Goal: Task Accomplishment & Management: Manage account settings

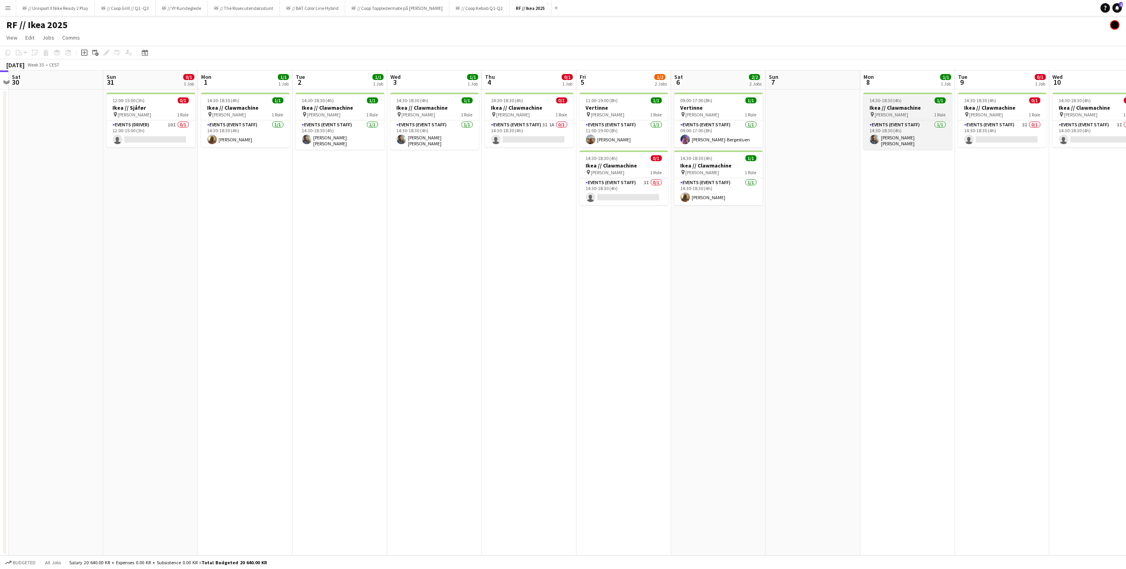
scroll to position [0, 275]
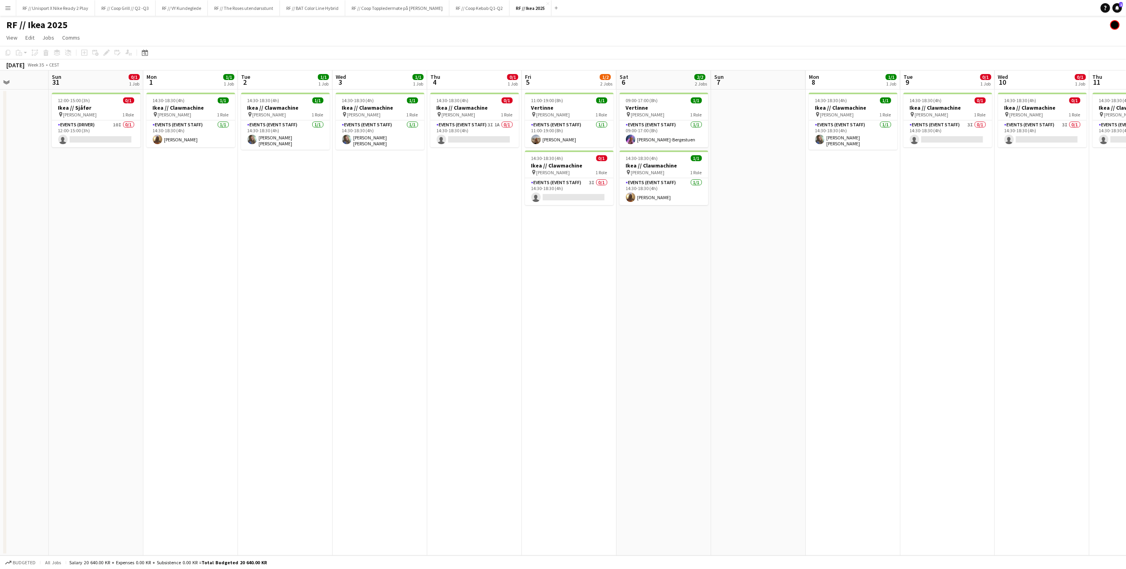
drag, startPoint x: 720, startPoint y: 205, endPoint x: 474, endPoint y: 221, distance: 246.7
click at [474, 221] on app-calendar-viewport "Wed 27 Thu 28 Fri 29 Sat 30 Sun 31 0/1 1 Job Mon 1 1/1 1 Job Tue 2 1/1 1 Job We…" at bounding box center [563, 312] width 1126 height 485
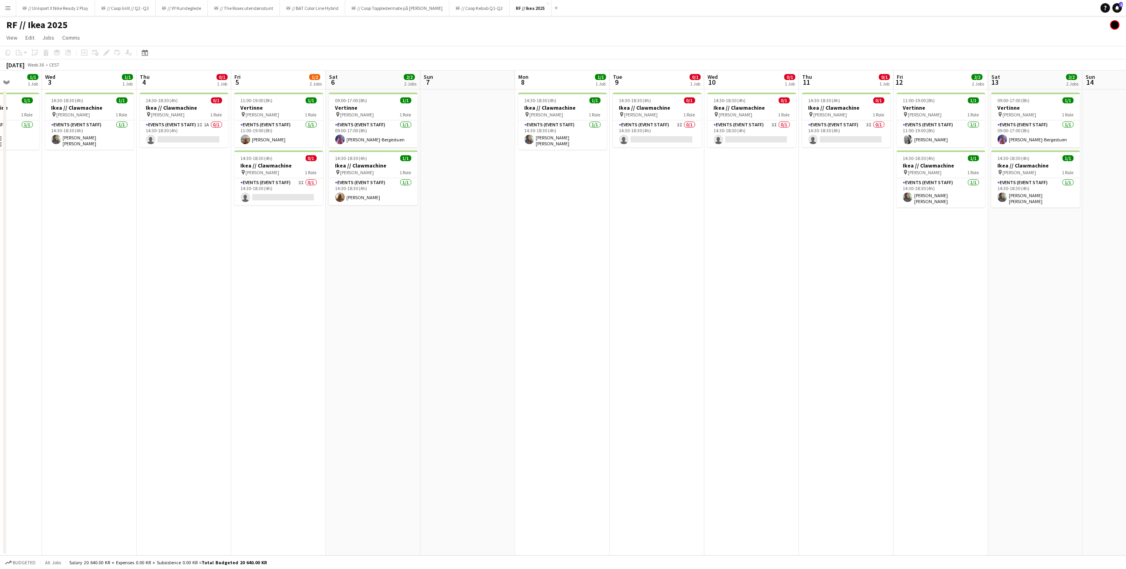
scroll to position [0, 283]
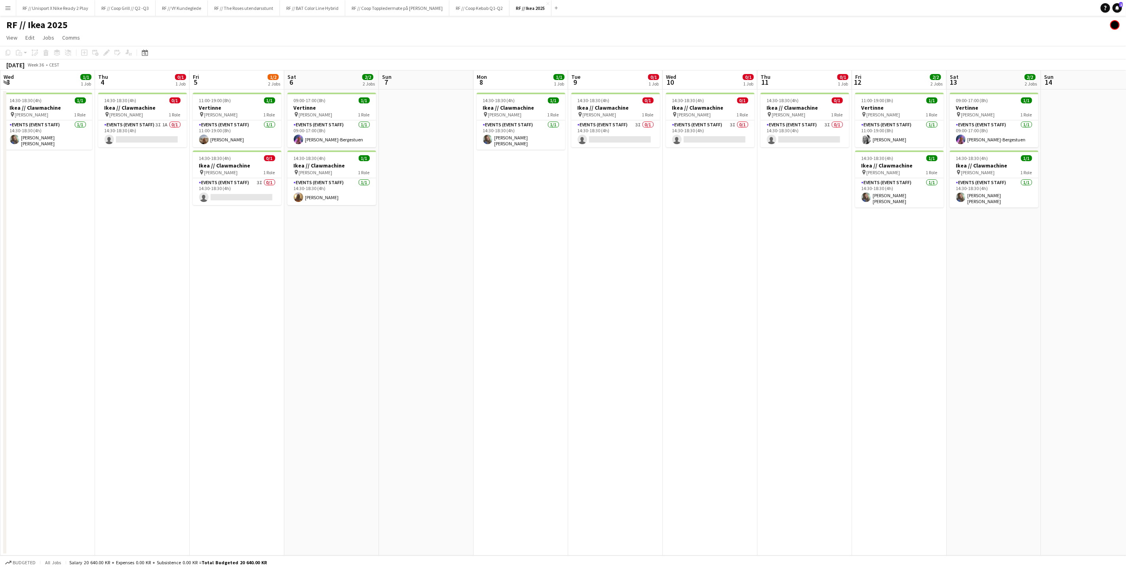
drag, startPoint x: 757, startPoint y: 246, endPoint x: 436, endPoint y: 249, distance: 321.0
click at [436, 249] on app-calendar-viewport "Sun 31 0/1 1 Job Mon 1 1/1 1 Job Tue 2 1/1 1 Job Wed 3 1/1 1 Job Thu 4 0/1 1 Jo…" at bounding box center [563, 312] width 1126 height 485
drag, startPoint x: 499, startPoint y: 292, endPoint x: 675, endPoint y: 305, distance: 176.6
click at [664, 303] on app-calendar-viewport "Sun 31 0/1 1 Job Mon 1 1/1 1 Job Tue 2 1/1 1 Job Wed 3 1/1 1 Job Thu 4 0/1 1 Jo…" at bounding box center [563, 312] width 1126 height 485
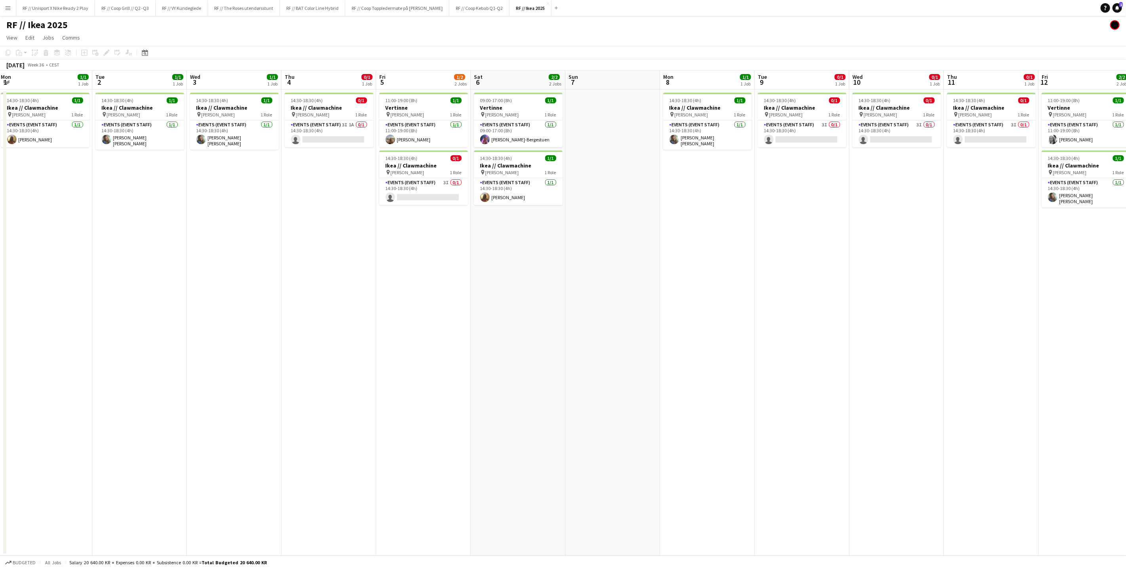
click at [876, 227] on app-date-cell "14:30-18:30 (4h) 0/1 Ikea // Clawmachine pin [PERSON_NAME] 1 Role Events (Event…" at bounding box center [896, 322] width 95 height 466
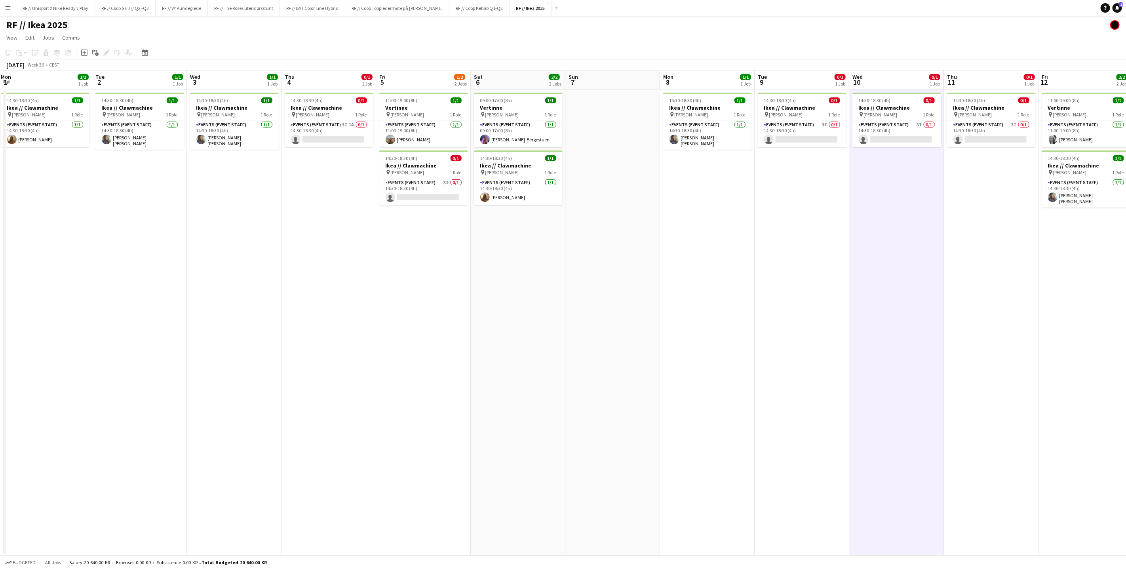
click at [748, 260] on app-date-cell "14:30-18:30 (4h) 1/1 Ikea // Clawmachine pin [PERSON_NAME] 1 Role Events (Event…" at bounding box center [707, 322] width 95 height 466
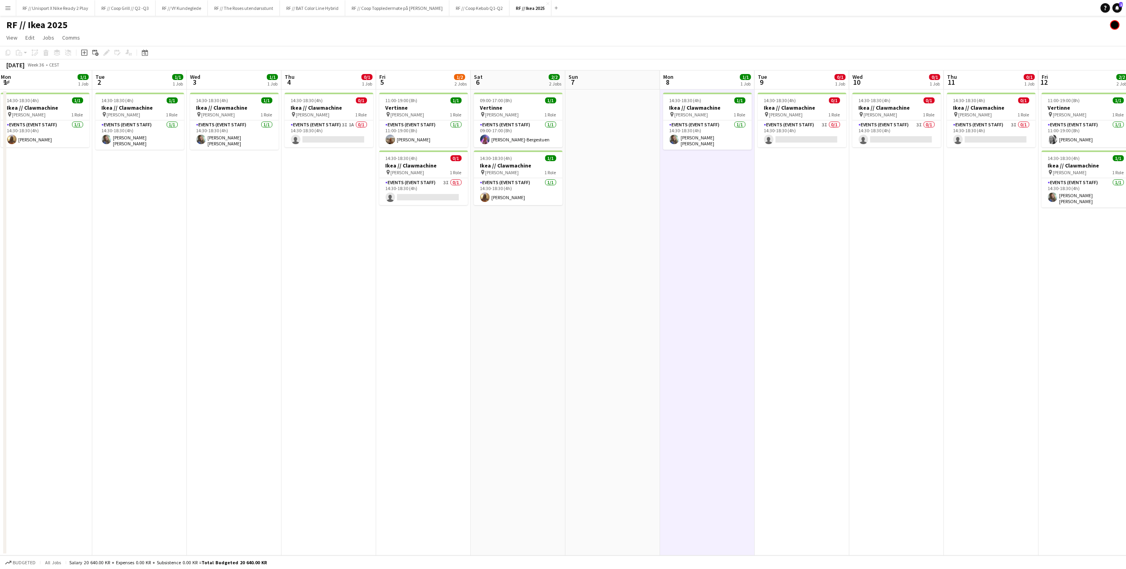
click at [822, 272] on app-date-cell "14:30-18:30 (4h) 0/1 Ikea // Clawmachine pin [PERSON_NAME] 1 Role Events (Event…" at bounding box center [801, 322] width 95 height 466
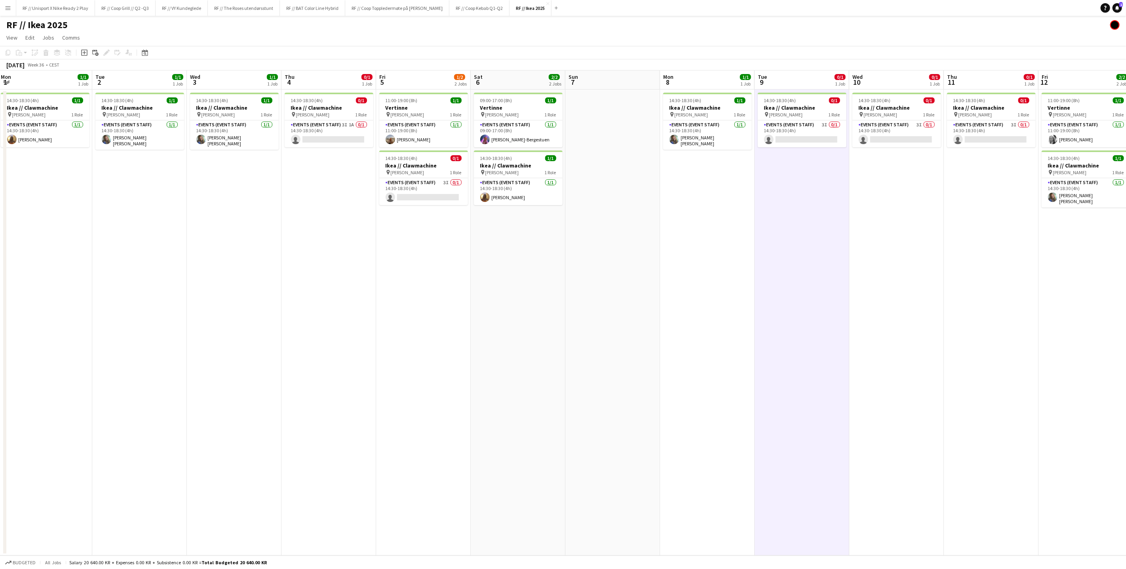
drag, startPoint x: 834, startPoint y: 315, endPoint x: 757, endPoint y: 321, distance: 77.0
click at [807, 320] on app-calendar-viewport "Sat 30 Sun 31 0/1 1 Job Mon 1 1/1 1 Job Tue 2 1/1 1 Job Wed 3 1/1 1 Job Thu 4 0…" at bounding box center [563, 312] width 1126 height 485
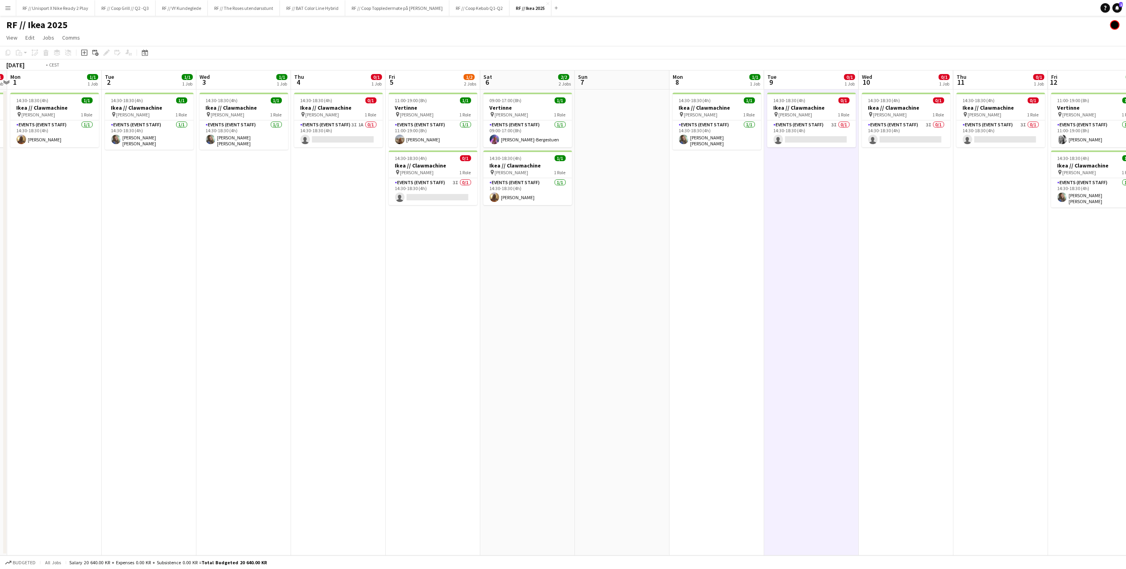
drag, startPoint x: 732, startPoint y: 323, endPoint x: 858, endPoint y: 340, distance: 126.6
click at [829, 331] on app-calendar-viewport "Sat 30 Sun 31 0/1 1 Job Mon 1 1/1 1 Job Tue 2 1/1 1 Job Wed 3 1/1 1 Job Thu 4 0…" at bounding box center [563, 312] width 1126 height 485
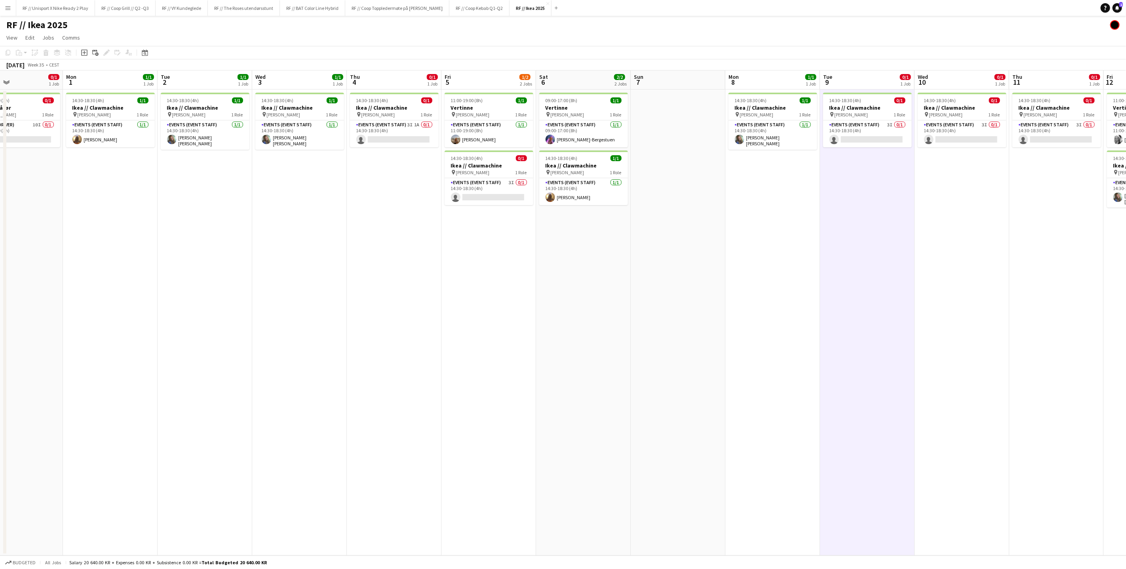
scroll to position [0, 220]
drag, startPoint x: 958, startPoint y: 325, endPoint x: 953, endPoint y: 326, distance: 5.2
click at [953, 326] on app-calendar-viewport "Fri 29 Sat 30 Sun 31 0/1 1 Job Mon 1 1/1 1 Job Tue 2 1/1 1 Job Wed 3 1/1 1 Job …" at bounding box center [563, 312] width 1126 height 485
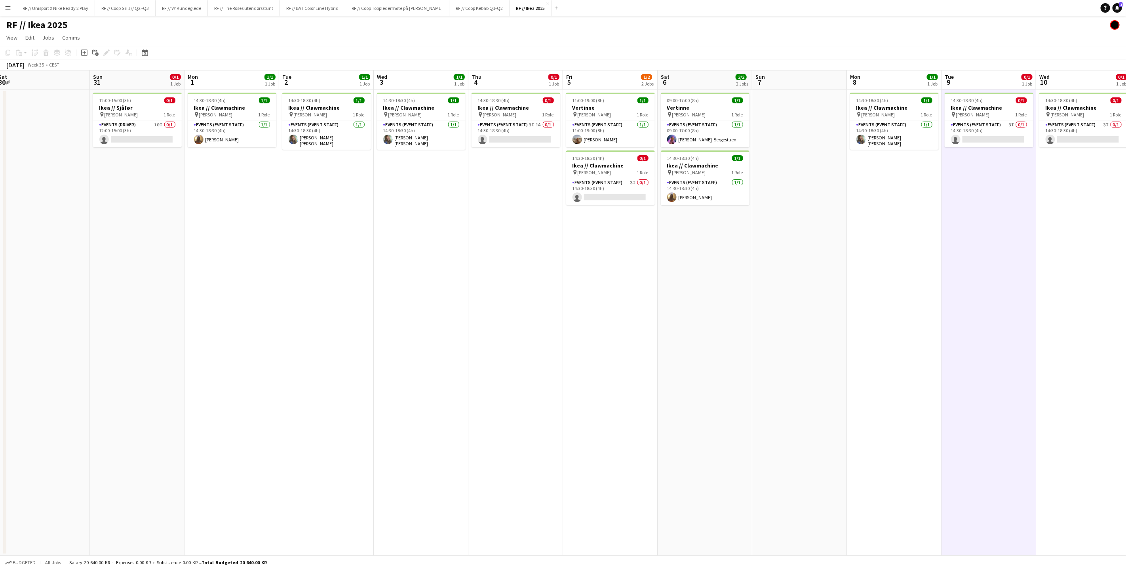
drag, startPoint x: 631, startPoint y: 346, endPoint x: 736, endPoint y: 335, distance: 105.5
click at [728, 336] on app-calendar-viewport "Thu 28 Fri 29 Sat 30 Sun 31 0/1 1 Job Mon 1 1/1 1 Job Tue 2 1/1 1 Job Wed 3 1/1…" at bounding box center [563, 312] width 1126 height 485
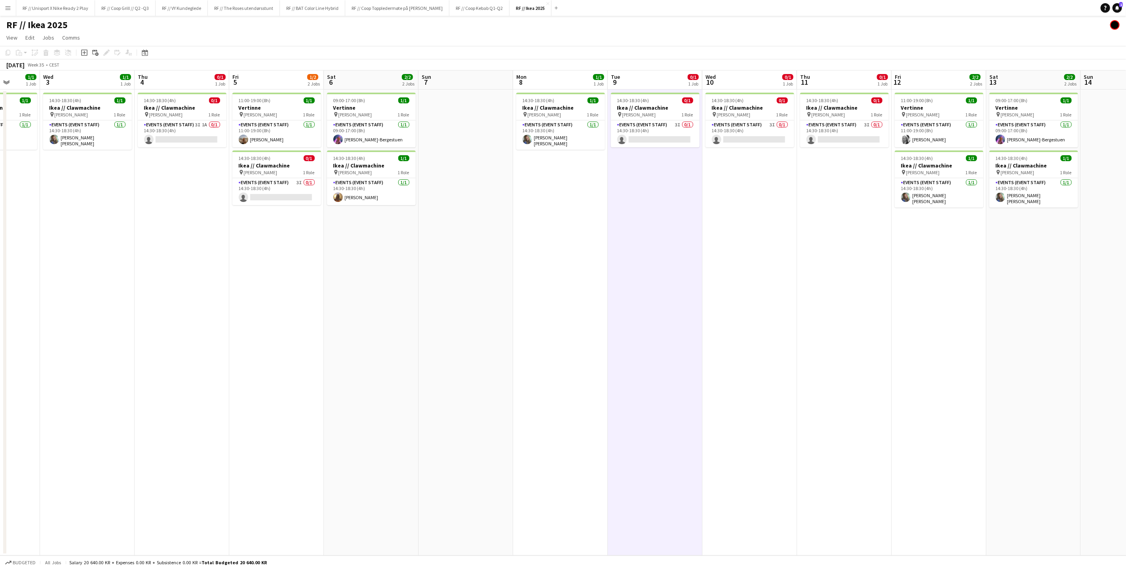
scroll to position [0, 259]
drag, startPoint x: 1036, startPoint y: 268, endPoint x: 620, endPoint y: 277, distance: 415.7
click at [620, 277] on app-calendar-viewport "Sun 31 0/1 1 Job Mon 1 1/1 1 Job Tue 2 1/1 1 Job Wed 3 1/1 1 Job Thu 4 0/1 1 Jo…" at bounding box center [563, 312] width 1126 height 485
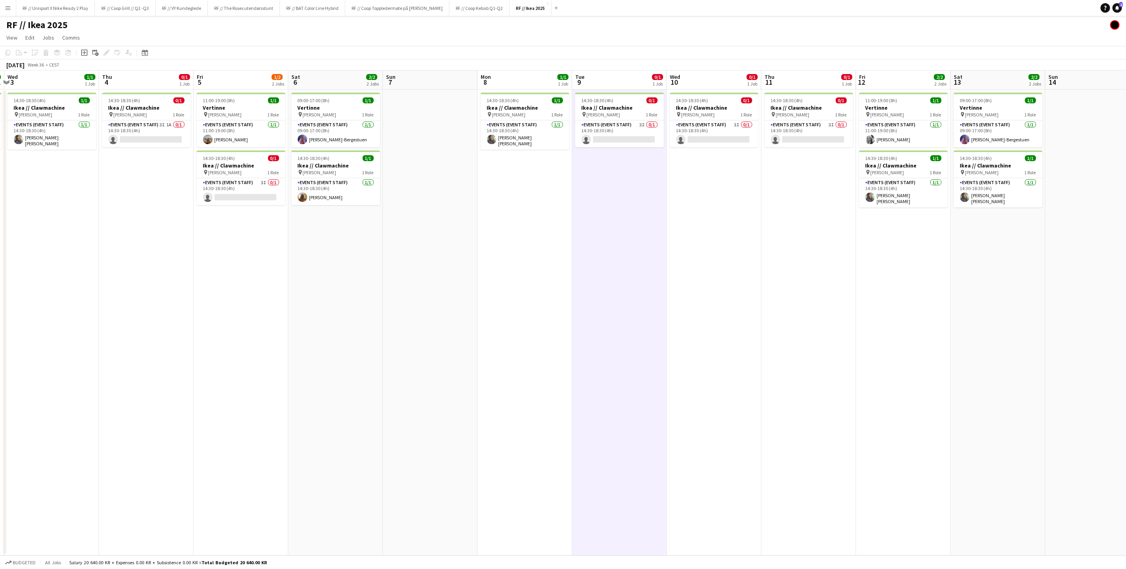
scroll to position [0, 234]
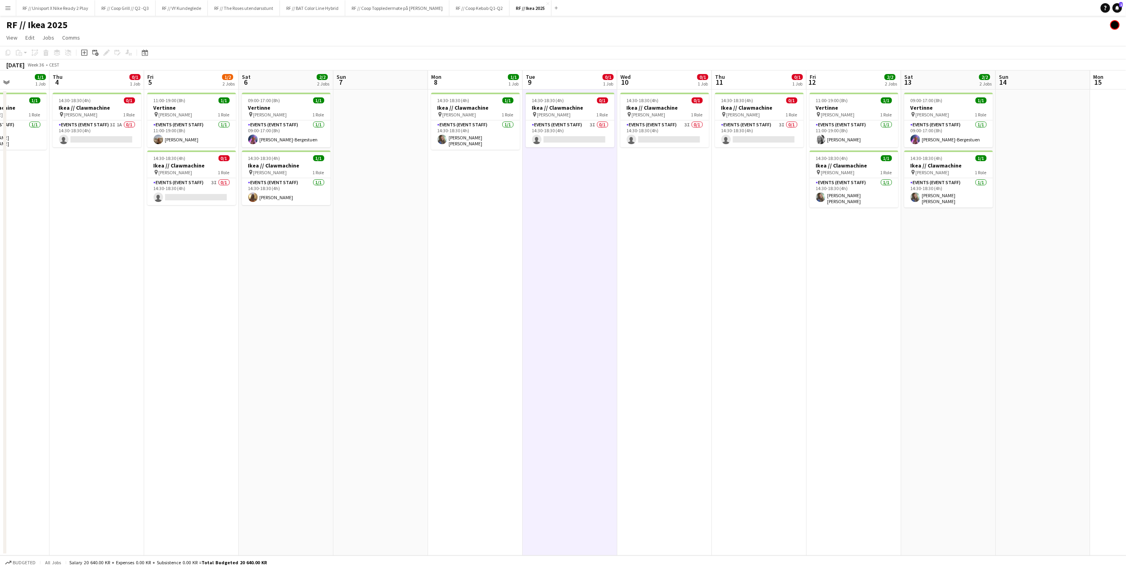
drag, startPoint x: 715, startPoint y: 255, endPoint x: 834, endPoint y: 248, distance: 119.8
click at [834, 248] on app-calendar-viewport "Mon 1 1/1 1 Job Tue 2 1/1 1 Job Wed 3 1/1 1 Job Thu 4 0/1 1 Job Fri 5 1/2 2 Job…" at bounding box center [563, 312] width 1126 height 485
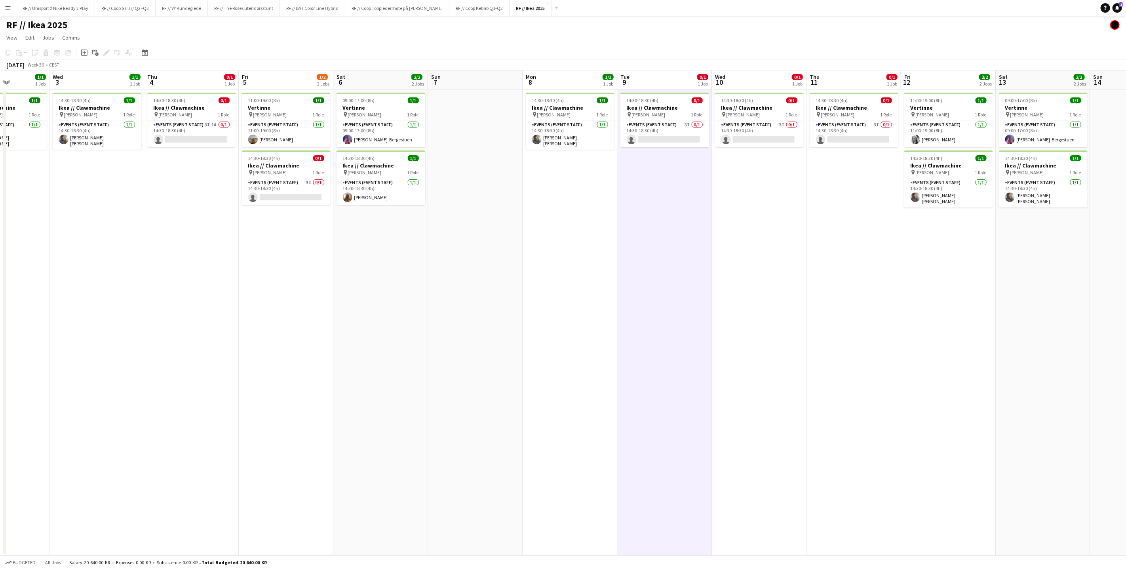
click at [790, 268] on app-date-cell "14:30-18:30 (4h) 0/1 Ikea // Clawmachine pin [PERSON_NAME] 1 Role Events (Event…" at bounding box center [759, 322] width 95 height 466
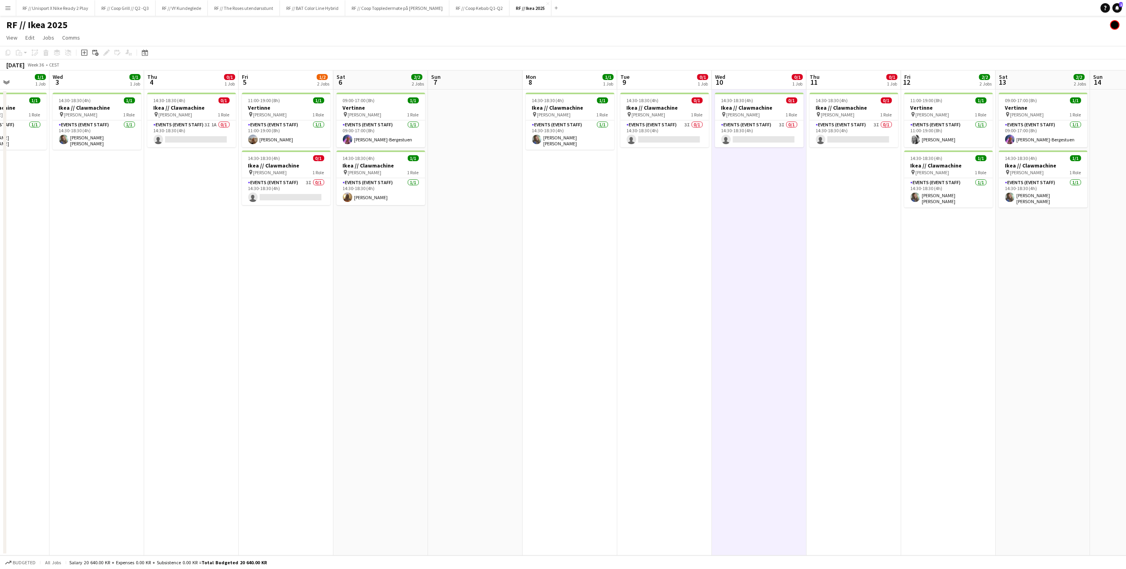
drag, startPoint x: 576, startPoint y: 321, endPoint x: 668, endPoint y: 319, distance: 92.2
click at [640, 318] on app-calendar-viewport "Sun 31 0/1 1 Job Mon 1 1/1 1 Job Tue 2 1/1 1 Job Wed 3 1/1 1 Job Thu 4 0/1 1 Jo…" at bounding box center [563, 312] width 1126 height 485
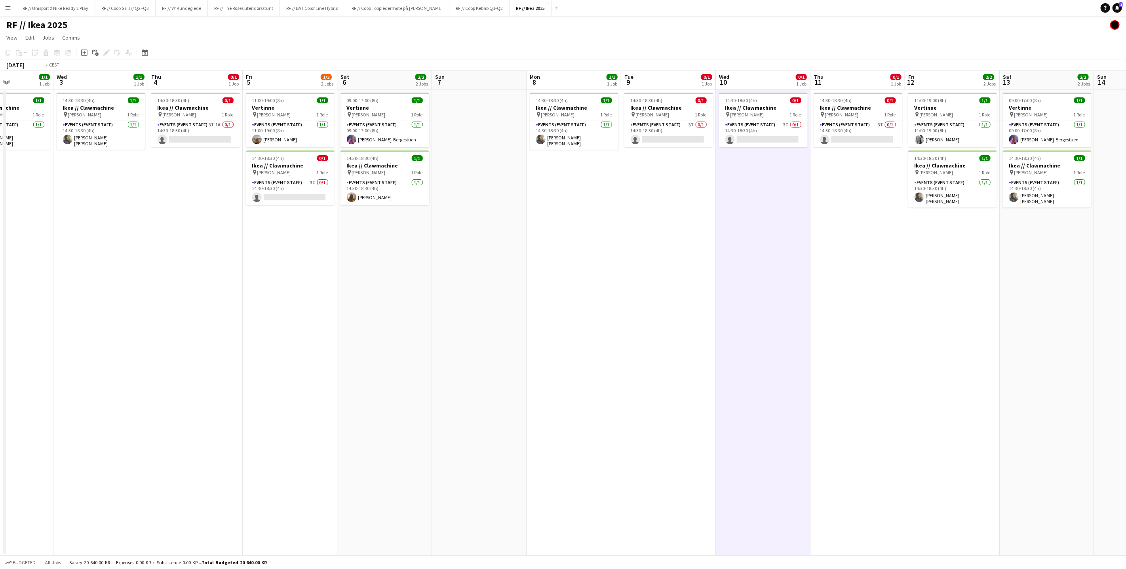
drag, startPoint x: 564, startPoint y: 315, endPoint x: 606, endPoint y: 320, distance: 42.2
click at [606, 320] on app-calendar-viewport "Sun 31 0/1 1 Job Mon 1 1/1 1 Job Tue 2 1/1 1 Job Wed 3 1/1 1 Job Thu 4 0/1 1 Jo…" at bounding box center [563, 312] width 1126 height 485
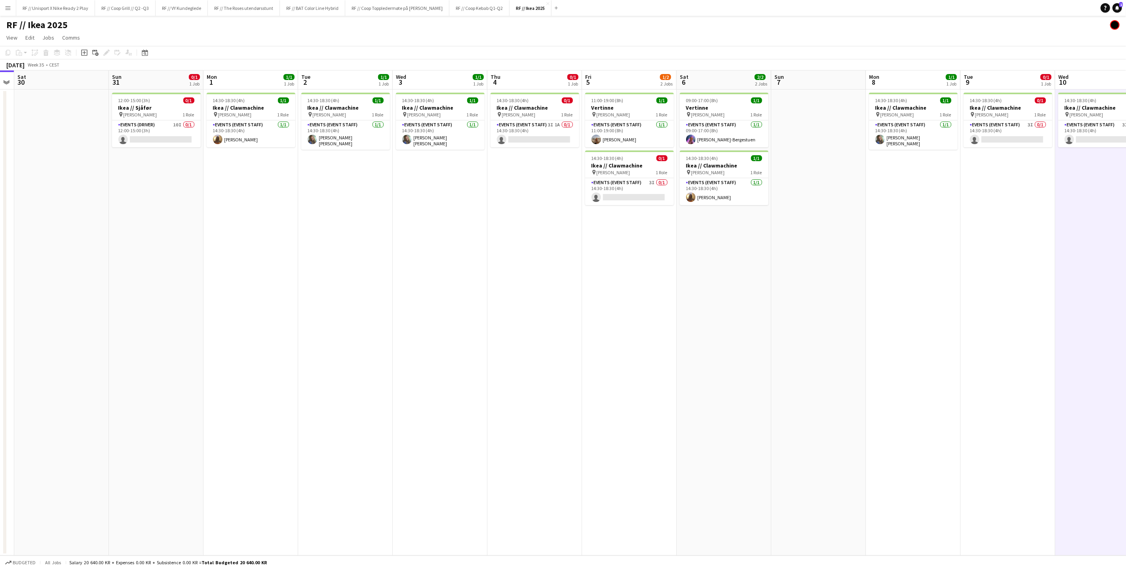
scroll to position [0, 230]
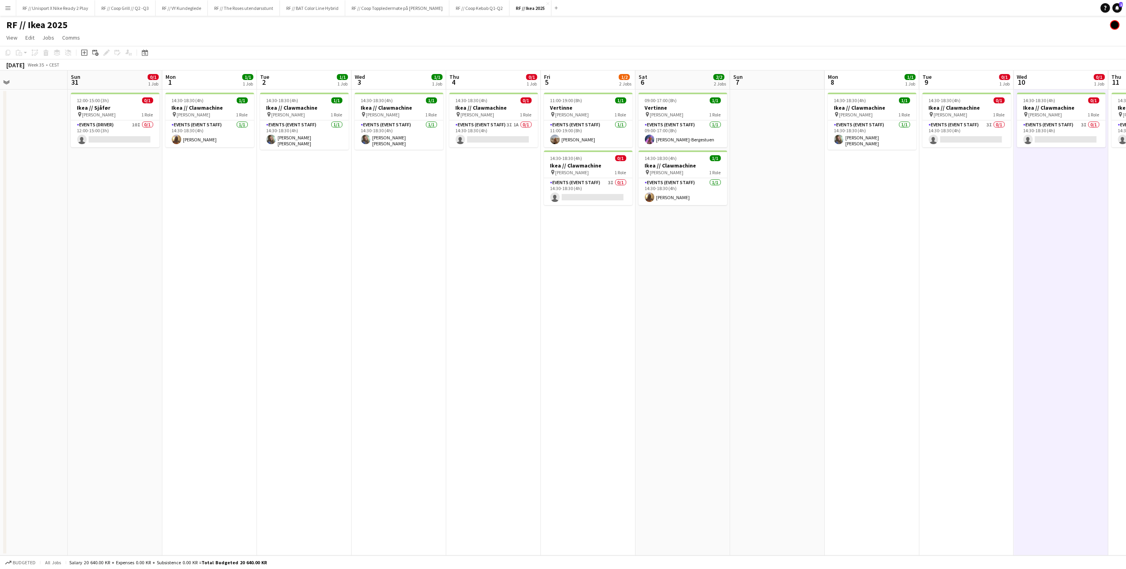
drag, startPoint x: 619, startPoint y: 302, endPoint x: 654, endPoint y: 311, distance: 35.8
click at [654, 311] on app-calendar-viewport "Wed 27 Thu 28 Fri 29 Sat 30 Sun 31 0/1 1 Job Mon 1 1/1 1 Job Tue 2 1/1 1 Job We…" at bounding box center [563, 312] width 1126 height 485
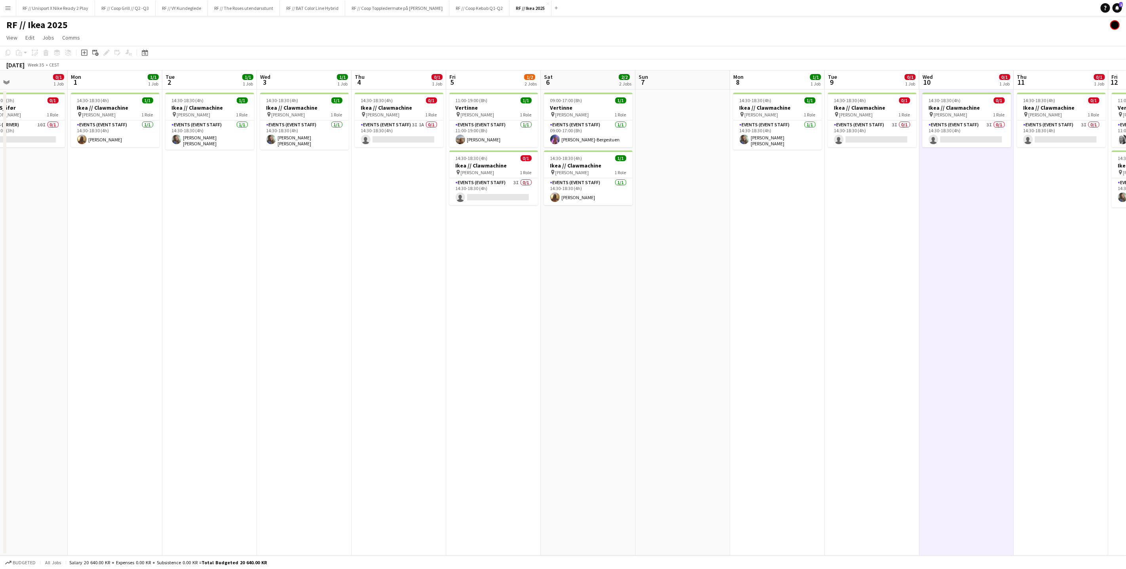
scroll to position [0, 240]
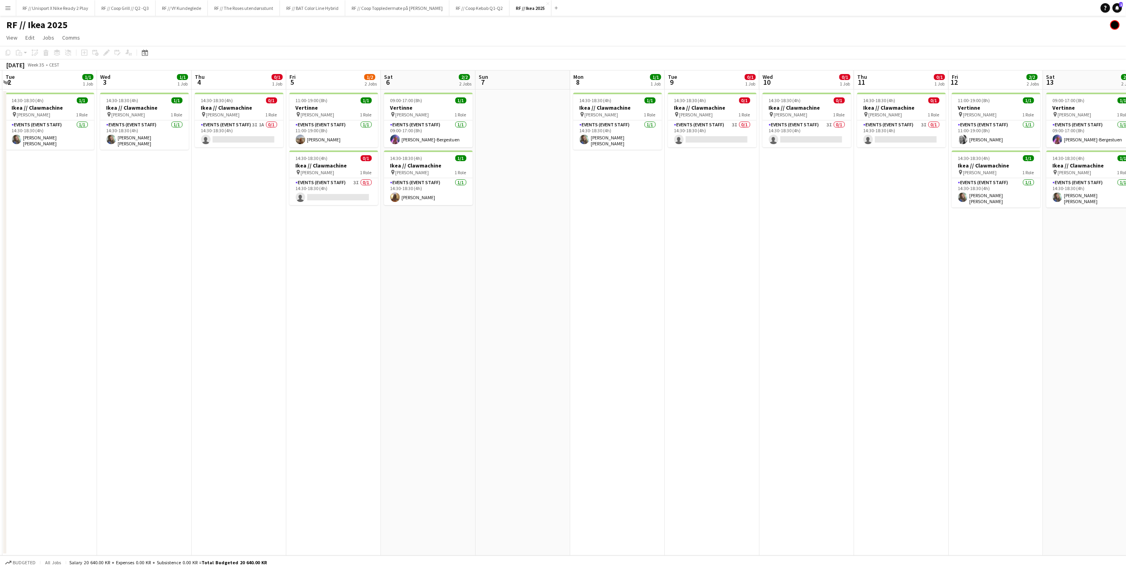
drag, startPoint x: 1023, startPoint y: 267, endPoint x: 592, endPoint y: 251, distance: 431.7
click at [592, 251] on app-calendar-viewport "Sat 30 Sun 31 0/1 1 Job Mon 1 1/1 1 Job Tue 2 1/1 1 Job Wed 3 1/1 1 Job Thu 4 0…" at bounding box center [563, 312] width 1126 height 485
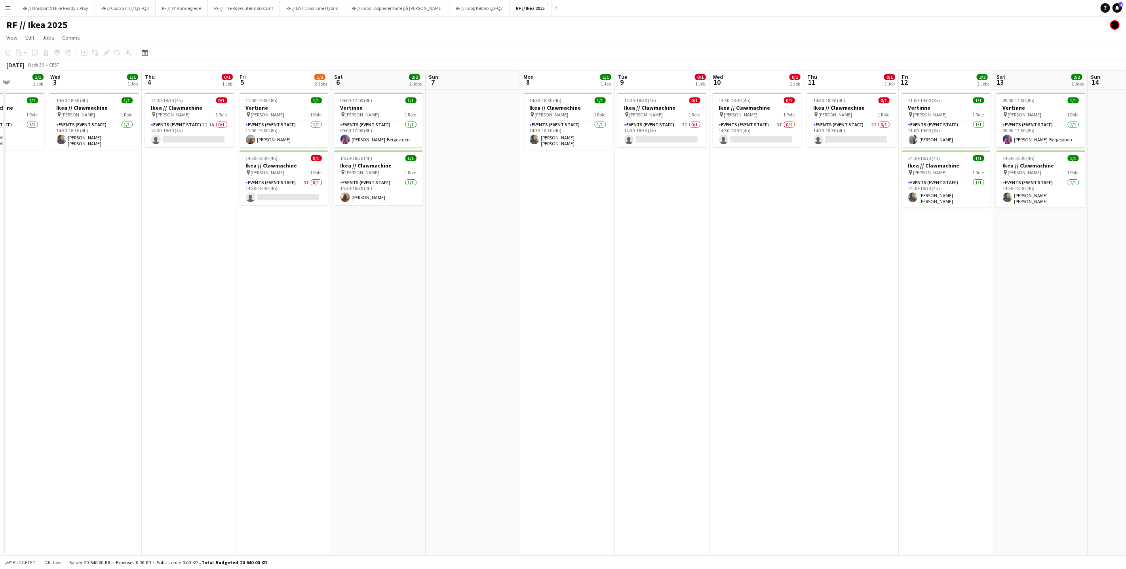
scroll to position [0, 226]
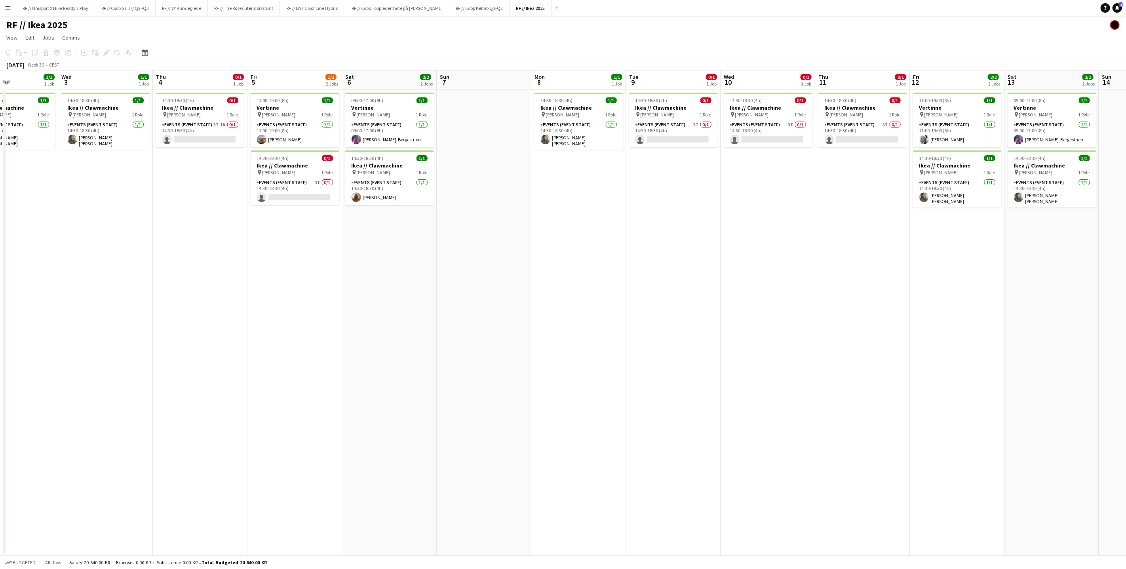
drag, startPoint x: 684, startPoint y: 279, endPoint x: 672, endPoint y: 272, distance: 13.7
click at [672, 272] on app-calendar-viewport "Sun 31 0/1 1 Job Mon 1 1/1 1 Job Tue 2 1/1 1 Job Wed 3 1/1 1 Job Thu 4 0/1 1 Jo…" at bounding box center [563, 312] width 1126 height 485
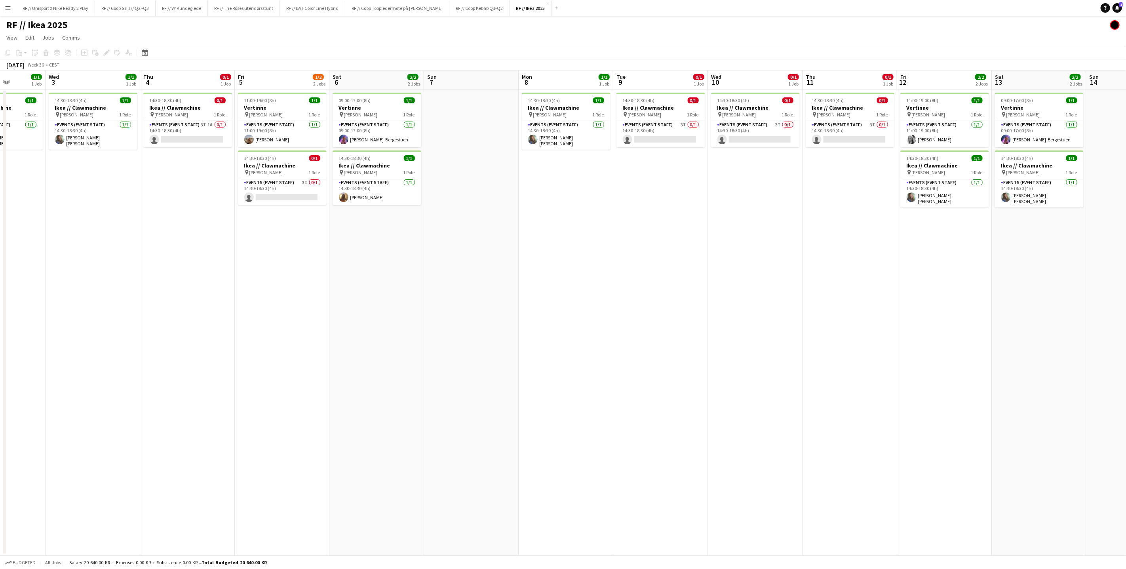
drag, startPoint x: 220, startPoint y: 254, endPoint x: 308, endPoint y: 257, distance: 88.3
click at [308, 257] on app-calendar-viewport "Sun 31 0/1 1 Job Mon 1 1/1 1 Job Tue 2 1/1 1 Job Wed 3 1/1 1 Job Thu 4 0/1 1 Jo…" at bounding box center [563, 312] width 1126 height 485
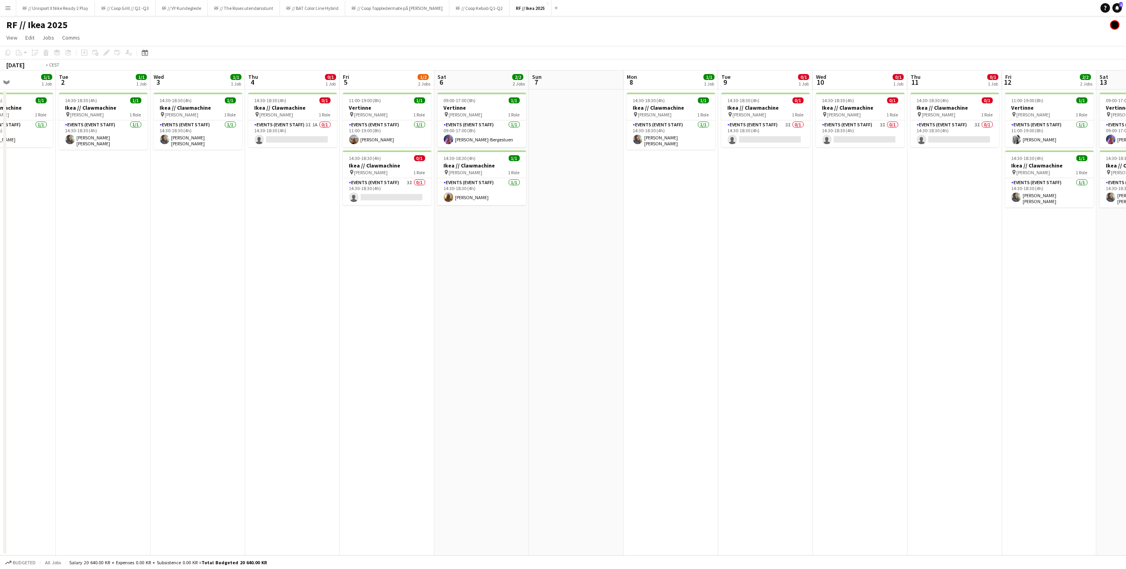
drag, startPoint x: 256, startPoint y: 262, endPoint x: 314, endPoint y: 263, distance: 58.6
click at [304, 260] on app-calendar-viewport "Sat 30 Sun 31 0/1 1 Job Mon 1 1/1 1 Job Tue 2 1/1 1 Job Wed 3 1/1 1 Job Thu 4 0…" at bounding box center [563, 312] width 1126 height 485
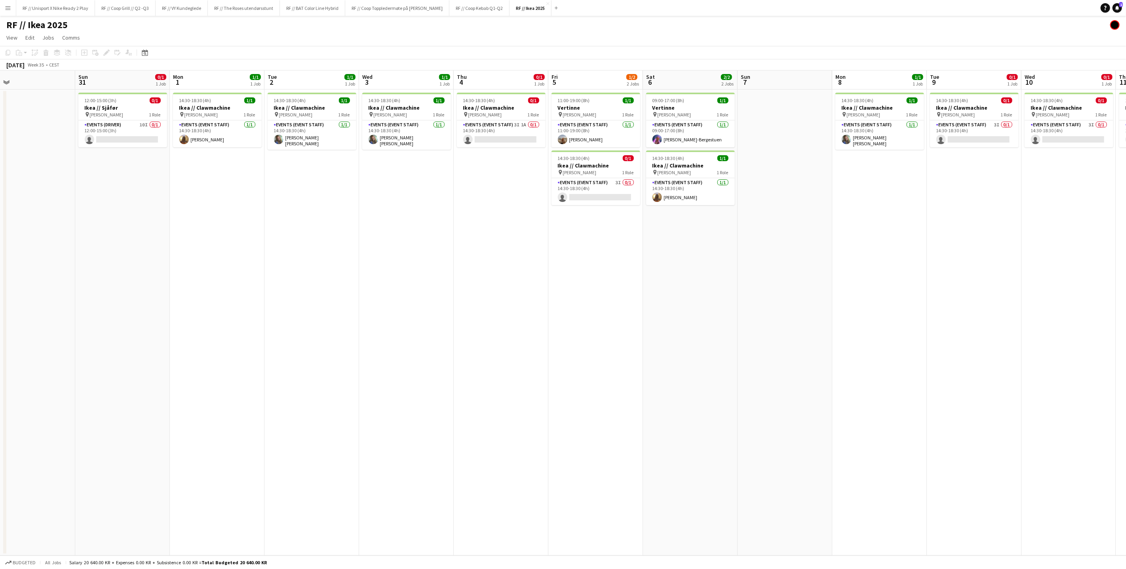
scroll to position [0, 200]
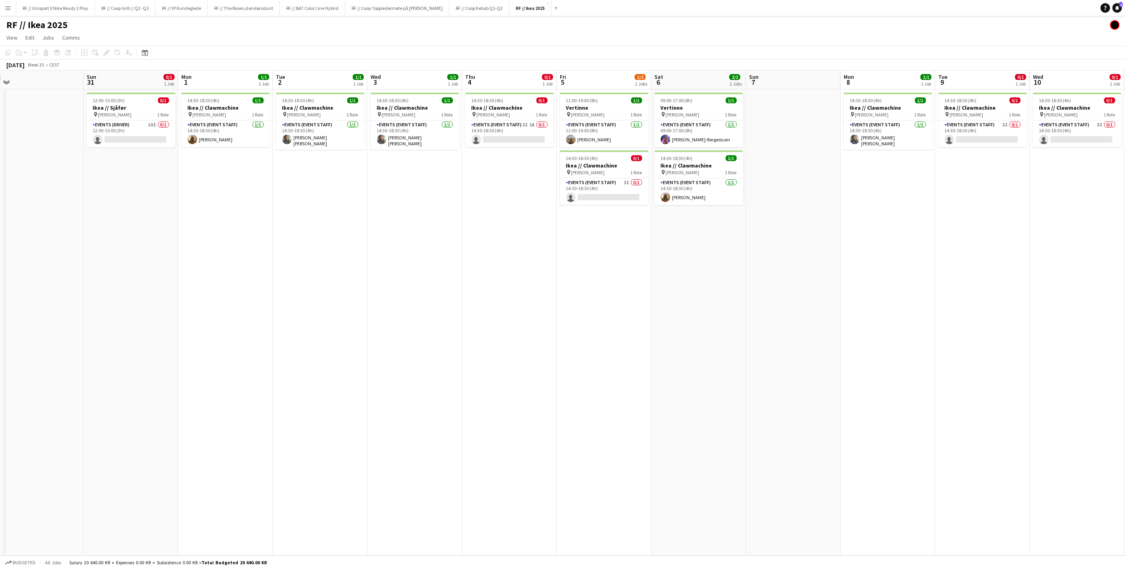
drag, startPoint x: 355, startPoint y: 257, endPoint x: 466, endPoint y: 256, distance: 110.8
click at [469, 253] on app-calendar-viewport "Thu 28 Fri 29 Sat 30 Sun 31 0/1 1 Job Mon 1 1/1 1 Job Tue 2 1/1 1 Job Wed 3 1/1…" at bounding box center [563, 312] width 1126 height 485
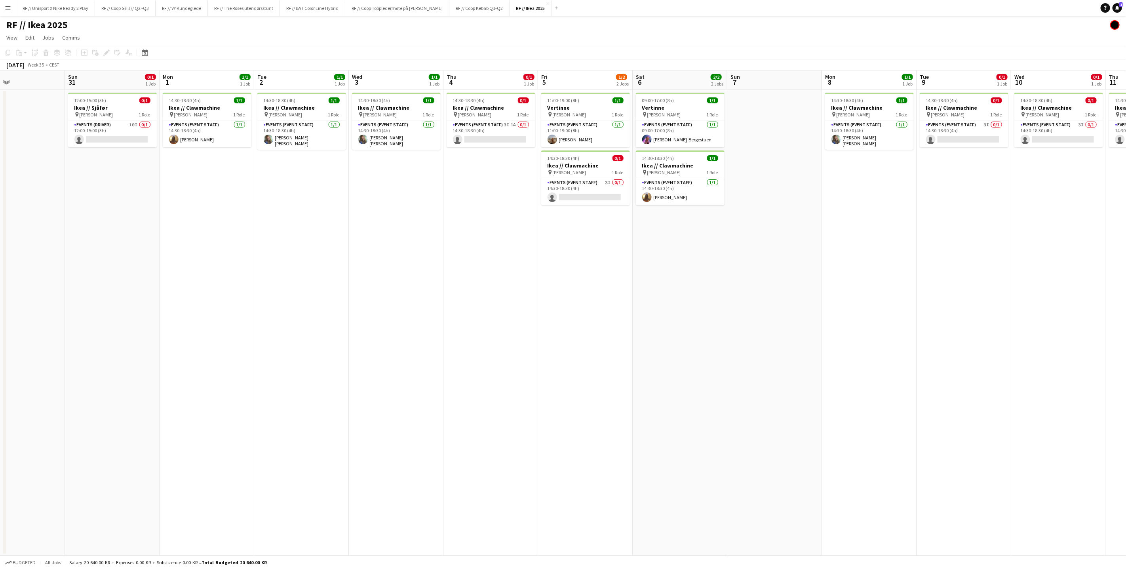
drag, startPoint x: 573, startPoint y: 256, endPoint x: 578, endPoint y: 266, distance: 11.2
click at [587, 264] on app-calendar-viewport "Thu 28 Fri 29 Sat 30 Sun 31 0/1 1 Job Mon 1 1/1 1 Job Tue 2 1/1 1 Job Wed 3 1/1…" at bounding box center [563, 312] width 1126 height 485
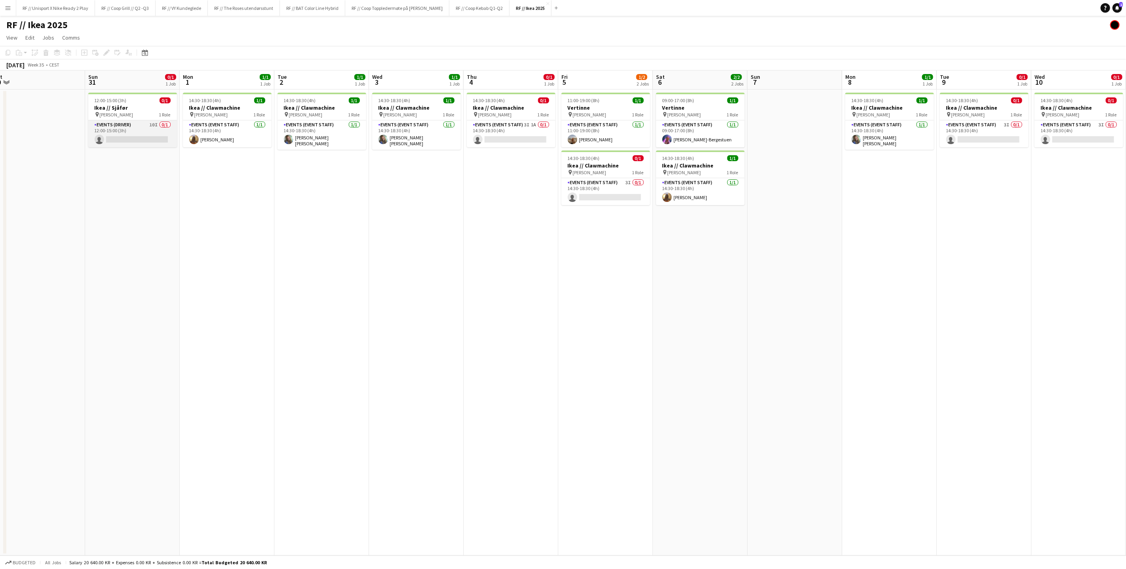
click at [138, 138] on app-card-role "Events (Driver) 10I 0/1 12:00-15:00 (3h) single-neutral-actions" at bounding box center [132, 133] width 89 height 27
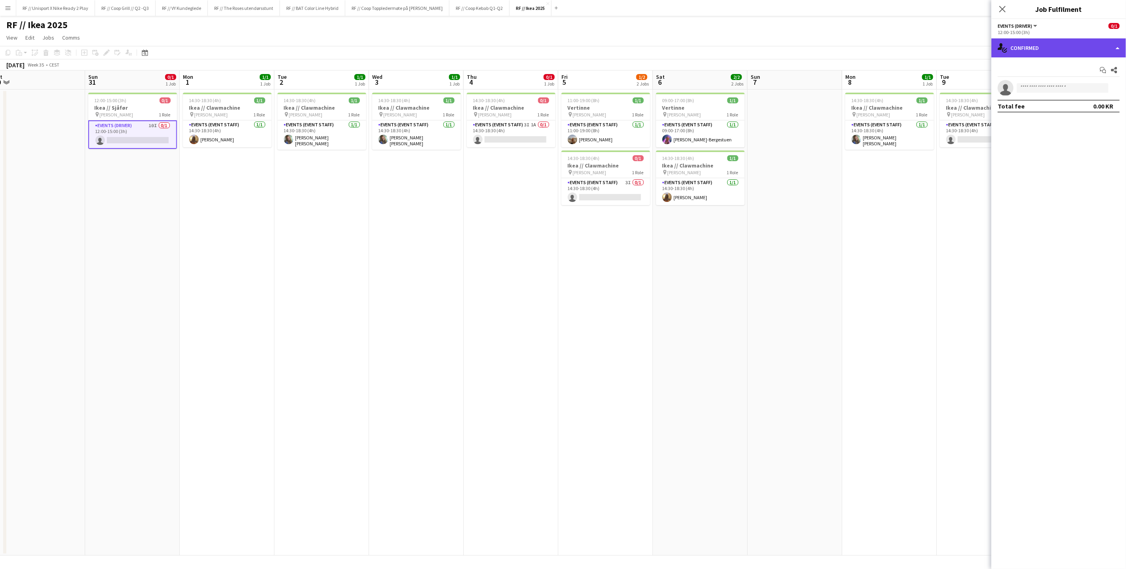
click at [1113, 51] on div "single-neutral-actions-check-2 Confirmed" at bounding box center [1058, 47] width 135 height 19
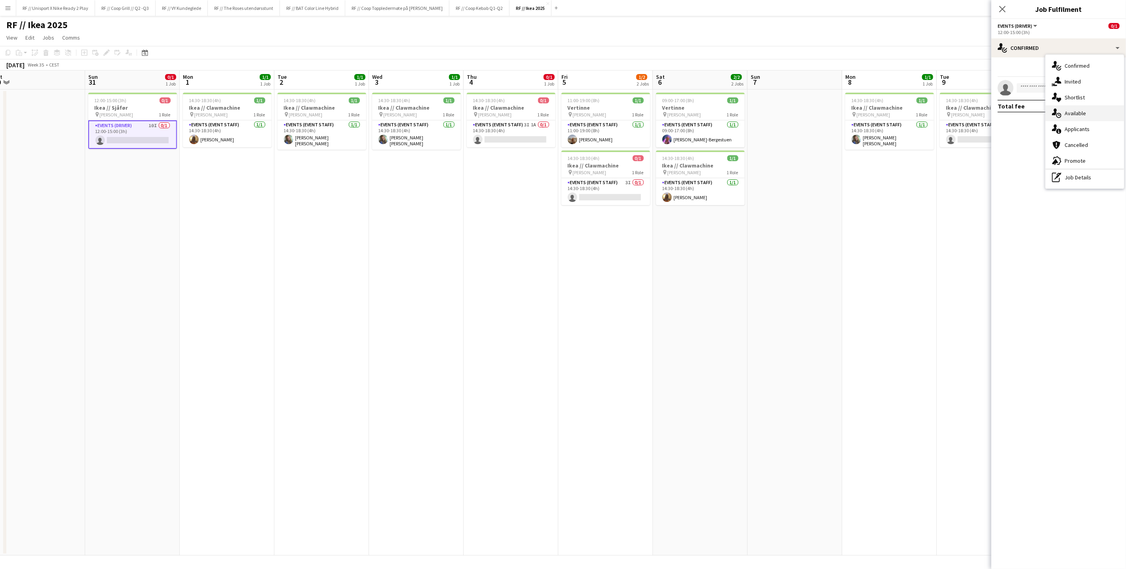
click at [1089, 110] on div "single-neutral-actions-upload Available" at bounding box center [1084, 113] width 78 height 16
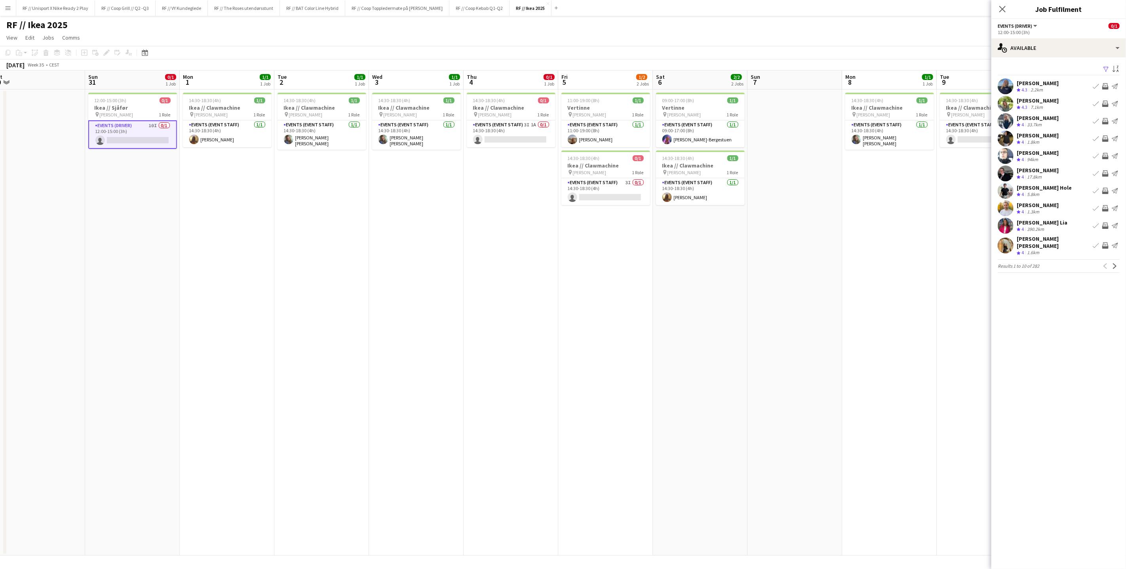
click at [1005, 207] on app-user-avatar at bounding box center [1005, 208] width 16 height 16
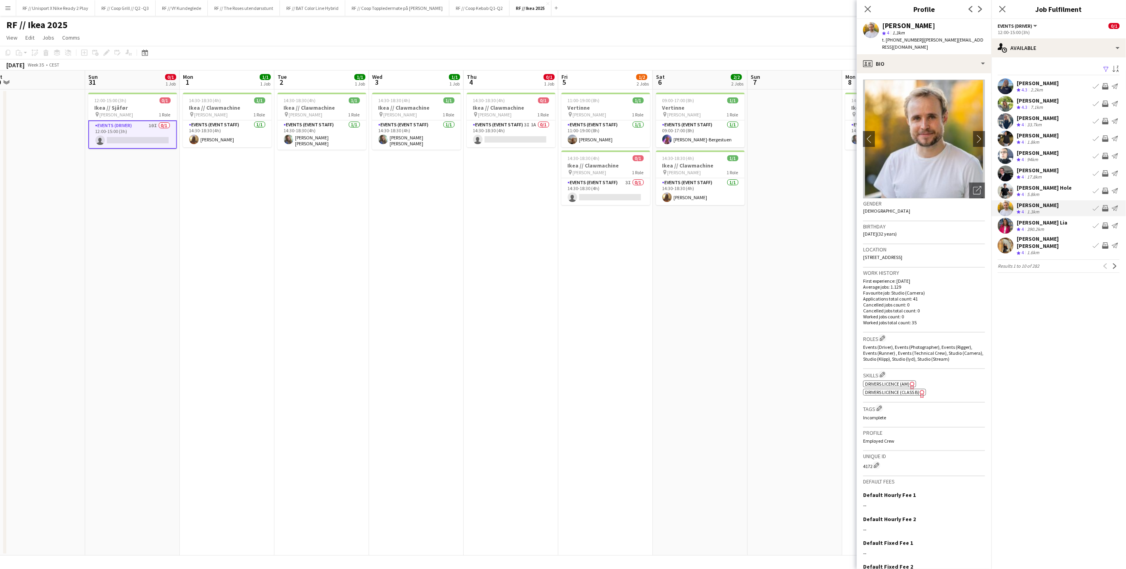
click at [1007, 229] on app-user-avatar at bounding box center [1005, 226] width 16 height 16
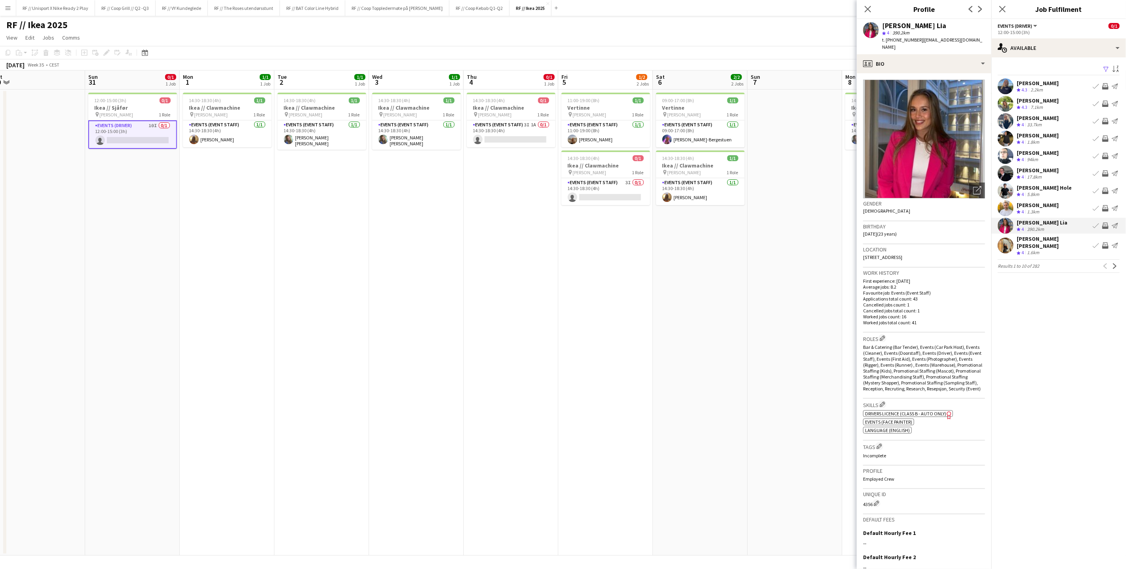
click at [1006, 245] on app-user-avatar at bounding box center [1005, 245] width 16 height 16
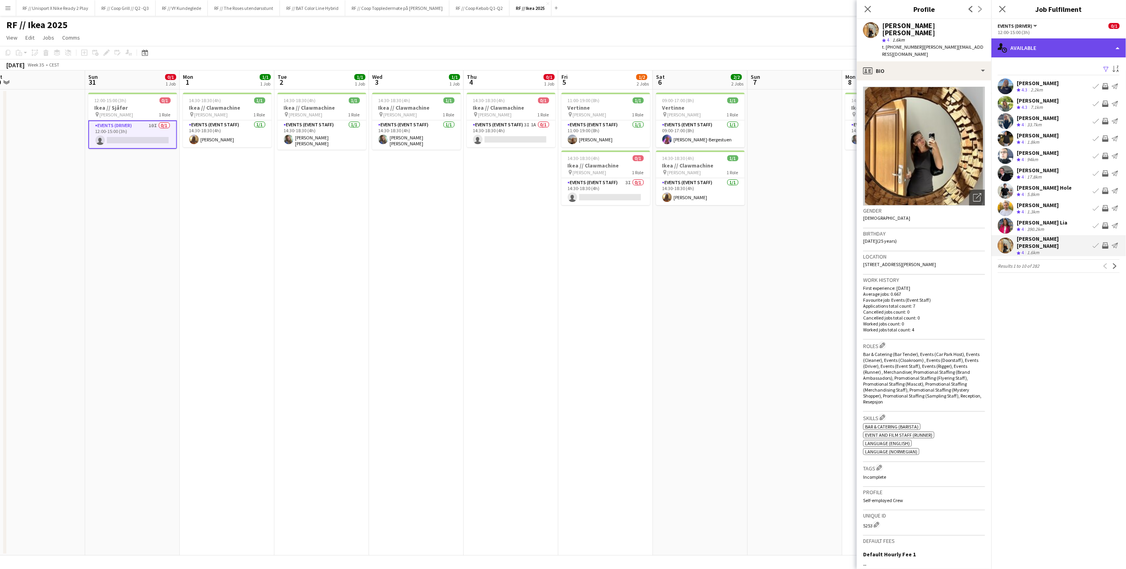
click at [1057, 50] on div "single-neutral-actions-upload Available" at bounding box center [1058, 47] width 135 height 19
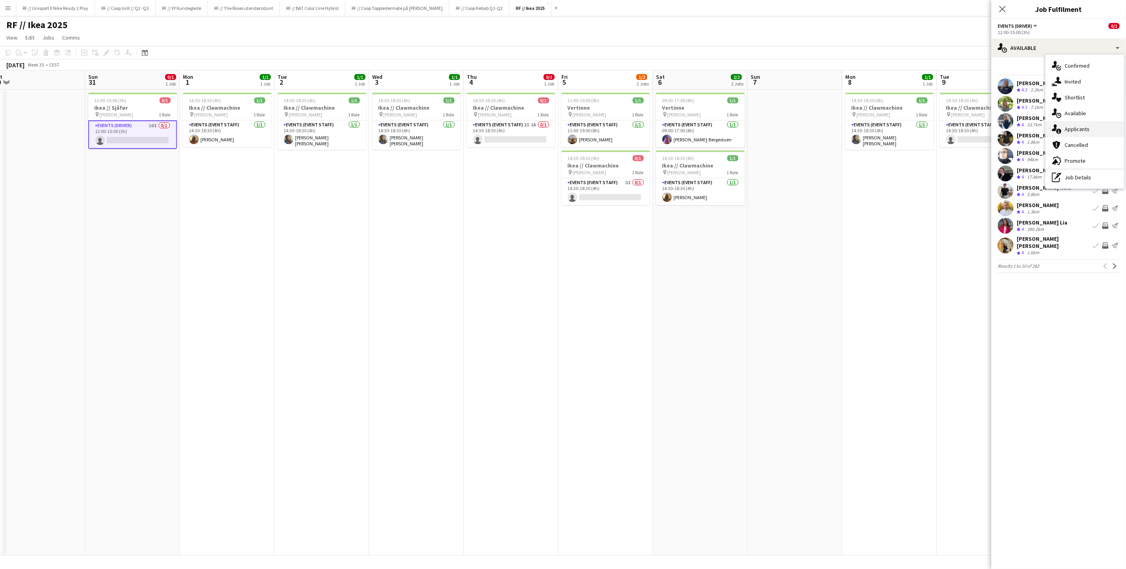
click at [1063, 133] on div "single-neutral-actions-information Applicants" at bounding box center [1084, 129] width 78 height 16
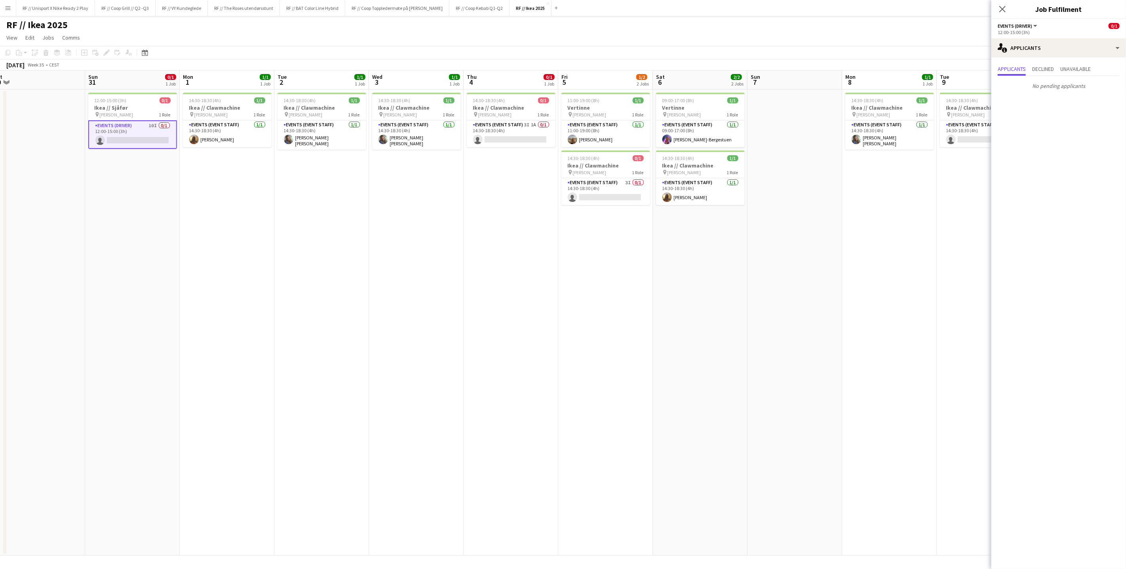
click at [344, 212] on app-date-cell "14:30-18:30 (4h) 1/1 Ikea // Clawmachine pin IKEA KARL JOHAN 1 Role Events (Eve…" at bounding box center [321, 322] width 95 height 466
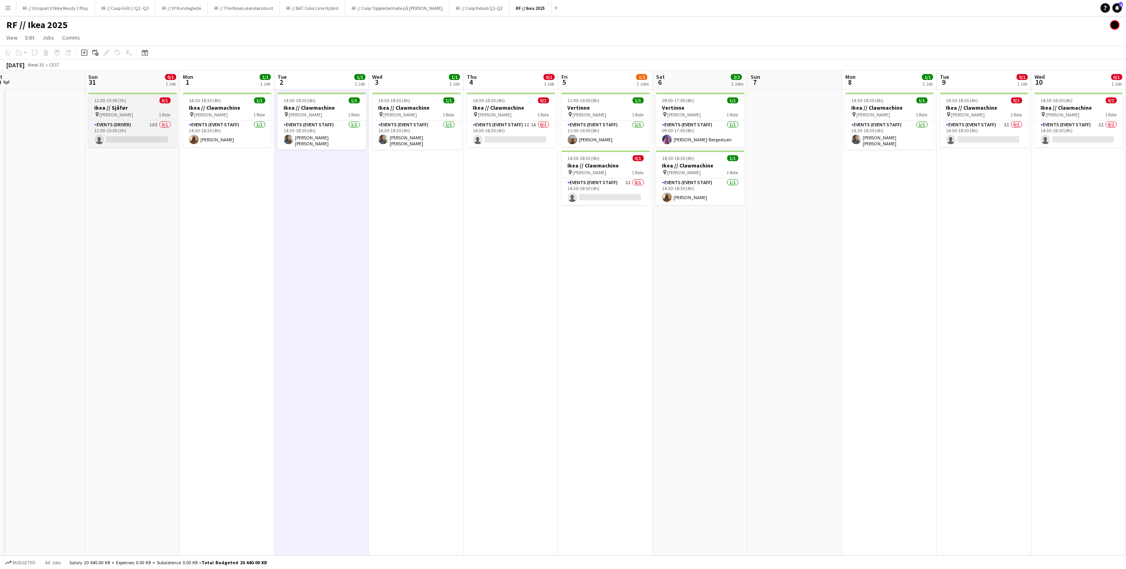
click at [141, 109] on h3 "Ikea // Sjåfør" at bounding box center [132, 107] width 89 height 7
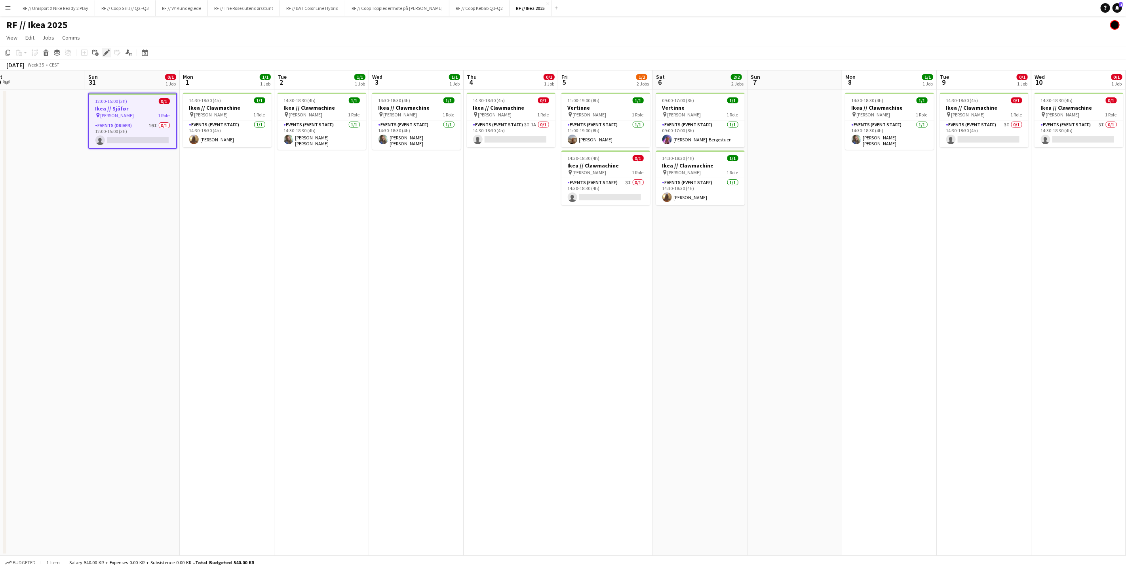
click at [110, 51] on div "Edit" at bounding box center [106, 52] width 9 height 9
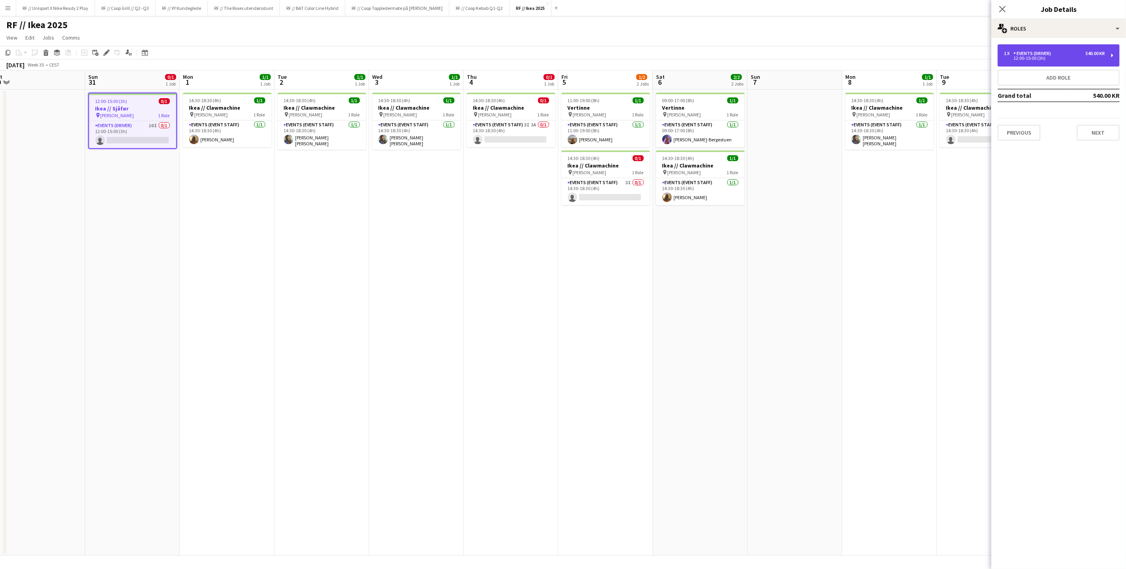
click at [1017, 62] on div "1 x Events (Driver) 540.00 KR 12:00-15:00 (3h)" at bounding box center [1058, 55] width 122 height 22
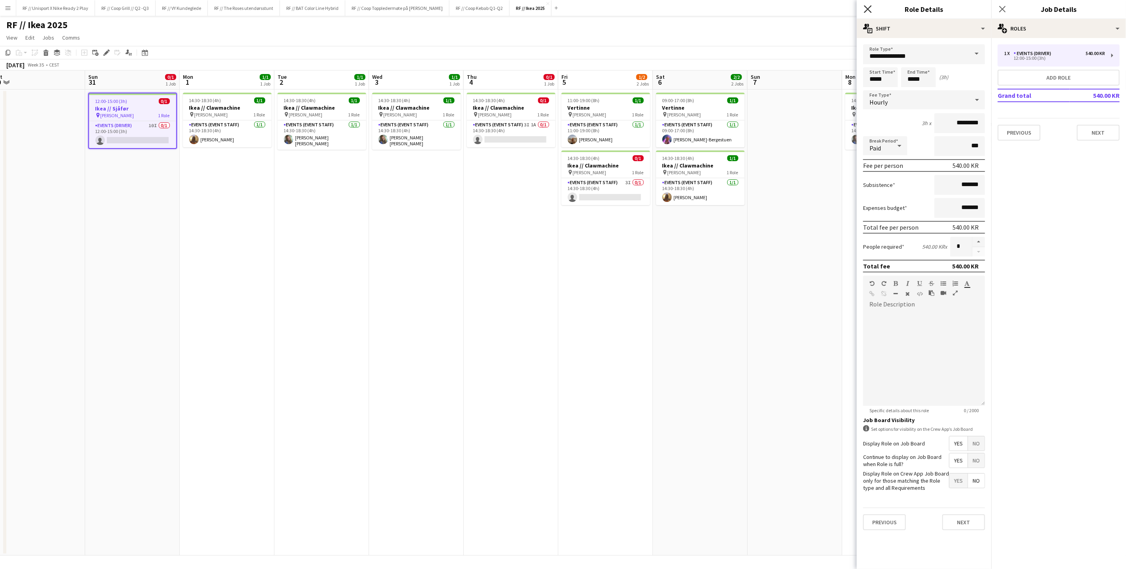
click at [870, 7] on icon at bounding box center [868, 9] width 8 height 8
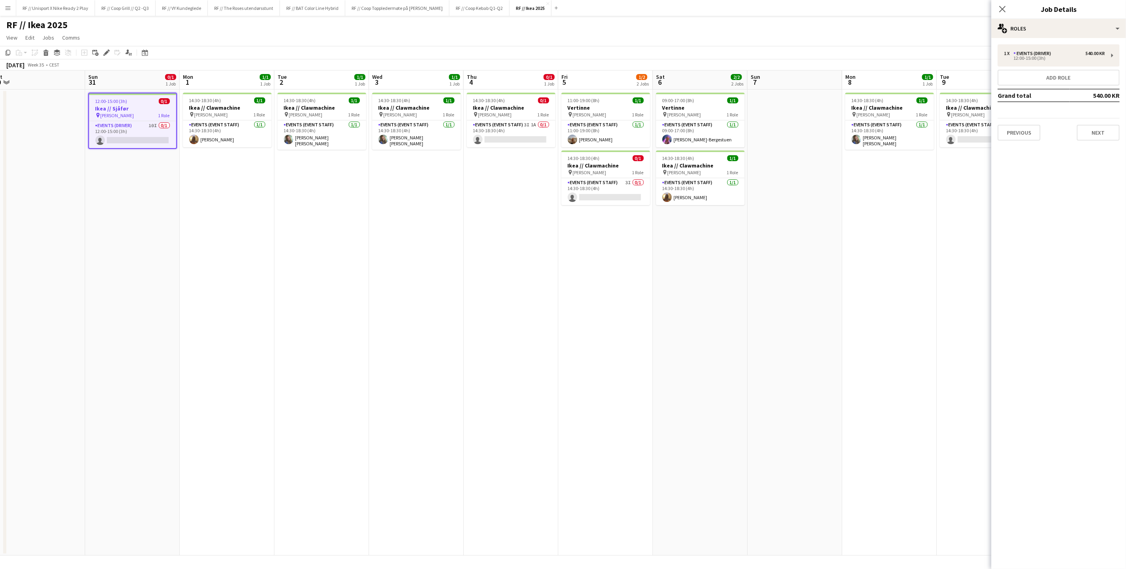
click at [745, 262] on app-date-cell "09:00-17:00 (8h) 1/1 Vertinne pin IKEA KARL JOHAN 1 Role Events (Event Staff) 1…" at bounding box center [700, 322] width 95 height 466
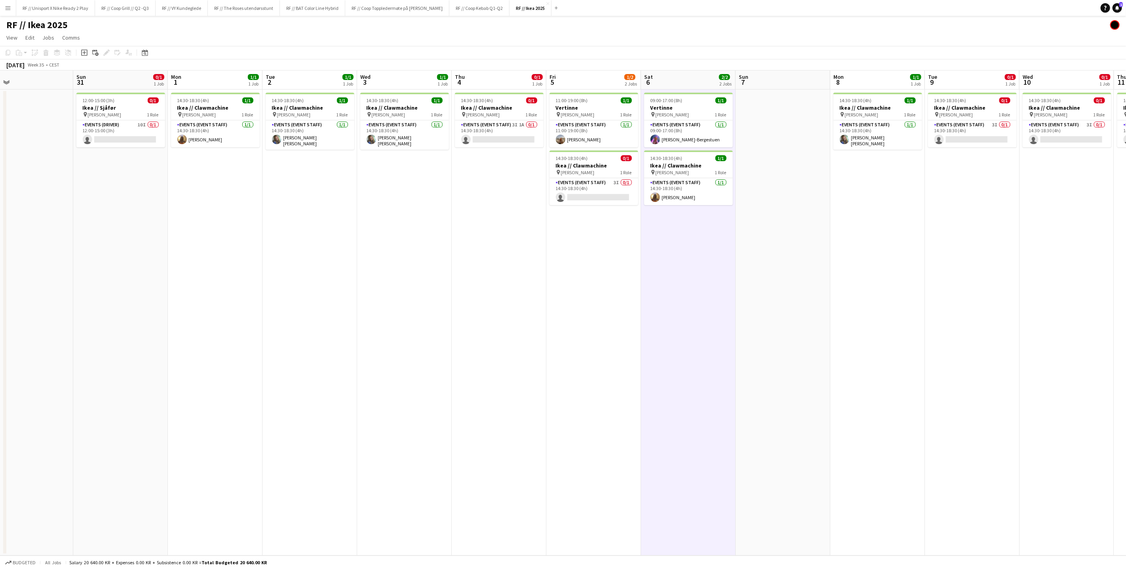
scroll to position [0, 198]
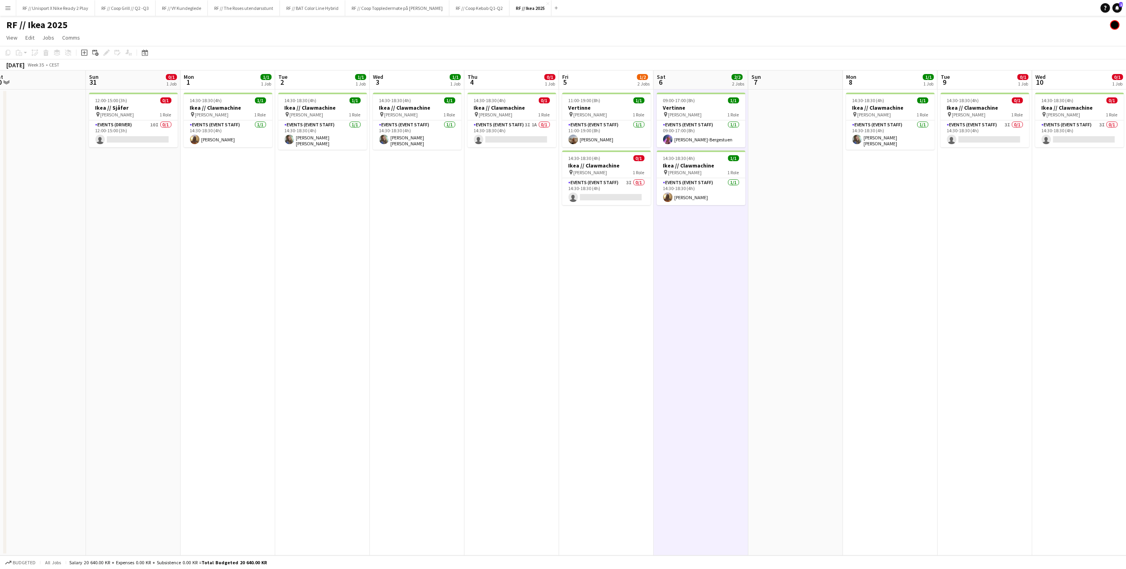
drag, startPoint x: 231, startPoint y: 238, endPoint x: 479, endPoint y: 239, distance: 247.4
click at [479, 239] on app-calendar-viewport "Thu 28 Fri 29 Sat 30 Sun 31 0/1 1 Job Mon 1 1/1 1 Job Tue 2 1/1 1 Job Wed 3 1/1…" at bounding box center [563, 312] width 1126 height 485
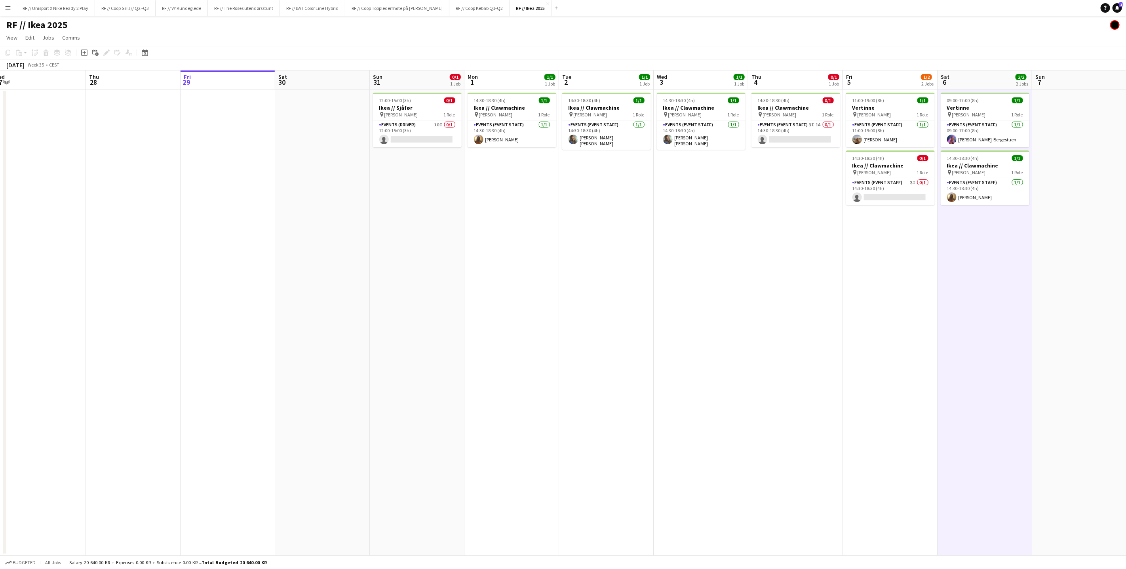
click at [405, 101] on span "12:00-15:00 (3h)" at bounding box center [395, 100] width 32 height 6
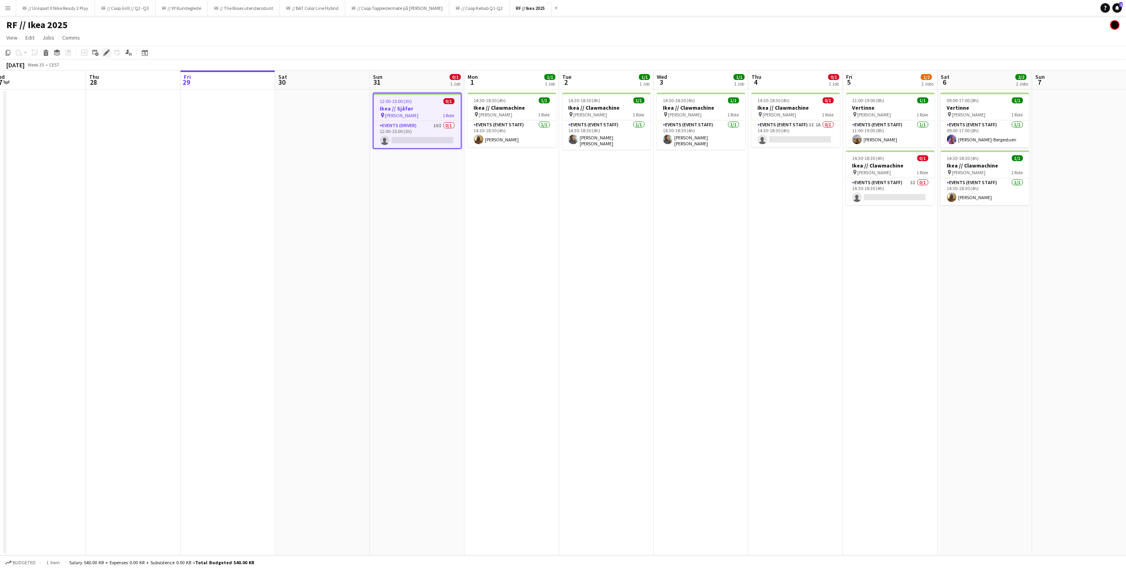
click at [107, 53] on icon at bounding box center [106, 53] width 4 height 4
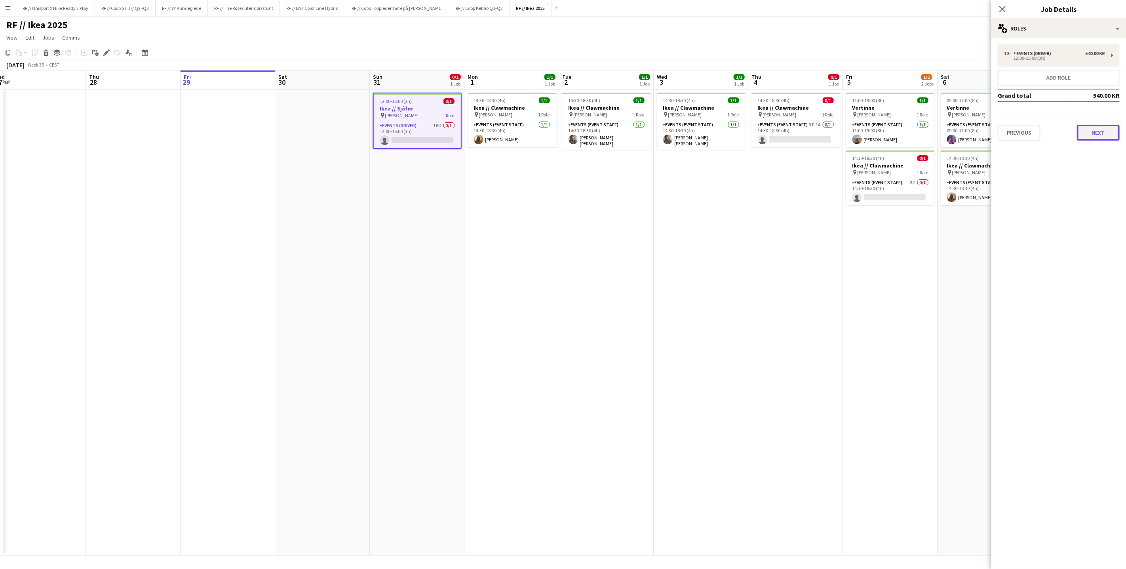
click at [1087, 126] on button "Next" at bounding box center [1098, 133] width 43 height 16
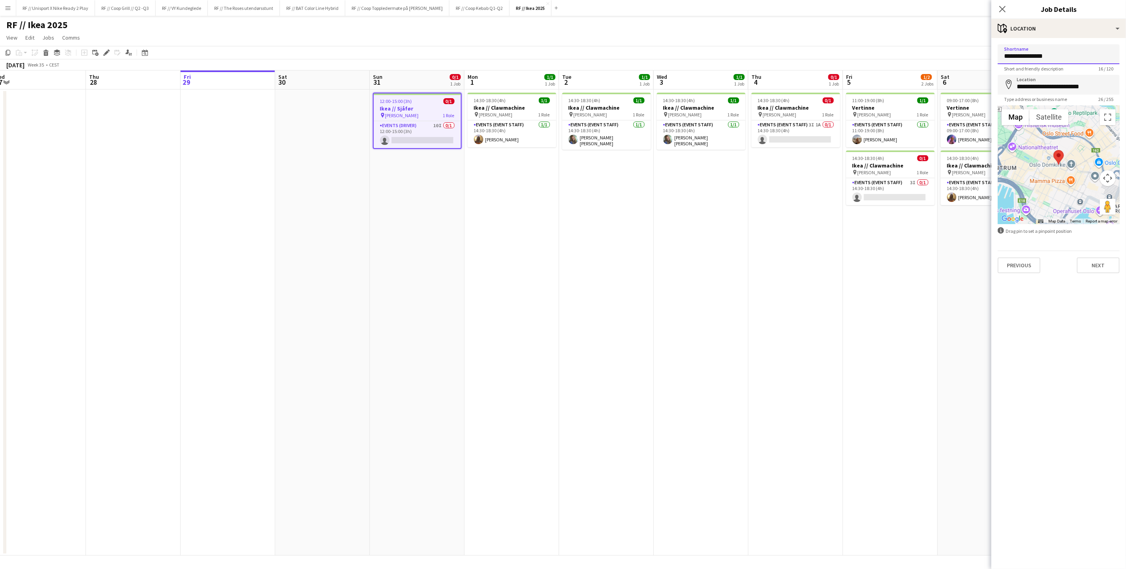
drag, startPoint x: 1059, startPoint y: 52, endPoint x: 1030, endPoint y: 53, distance: 29.3
click at [1030, 53] on input "**********" at bounding box center [1058, 54] width 122 height 20
click at [1020, 56] on input "**********" at bounding box center [1058, 54] width 122 height 20
drag, startPoint x: 1018, startPoint y: 55, endPoint x: 1087, endPoint y: 54, distance: 69.7
click at [1087, 54] on input "**********" at bounding box center [1058, 54] width 122 height 20
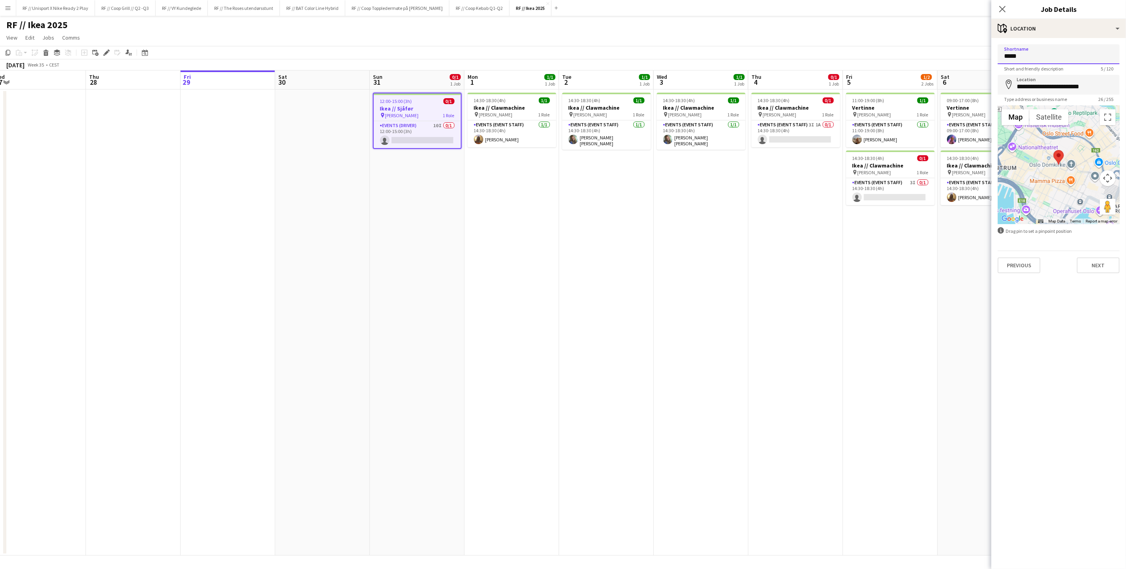
type input "****"
click at [1022, 85] on input "**********" at bounding box center [1058, 85] width 122 height 20
drag, startPoint x: 1016, startPoint y: 84, endPoint x: 1126, endPoint y: 98, distance: 110.2
click at [1125, 88] on form "**********" at bounding box center [1058, 158] width 135 height 229
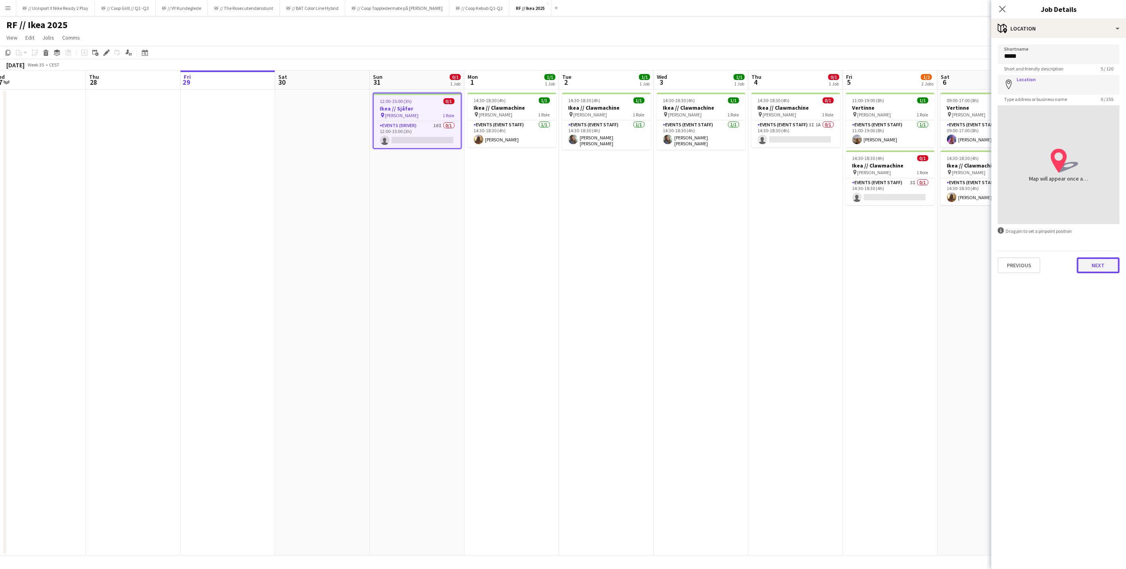
click at [1097, 264] on button "Next" at bounding box center [1098, 265] width 43 height 16
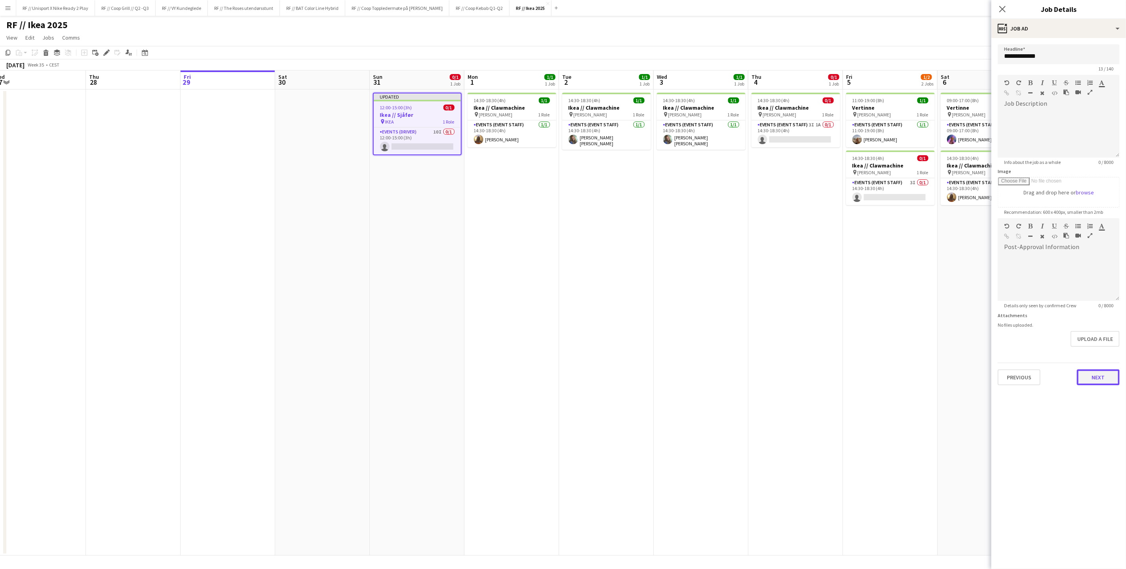
click at [1092, 378] on button "Next" at bounding box center [1098, 377] width 43 height 16
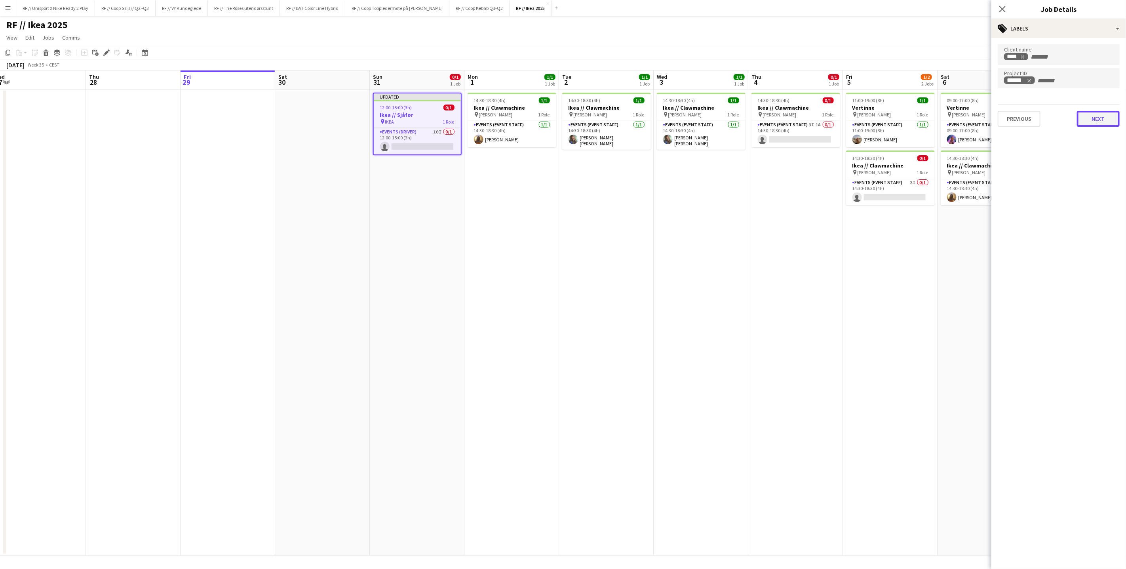
click at [1101, 118] on button "Next" at bounding box center [1098, 119] width 43 height 16
click at [1101, 155] on button "Next" at bounding box center [1098, 153] width 43 height 16
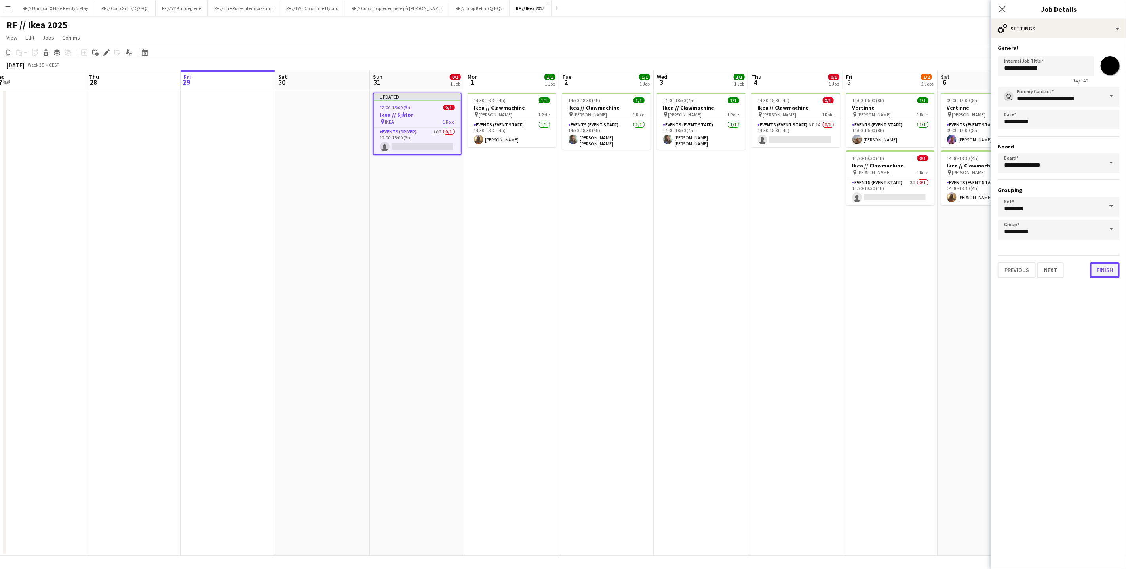
click at [1100, 270] on button "Finish" at bounding box center [1105, 270] width 30 height 16
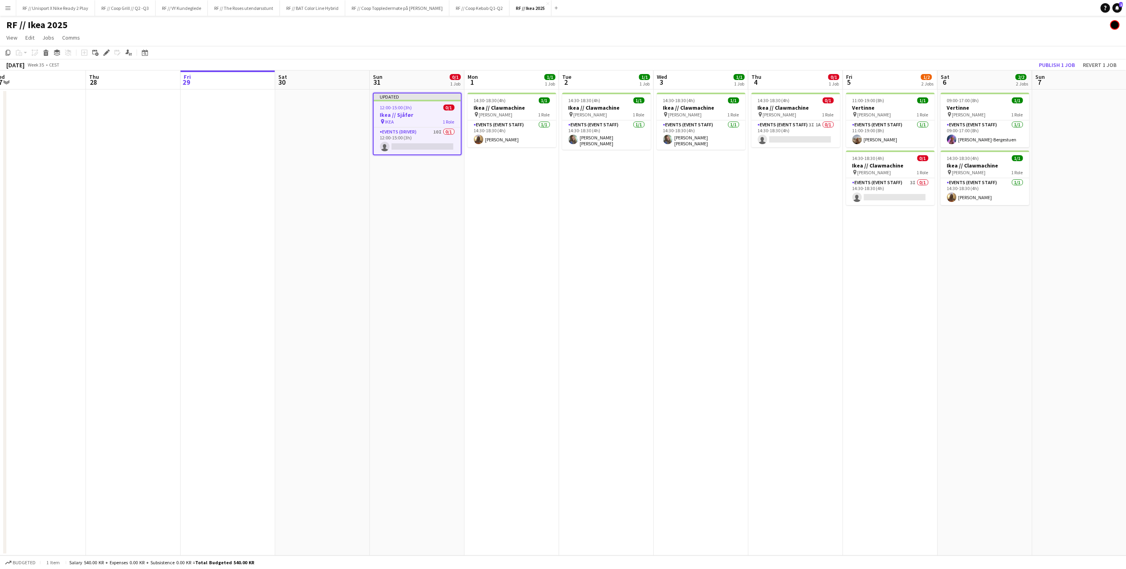
click at [778, 307] on app-date-cell "14:30-18:30 (4h) 0/1 Ikea // Clawmachine pin IKEA KARL JOHAN 1 Role Events (Eve…" at bounding box center [795, 322] width 95 height 466
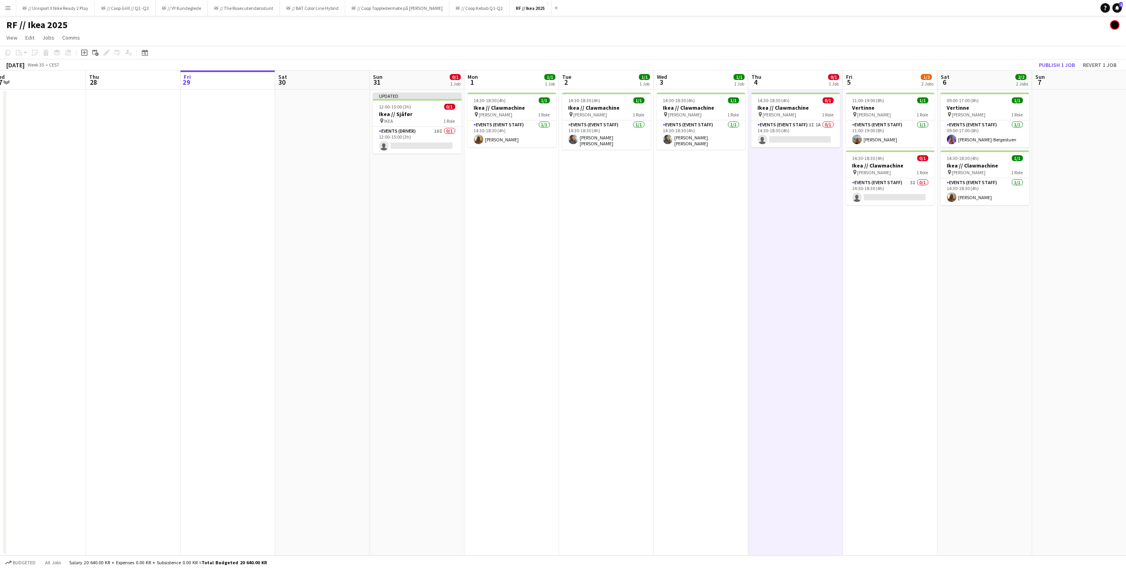
click at [370, 117] on app-date-cell "Updated 12:00-15:00 (3h) 0/1 Ikea // Sjåfør pin IKEA 1 Role Events (Driver) 10I…" at bounding box center [417, 322] width 95 height 466
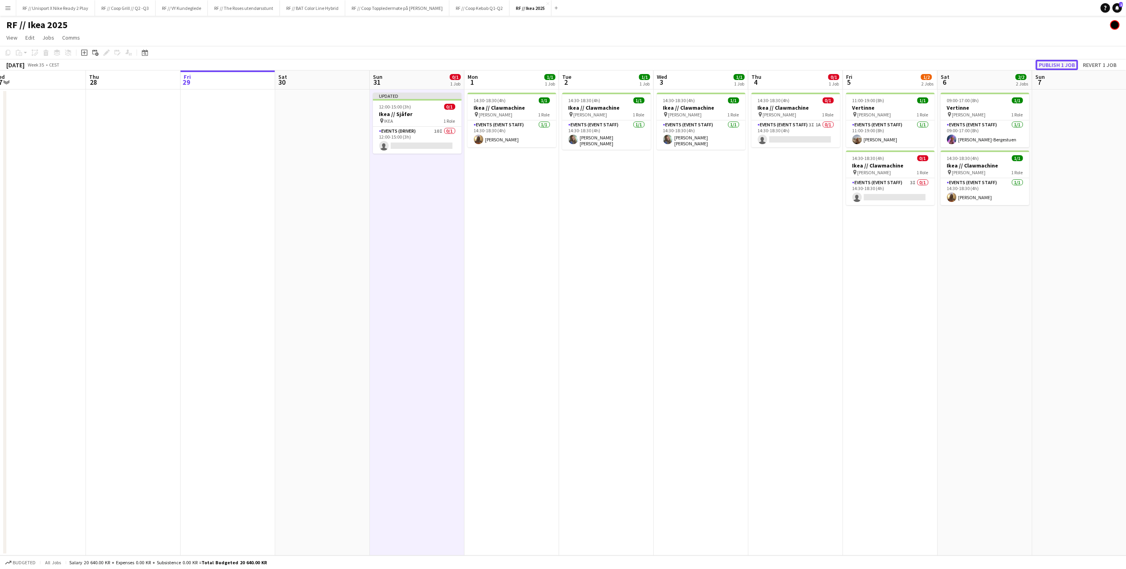
click at [1049, 65] on button "Publish 1 job" at bounding box center [1056, 65] width 42 height 10
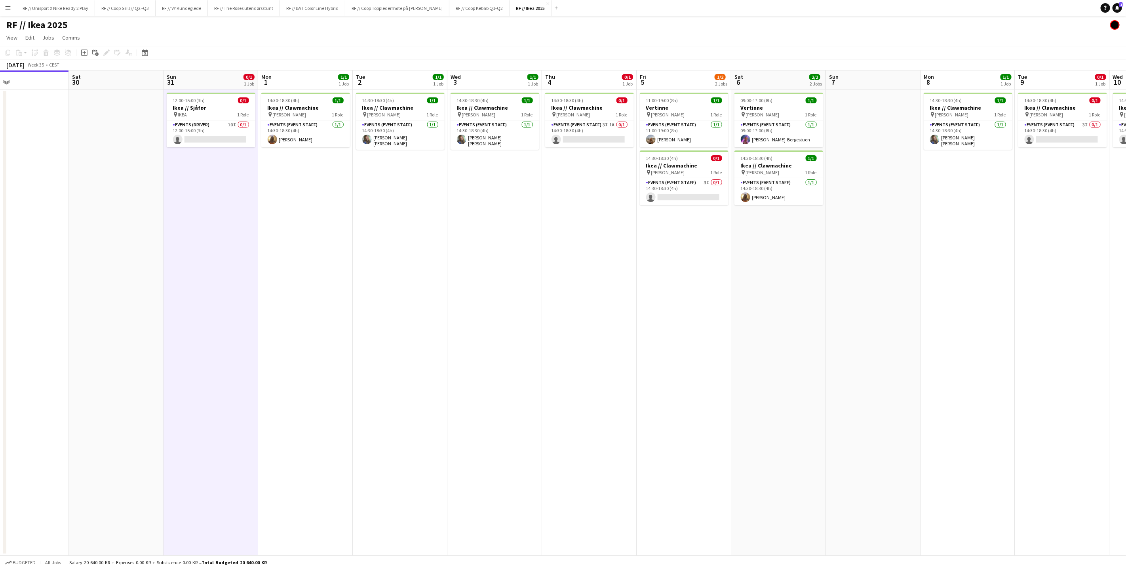
drag, startPoint x: 702, startPoint y: 201, endPoint x: 496, endPoint y: 186, distance: 206.4
click at [496, 186] on app-calendar-viewport "Tue 26 Wed 27 Thu 28 Fri 29 Sat 30 Sun 31 0/1 1 Job Mon 1 1/1 1 Job Tue 2 1/1 1…" at bounding box center [563, 312] width 1126 height 485
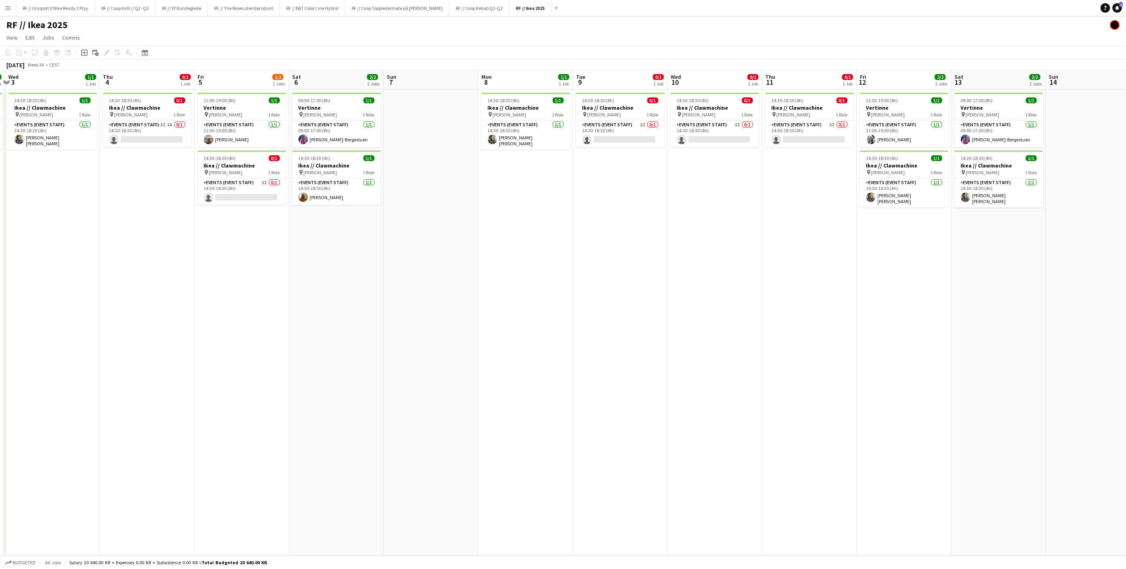
scroll to position [0, 260]
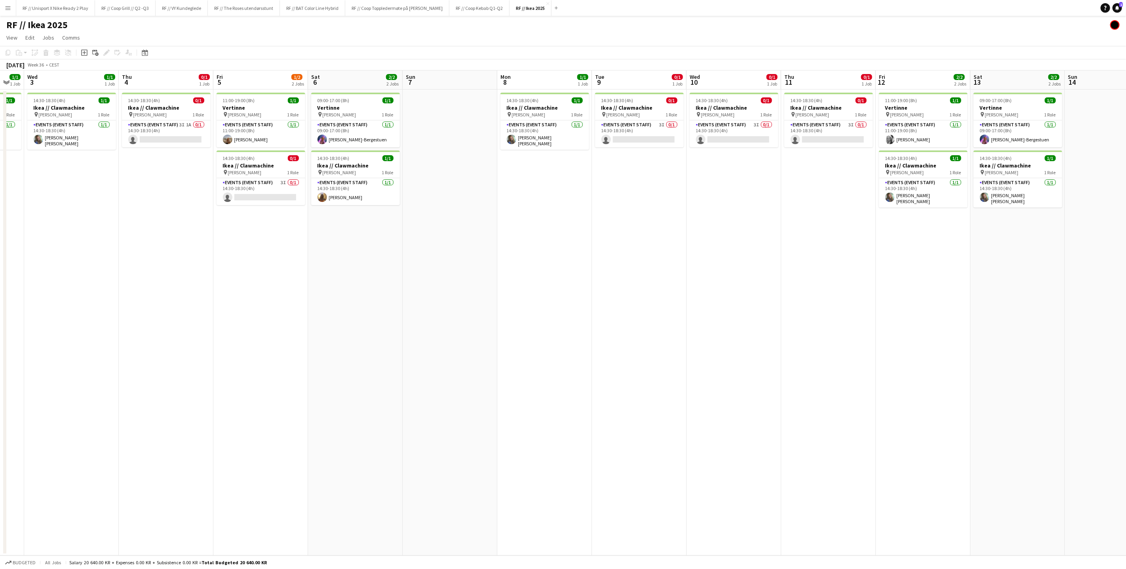
drag, startPoint x: 819, startPoint y: 217, endPoint x: 407, endPoint y: 218, distance: 412.1
click at [407, 218] on app-calendar-viewport "Sun 31 0/1 1 Job Mon 1 1/1 1 Job Tue 2 1/1 1 Job Wed 3 1/1 1 Job Thu 4 0/1 1 Jo…" at bounding box center [563, 312] width 1126 height 485
click at [636, 141] on app-card-role "Events (Event Staff) 3I 0/1 14:30-18:30 (4h) single-neutral-actions" at bounding box center [639, 133] width 89 height 27
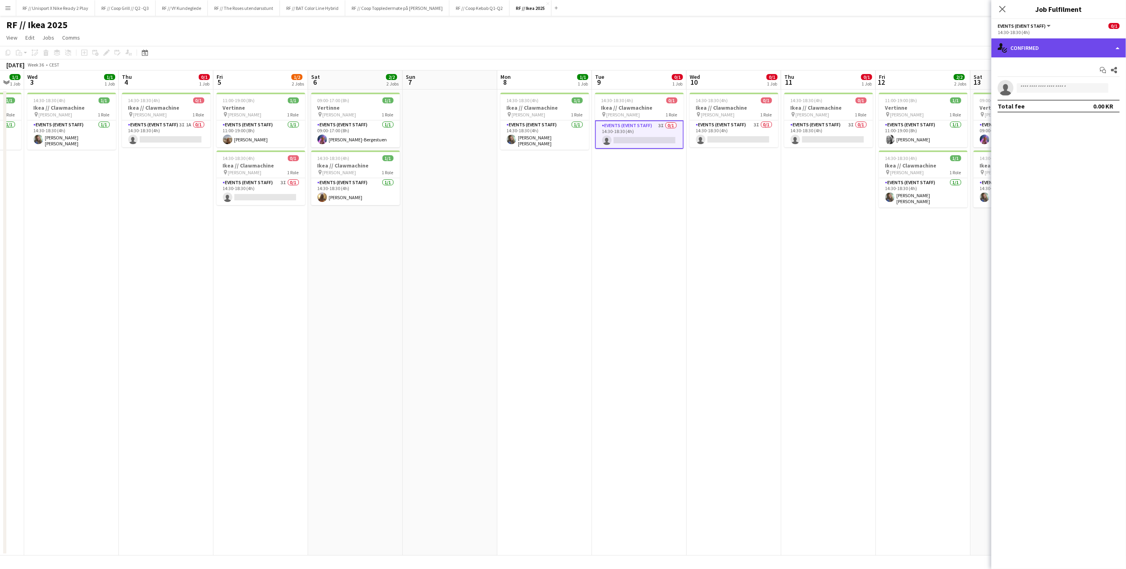
click at [1114, 46] on div "single-neutral-actions-check-2 Confirmed" at bounding box center [1058, 47] width 135 height 19
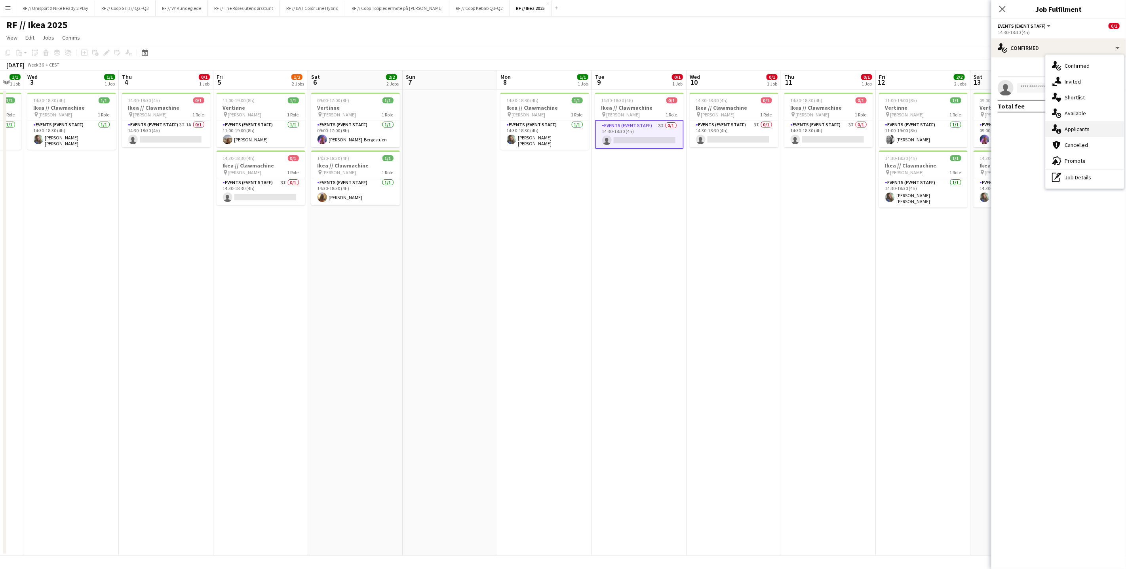
click at [1090, 125] on div "single-neutral-actions-information Applicants" at bounding box center [1084, 129] width 78 height 16
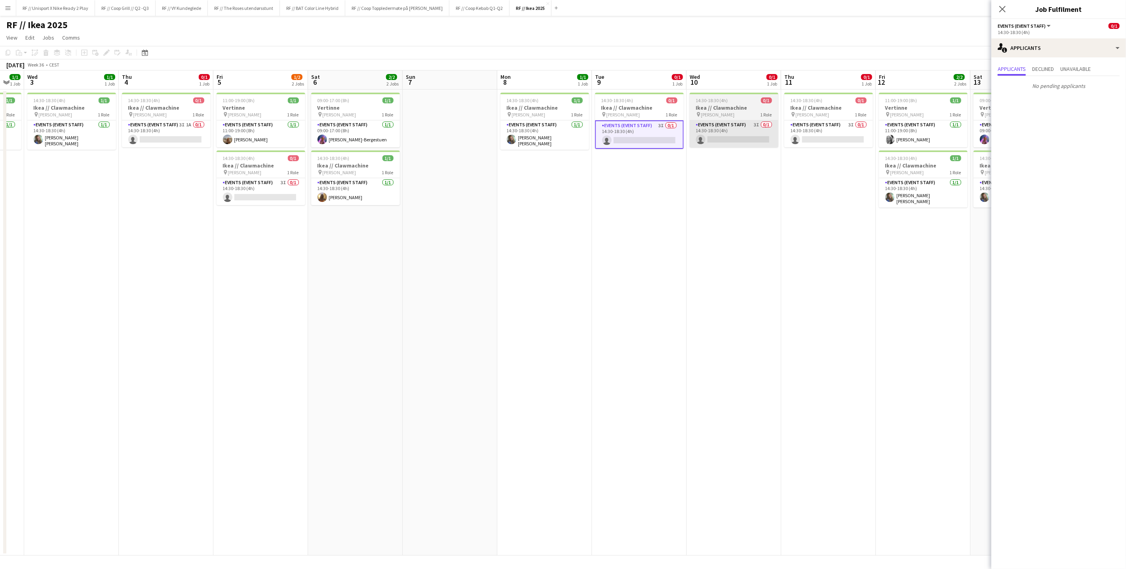
click at [736, 145] on app-card-role "Events (Event Staff) 3I 0/1 14:30-18:30 (4h) single-neutral-actions" at bounding box center [734, 133] width 89 height 27
click at [819, 139] on app-card-role "Events (Event Staff) 3I 0/1 14:30-18:30 (4h) single-neutral-actions" at bounding box center [829, 133] width 89 height 27
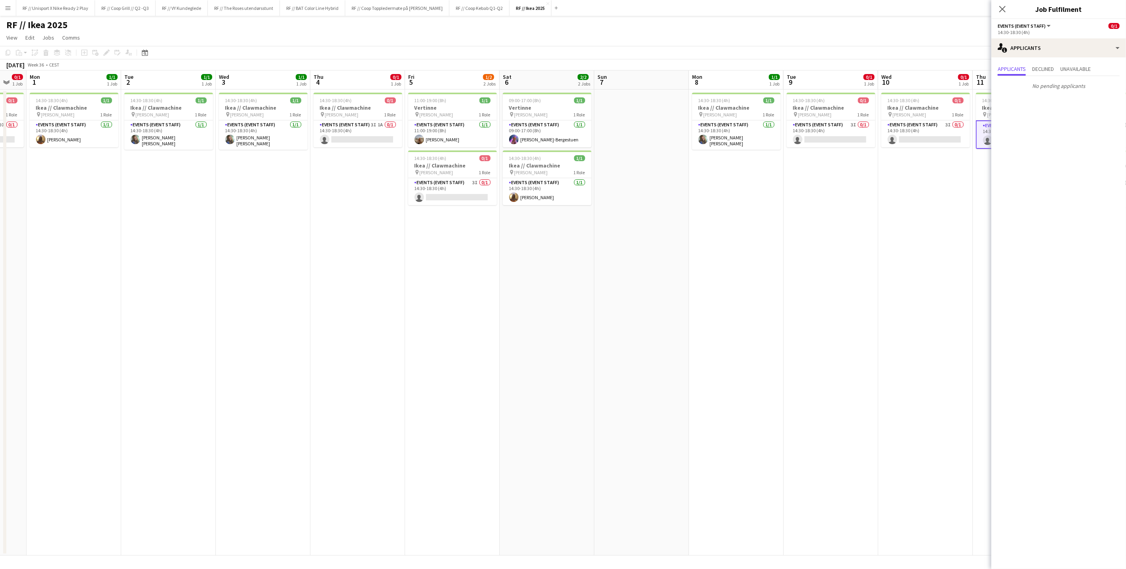
drag, startPoint x: 659, startPoint y: 217, endPoint x: 731, endPoint y: 216, distance: 72.8
click at [732, 216] on app-calendar-viewport "Sat 30 Sun 31 0/1 1 Job Mon 1 1/1 1 Job Tue 2 1/1 1 Job Wed 3 1/1 1 Job Thu 4 0…" at bounding box center [563, 312] width 1126 height 485
click at [721, 232] on app-calendar-viewport "Sat 30 Sun 31 0/1 1 Job Mon 1 1/1 1 Job Tue 2 1/1 1 Job Wed 3 1/1 1 Job Thu 4 0…" at bounding box center [563, 312] width 1126 height 485
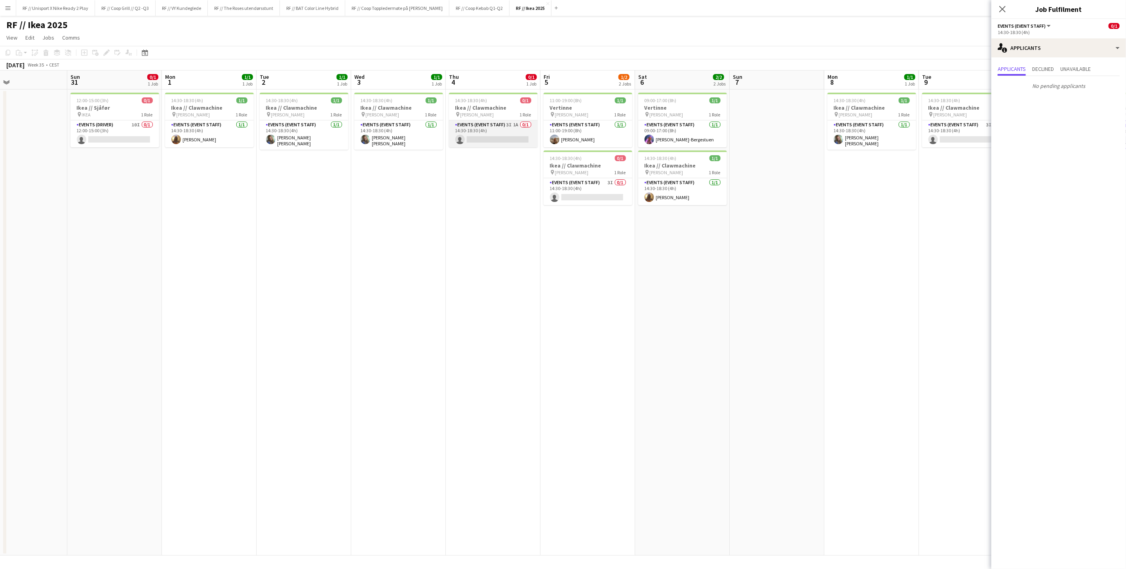
click at [530, 139] on app-card-role "Events (Event Staff) 3I 1A 0/1 14:30-18:30 (4h) single-neutral-actions" at bounding box center [493, 133] width 89 height 27
click at [607, 199] on app-card-role "Events (Event Staff) 3I 0/1 14:30-18:30 (4h) single-neutral-actions" at bounding box center [587, 191] width 89 height 27
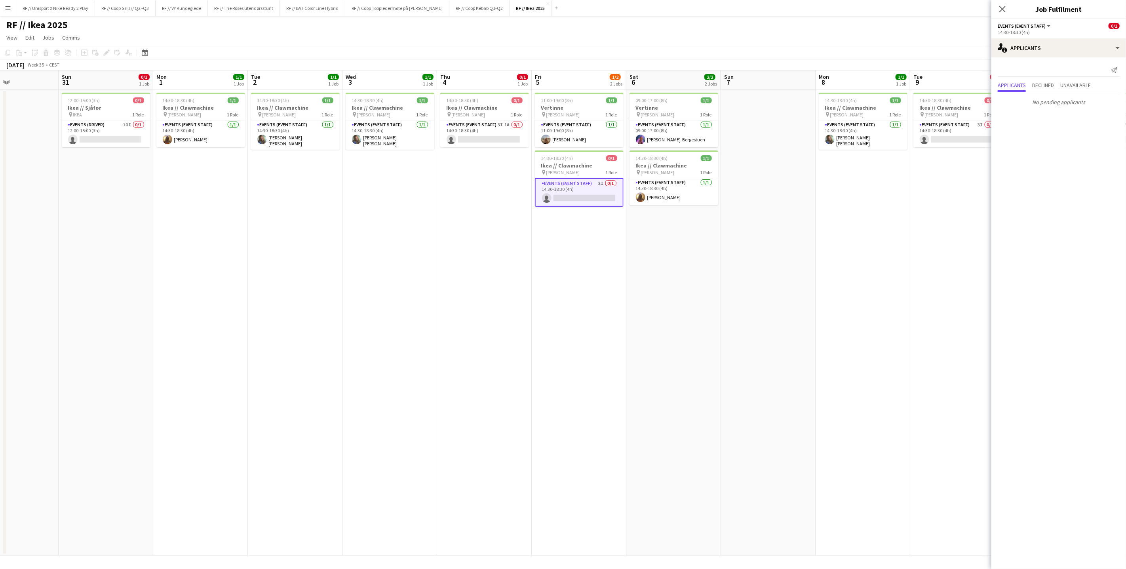
drag, startPoint x: 461, startPoint y: 275, endPoint x: 457, endPoint y: 236, distance: 39.3
click at [551, 270] on app-calendar-viewport "Thu 28 Fri 29 Sat 30 Sun 31 0/1 1 Job Mon 1 1/1 1 Job Tue 2 1/1 1 Job Wed 3 1/1…" at bounding box center [563, 312] width 1126 height 485
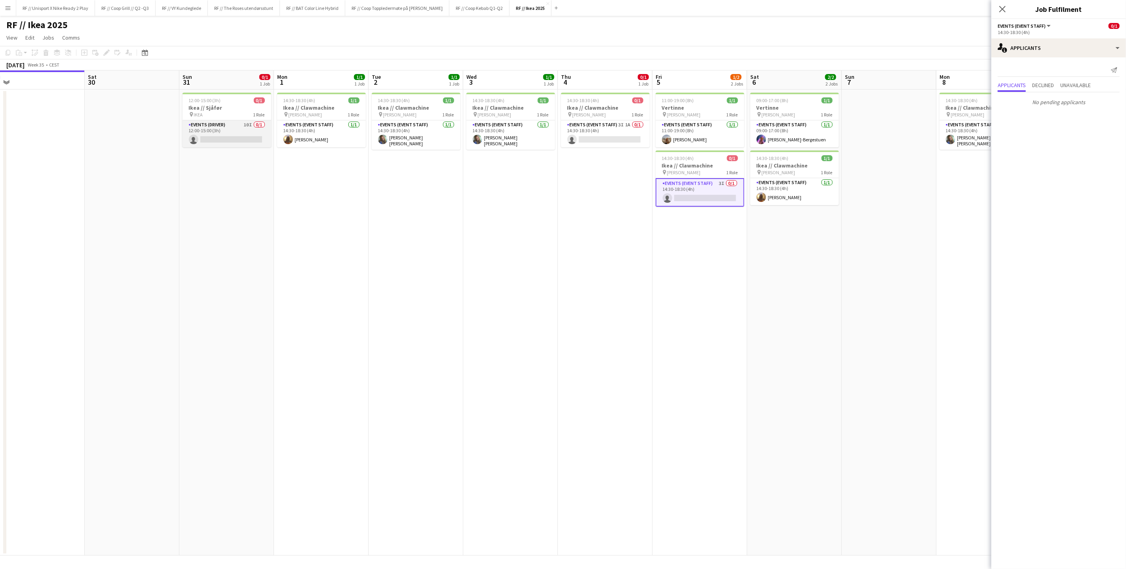
click at [245, 135] on app-card-role "Events (Driver) 10I 0/1 12:00-15:00 (3h) single-neutral-actions" at bounding box center [226, 133] width 89 height 27
click at [623, 135] on app-card-role "Events (Event Staff) 3I 1A 0/1 14:30-18:30 (4h) single-neutral-actions" at bounding box center [605, 133] width 89 height 27
click at [712, 191] on app-card-role "Events (Event Staff) 3I 0/1 14:30-18:30 (4h) single-neutral-actions" at bounding box center [699, 191] width 89 height 27
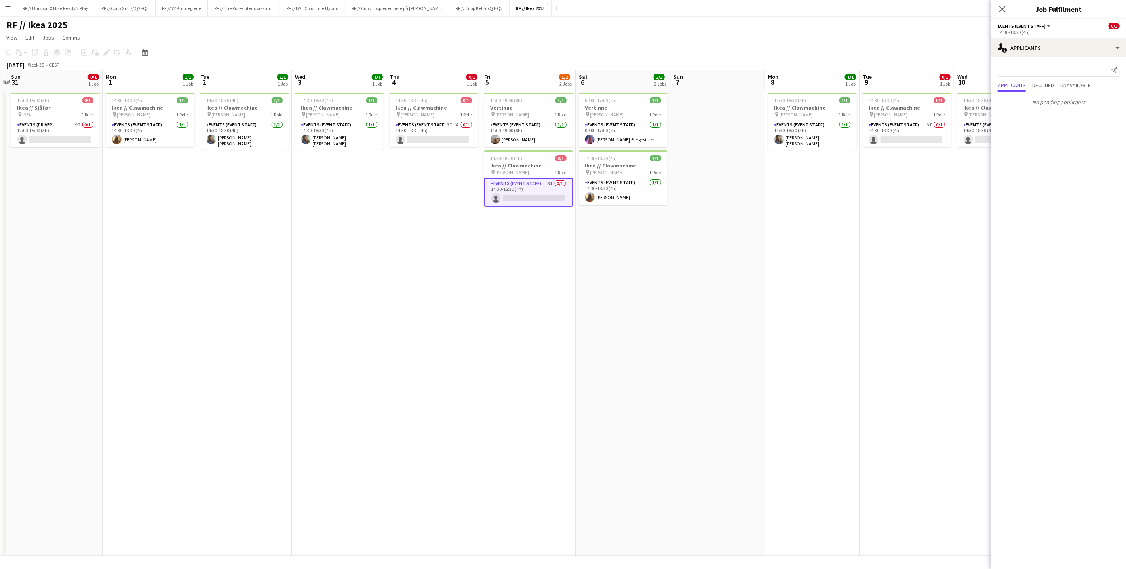
drag, startPoint x: 799, startPoint y: 263, endPoint x: 568, endPoint y: 257, distance: 231.2
click at [566, 258] on app-calendar-viewport "Thu 28 Fri 29 Sat 30 Sun 31 0/1 1 Job Mon 1 1/1 1 Job Tue 2 1/1 1 Job Wed 3 1/1…" at bounding box center [563, 312] width 1126 height 485
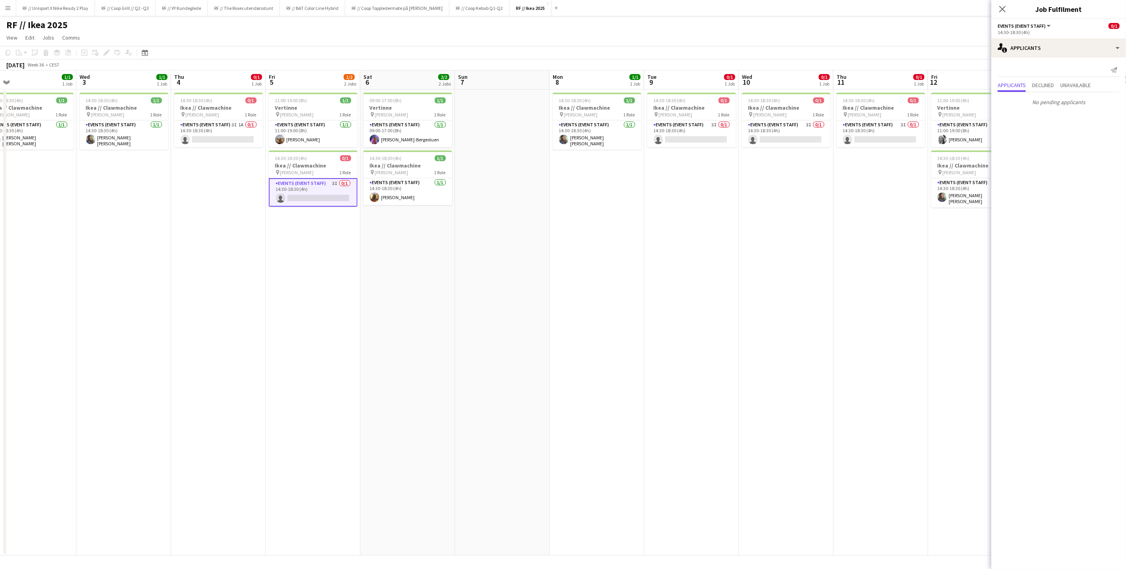
drag, startPoint x: 729, startPoint y: 259, endPoint x: 815, endPoint y: 251, distance: 86.2
click at [815, 251] on app-calendar-viewport "Sun 31 0/1 1 Job Mon 1 1/1 1 Job Tue 2 1/1 1 Job Wed 3 1/1 1 Job Thu 4 0/1 1 Jo…" at bounding box center [563, 312] width 1126 height 485
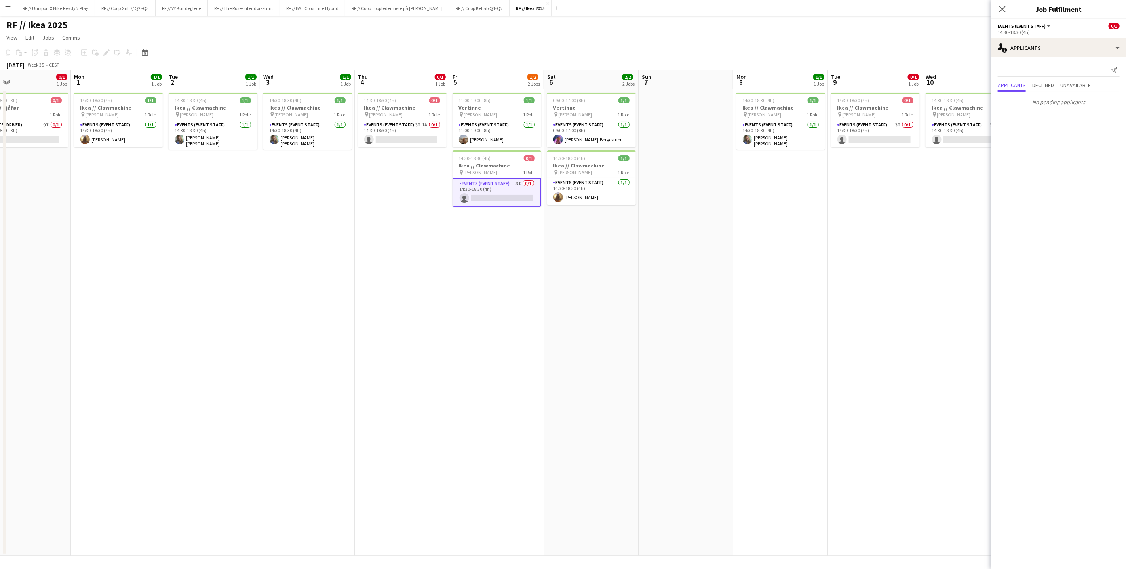
drag, startPoint x: 752, startPoint y: 234, endPoint x: 670, endPoint y: 219, distance: 83.4
click at [695, 229] on app-calendar-viewport "Fri 29 Sat 30 Sun 31 0/1 1 Job Mon 1 1/1 1 Job Tue 2 1/1 1 Job Wed 3 1/1 1 Job …" at bounding box center [563, 312] width 1126 height 485
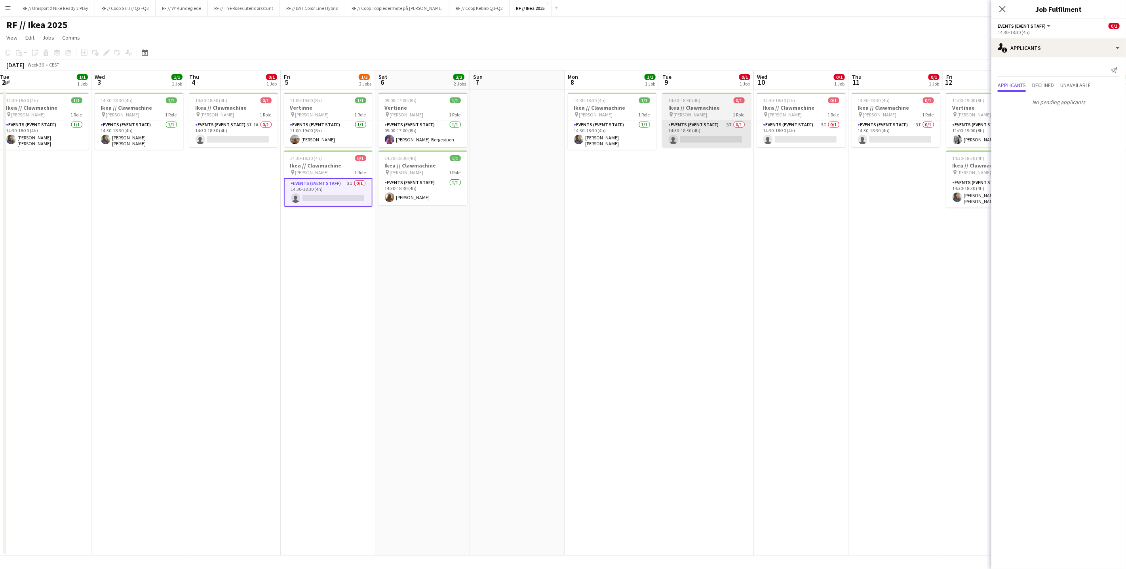
click at [710, 133] on app-card-role "Events (Event Staff) 3I 0/1 14:30-18:30 (4h) single-neutral-actions" at bounding box center [706, 133] width 89 height 27
click at [801, 133] on app-card-role "Events (Event Staff) 3I 0/1 14:30-18:30 (4h) single-neutral-actions" at bounding box center [801, 133] width 89 height 27
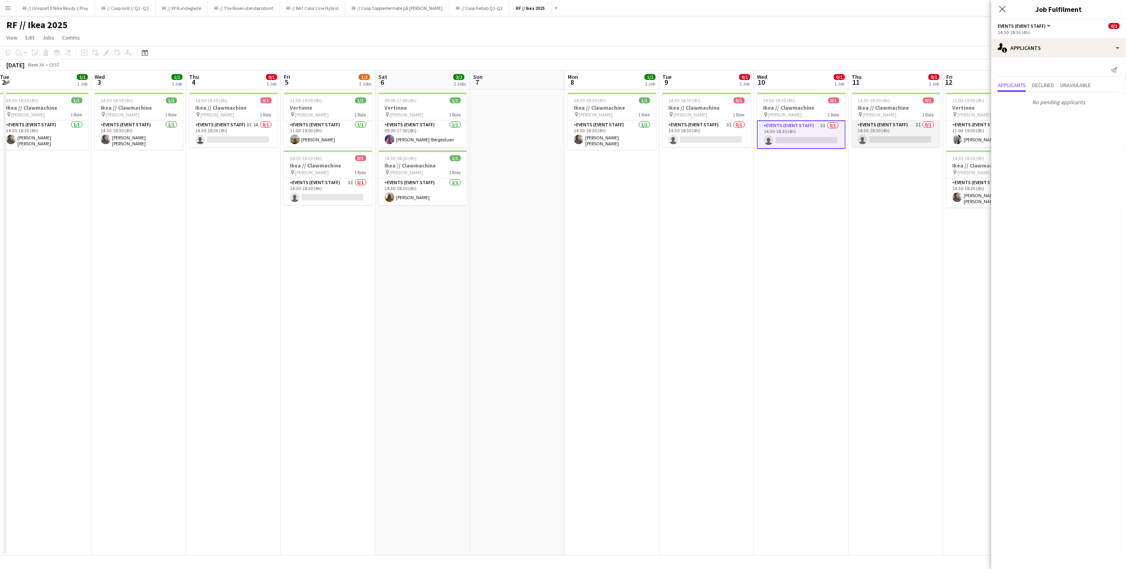
click at [914, 141] on app-card-role "Events (Event Staff) 3I 0/1 14:30-18:30 (4h) single-neutral-actions" at bounding box center [895, 133] width 89 height 27
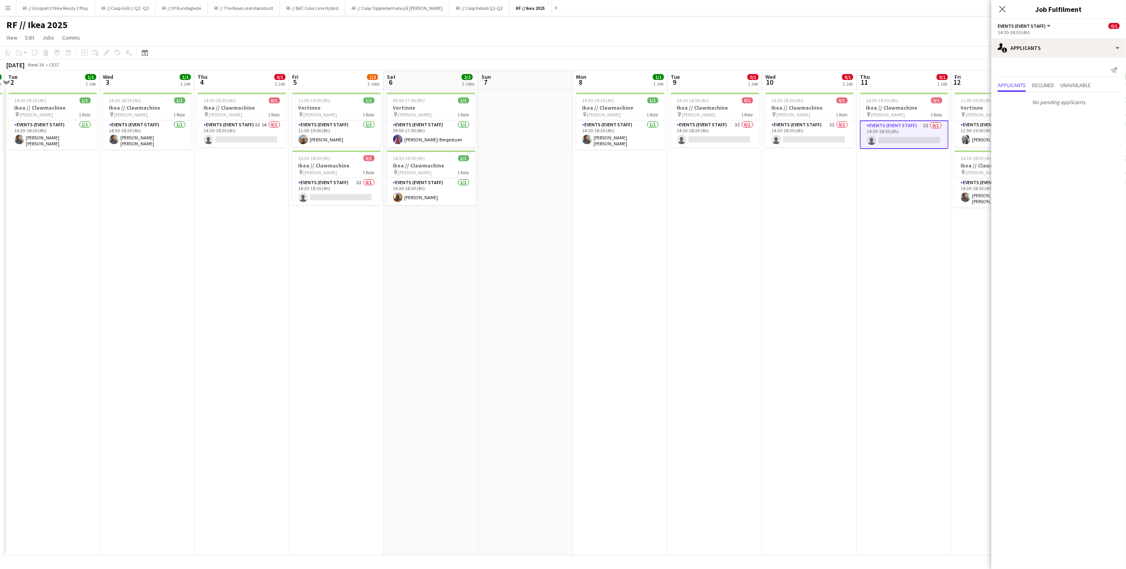
drag, startPoint x: 900, startPoint y: 212, endPoint x: 618, endPoint y: 188, distance: 282.5
click at [616, 188] on app-calendar-viewport "Sat 30 Sun 31 0/1 1 Job Mon 1 1/1 1 Job Tue 2 1/1 1 Job Wed 3 1/1 1 Job Thu 4 0…" at bounding box center [563, 312] width 1126 height 485
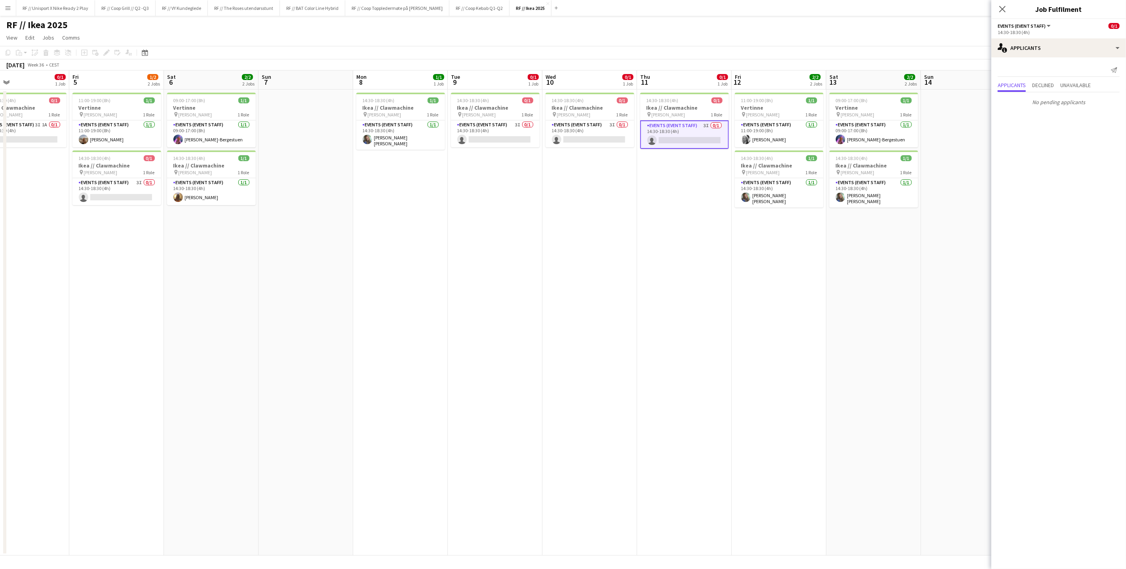
scroll to position [0, 215]
drag, startPoint x: 434, startPoint y: 280, endPoint x: 511, endPoint y: 280, distance: 76.8
click at [511, 280] on app-calendar-viewport "Tue 2 1/1 1 Job Wed 3 1/1 1 Job Thu 4 0/1 1 Job Fri 5 1/2 2 Jobs Sat 6 2/2 2 Jo…" at bounding box center [563, 312] width 1126 height 485
click at [865, 110] on h3 "Vertinne" at bounding box center [873, 107] width 89 height 7
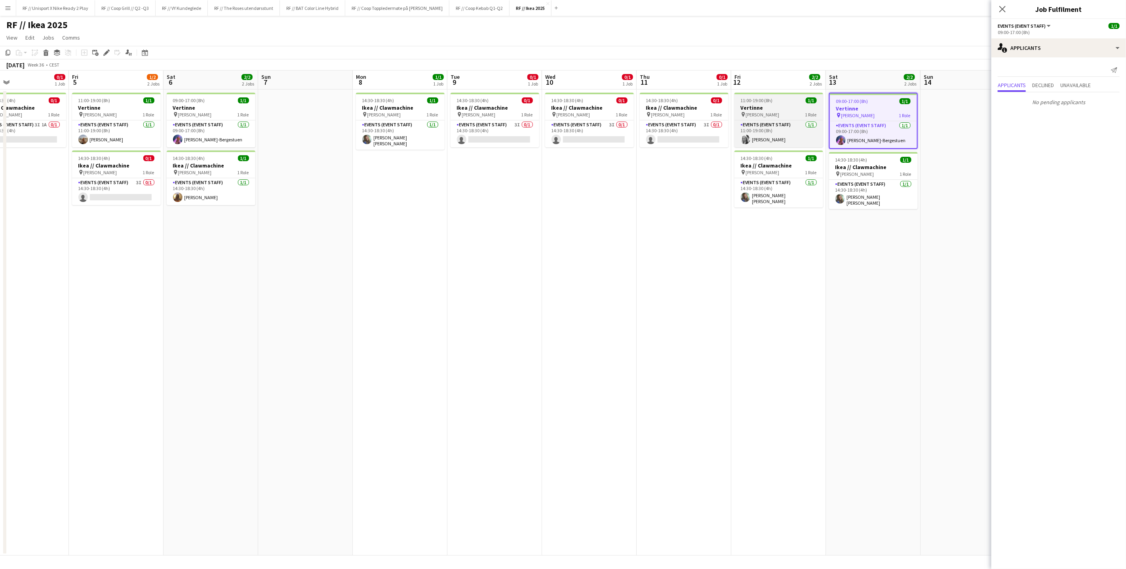
click at [781, 106] on h3 "Vertinne" at bounding box center [778, 107] width 89 height 7
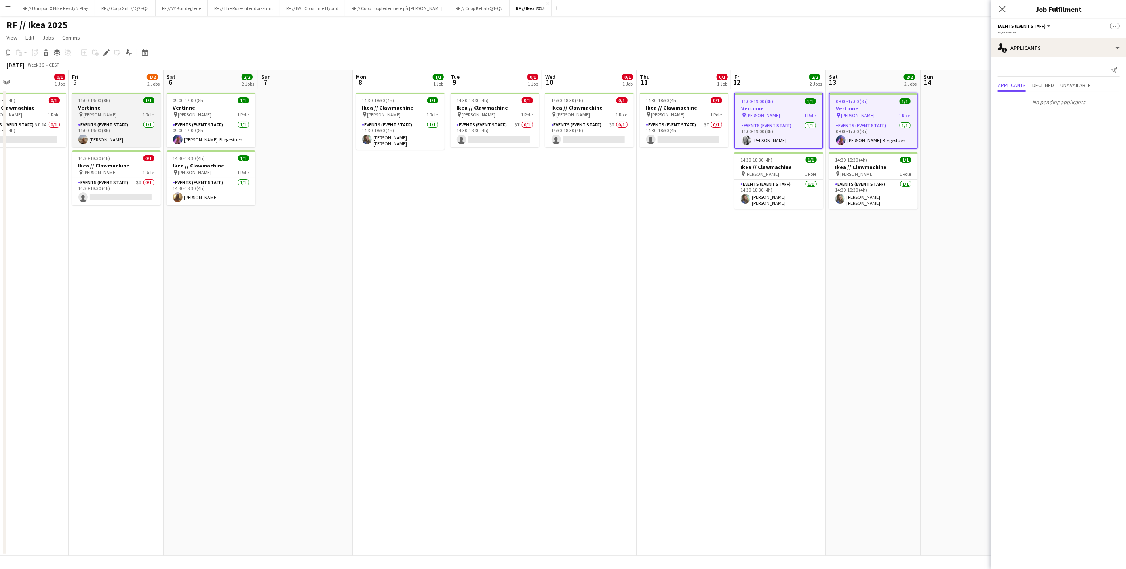
click at [122, 107] on h3 "Vertinne" at bounding box center [116, 107] width 89 height 7
click at [215, 104] on h3 "Vertinne" at bounding box center [211, 107] width 89 height 7
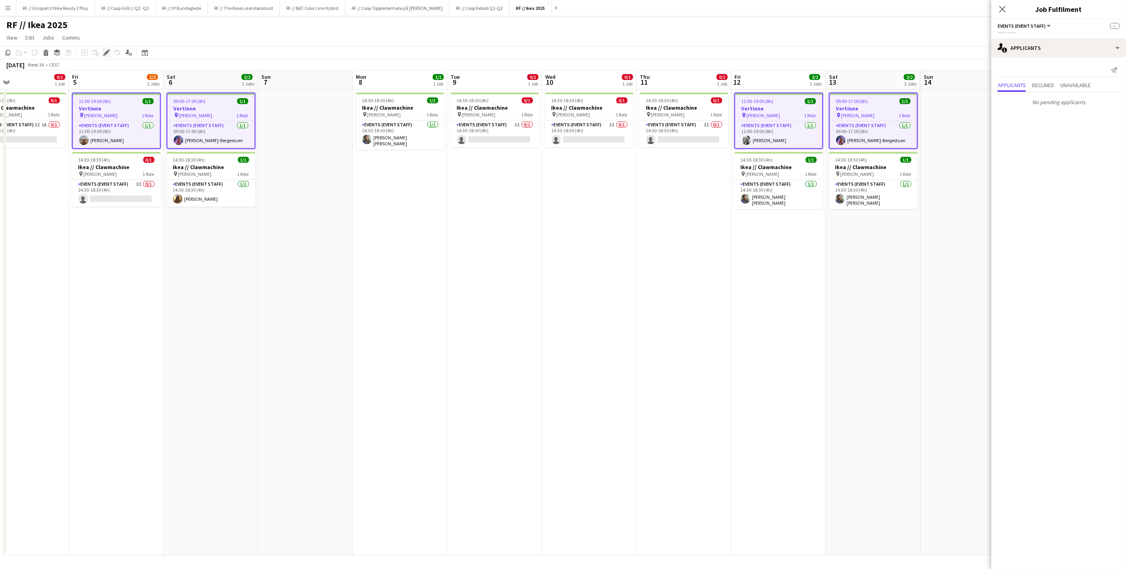
click at [106, 56] on div "Edit" at bounding box center [106, 52] width 9 height 9
click at [1085, 131] on button "Next" at bounding box center [1098, 133] width 43 height 16
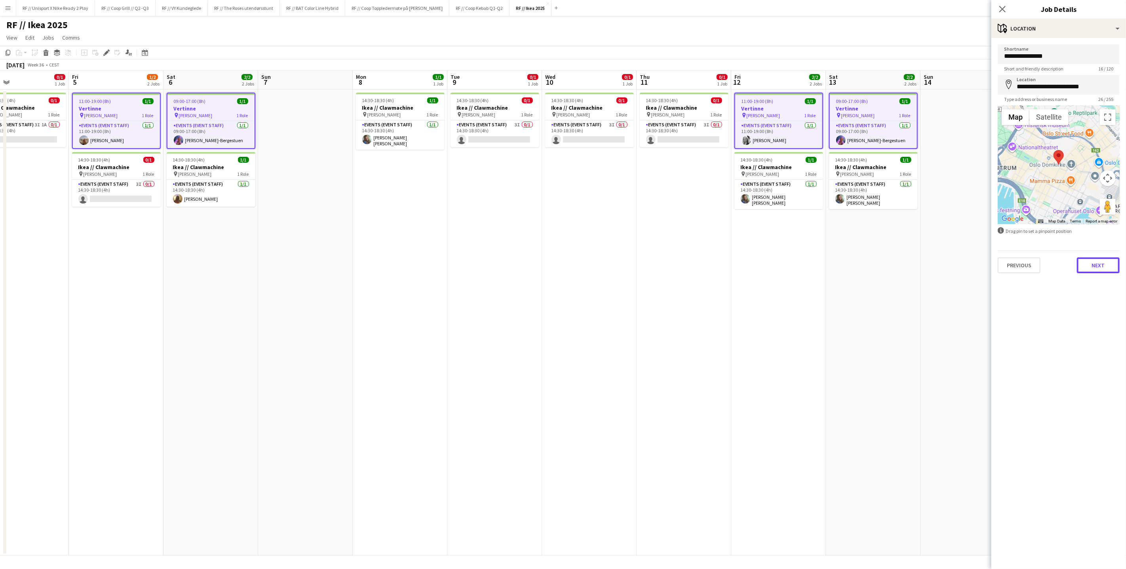
click at [1092, 261] on button "Next" at bounding box center [1098, 265] width 43 height 16
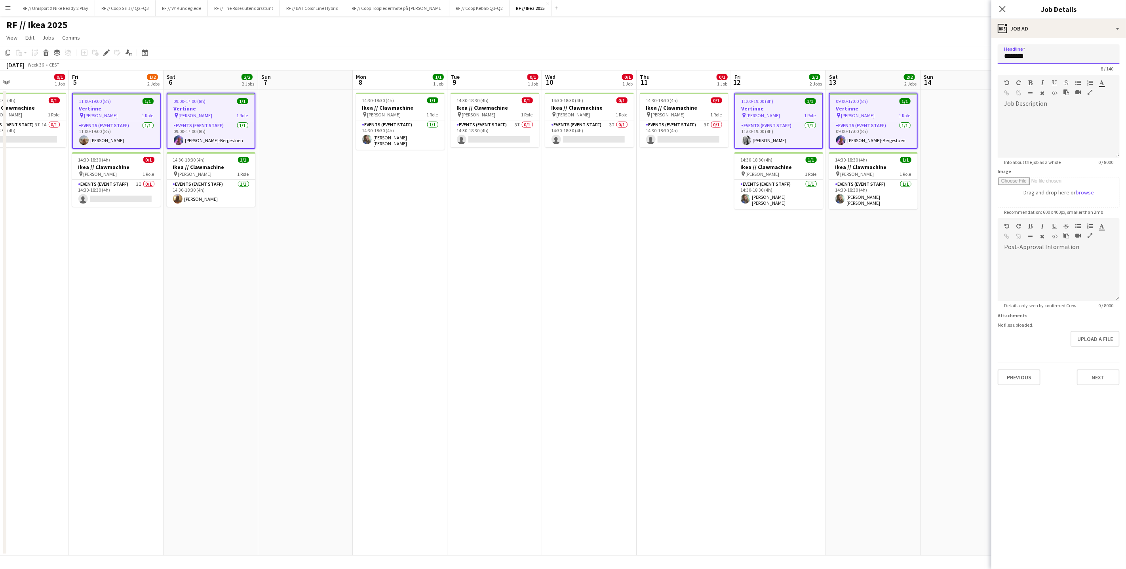
drag, startPoint x: 1037, startPoint y: 54, endPoint x: 980, endPoint y: 51, distance: 57.1
click at [980, 51] on body "Menu Boards Boards Boards All jobs Status Workforce Workforce My Workforce Recr…" at bounding box center [563, 284] width 1126 height 569
drag, startPoint x: 1056, startPoint y: 55, endPoint x: 981, endPoint y: 59, distance: 75.7
click at [979, 55] on body "Menu Boards Boards Boards All jobs Status Workforce Workforce My Workforce Recr…" at bounding box center [563, 284] width 1126 height 569
type input "**********"
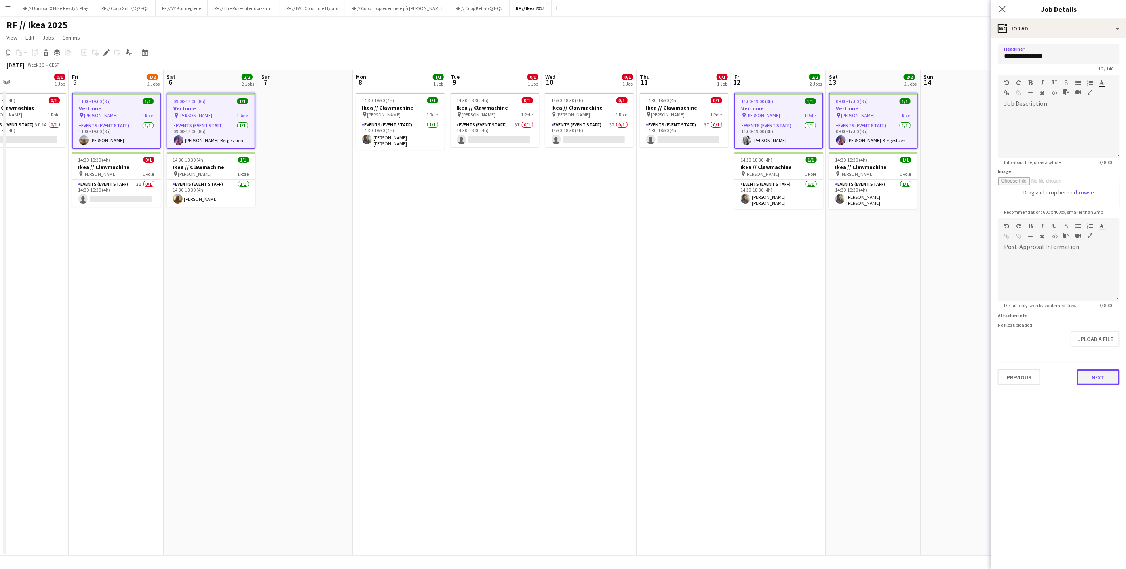
click at [1098, 378] on button "Next" at bounding box center [1098, 377] width 43 height 16
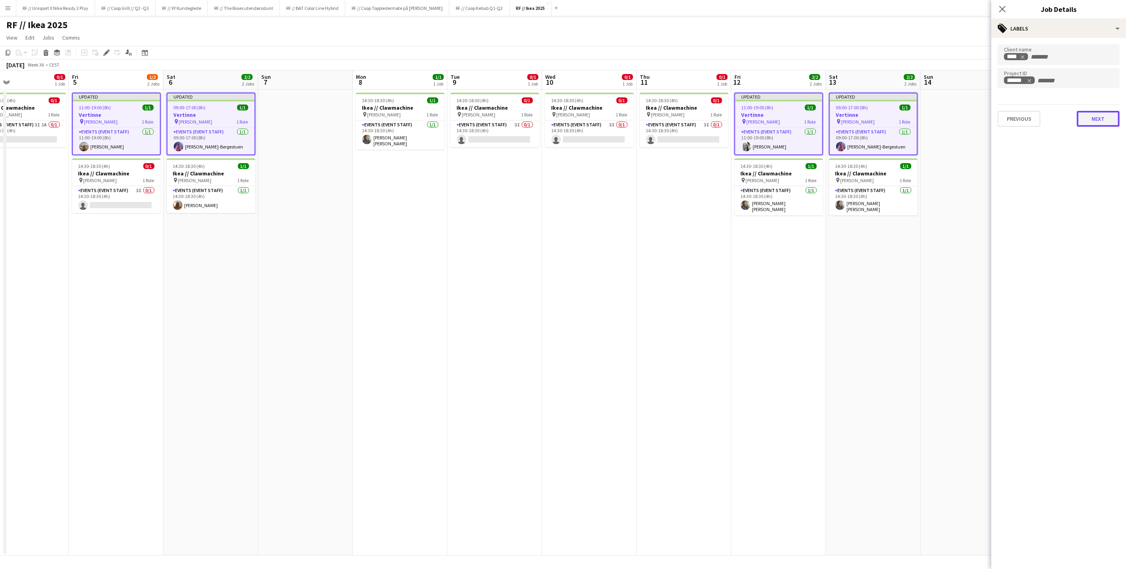
click at [1094, 115] on button "Next" at bounding box center [1098, 119] width 43 height 16
click at [1105, 85] on button "Next" at bounding box center [1098, 82] width 43 height 16
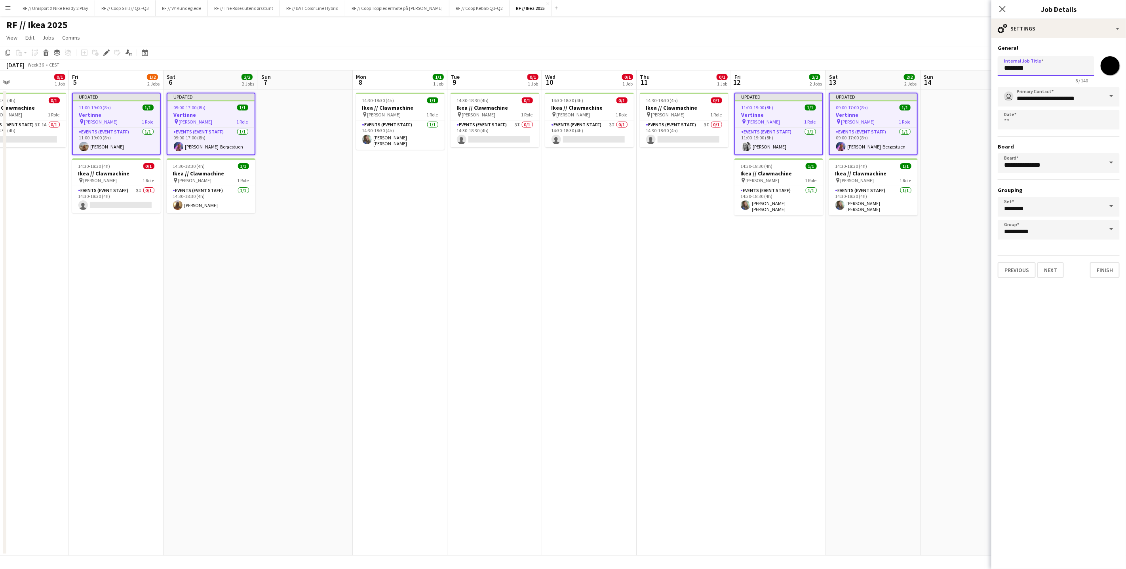
drag, startPoint x: 1031, startPoint y: 68, endPoint x: 955, endPoint y: 62, distance: 76.2
click at [963, 62] on body "Menu Boards Boards Boards All jobs Status Workforce Workforce My Workforce Recr…" at bounding box center [563, 284] width 1126 height 569
paste input "********"
click at [1013, 72] on input "**********" at bounding box center [1045, 66] width 97 height 20
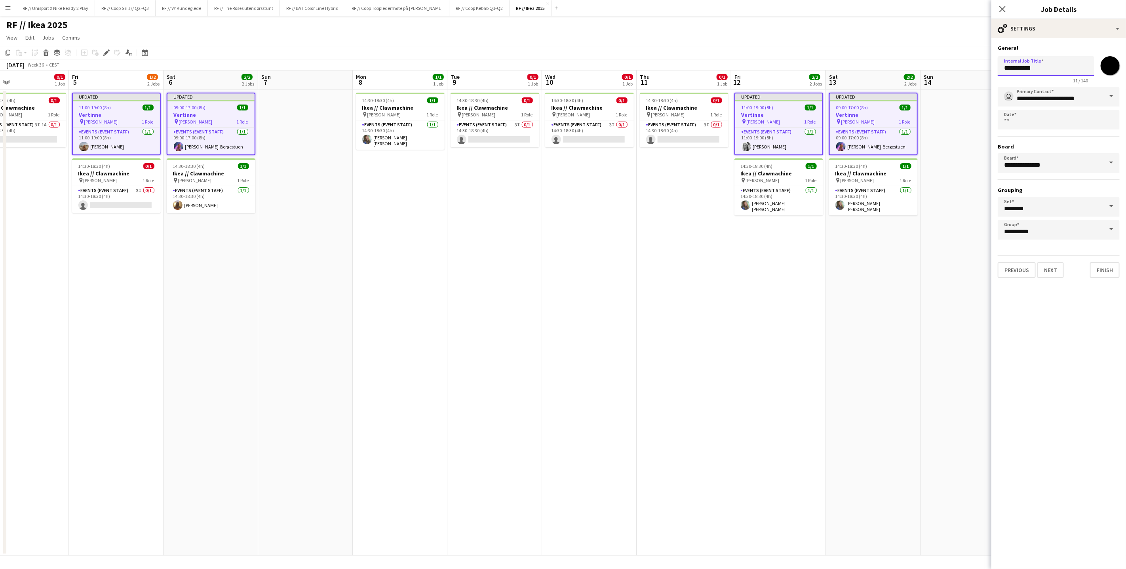
drag, startPoint x: 1038, startPoint y: 68, endPoint x: 970, endPoint y: 58, distance: 69.3
click at [970, 58] on body "Menu Boards Boards Boards All jobs Status Workforce Workforce My Workforce Recr…" at bounding box center [563, 284] width 1126 height 569
type input "**********"
click at [1045, 268] on button "Next" at bounding box center [1050, 270] width 27 height 16
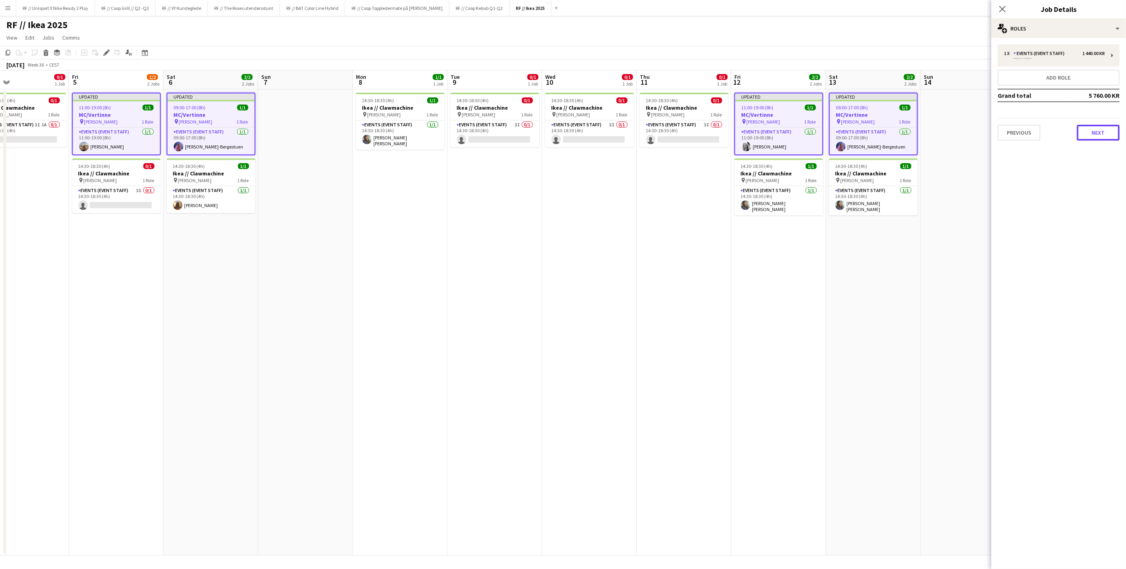
click at [1097, 136] on button "Next" at bounding box center [1098, 133] width 43 height 16
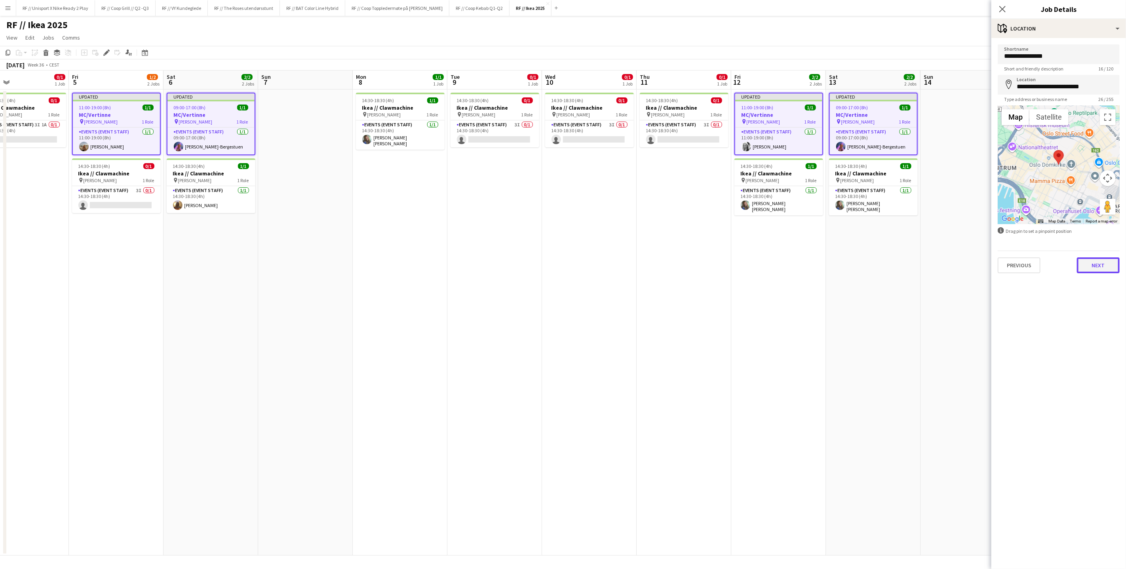
click at [1095, 262] on button "Next" at bounding box center [1098, 265] width 43 height 16
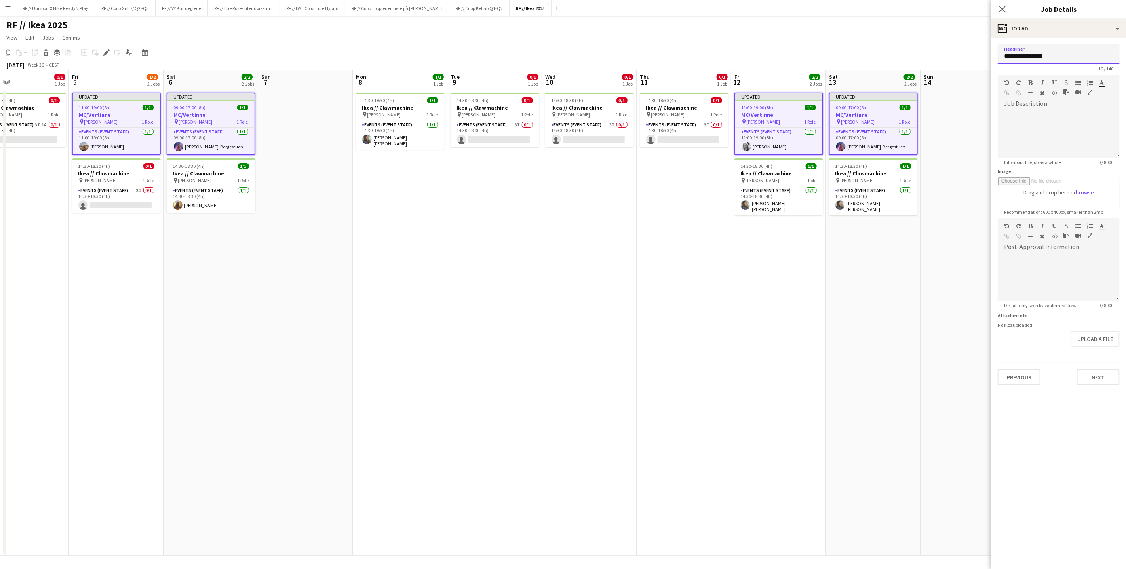
drag, startPoint x: 1054, startPoint y: 53, endPoint x: 957, endPoint y: 48, distance: 96.7
click at [963, 48] on body "Menu Boards Boards Boards All jobs Status Workforce Workforce My Workforce Recr…" at bounding box center [563, 284] width 1126 height 569
paste input "text"
type input "**********"
click at [1089, 377] on button "Next" at bounding box center [1098, 377] width 43 height 16
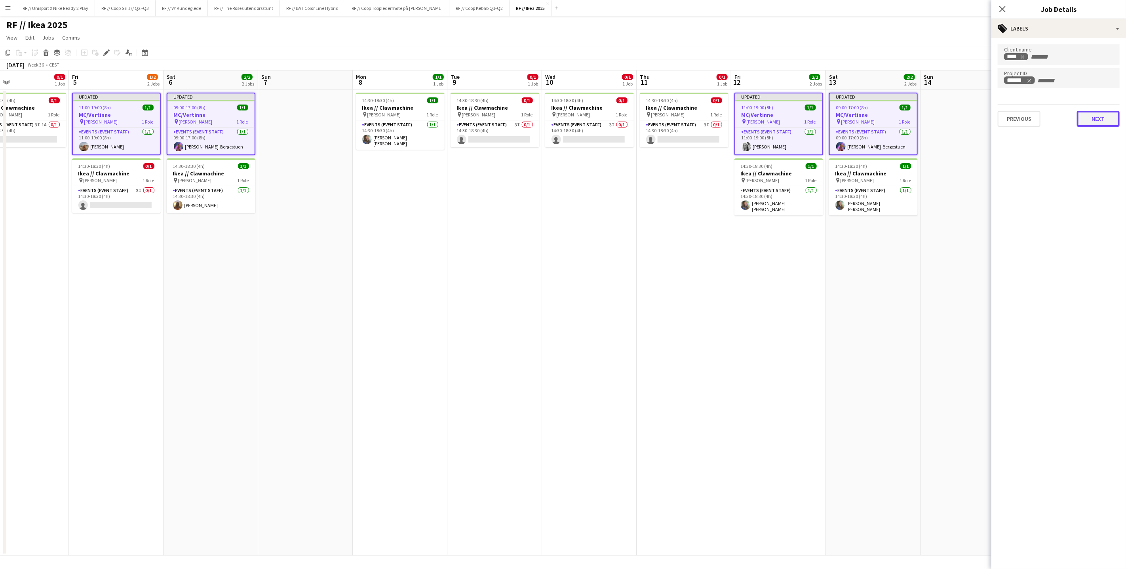
click at [1103, 123] on button "Next" at bounding box center [1098, 119] width 43 height 16
click at [1098, 82] on button "Next" at bounding box center [1098, 82] width 43 height 16
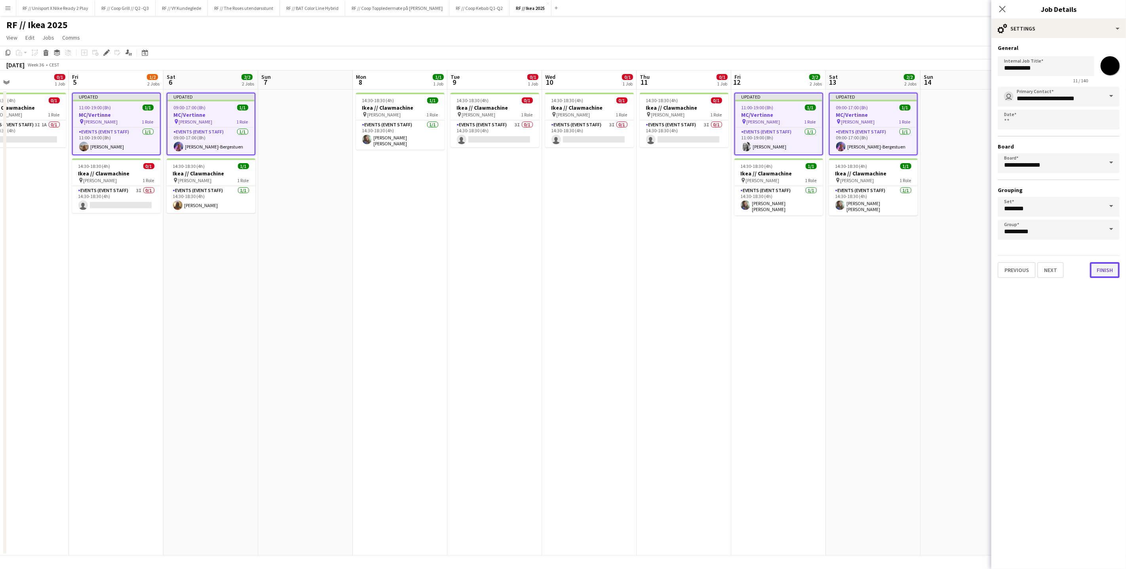
click at [1106, 264] on button "Finish" at bounding box center [1105, 270] width 30 height 16
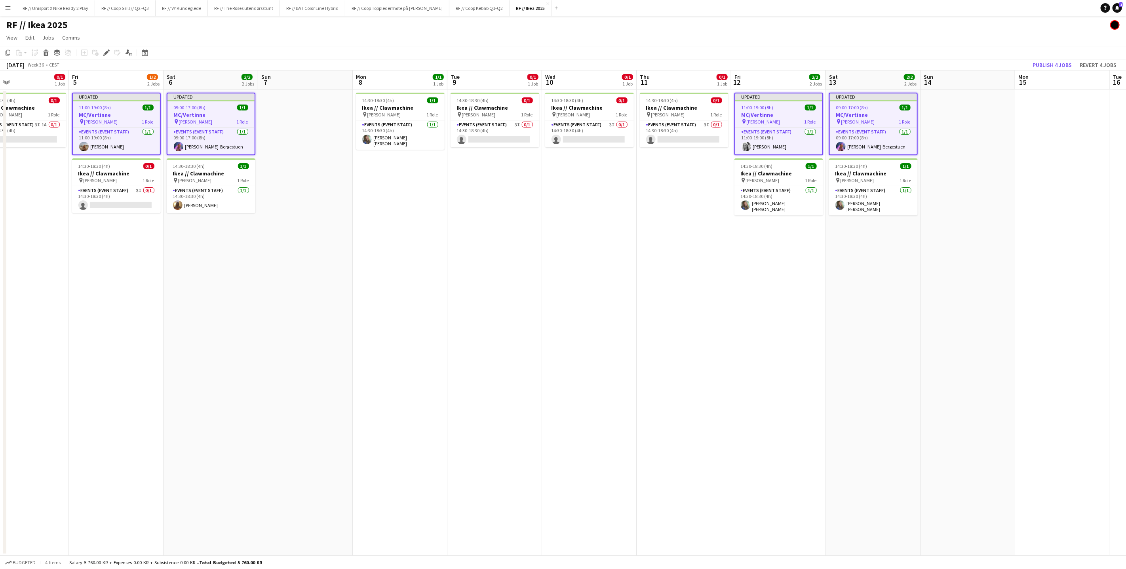
click at [634, 258] on app-date-cell "14:30-18:30 (4h) 0/1 Ikea // Clawmachine pin IKEA KARL JOHAN 1 Role Events (Eve…" at bounding box center [589, 322] width 95 height 466
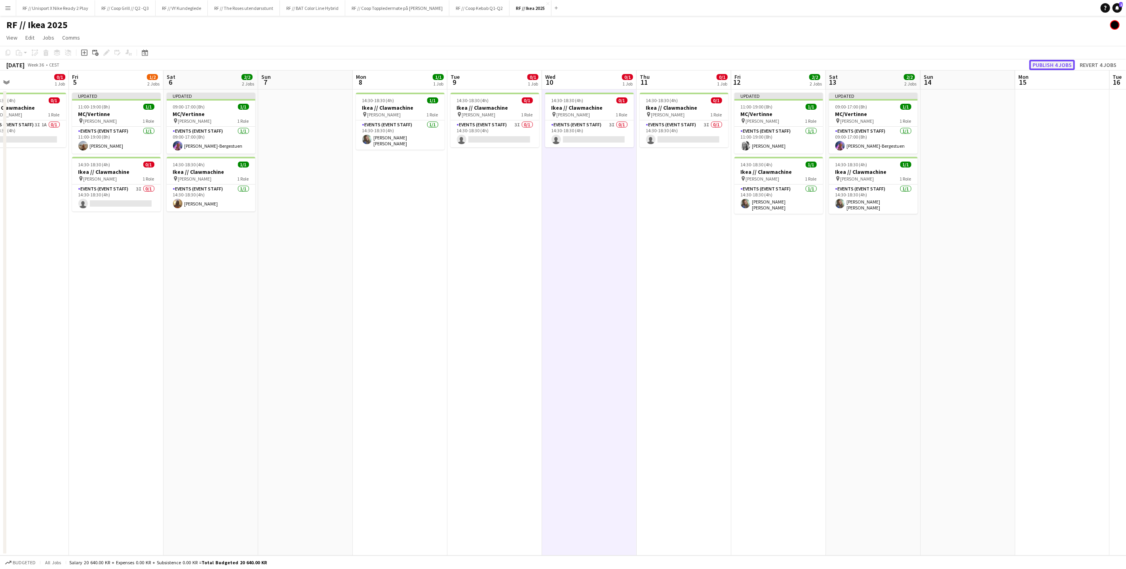
click at [1051, 63] on button "Publish 4 jobs" at bounding box center [1052, 65] width 46 height 10
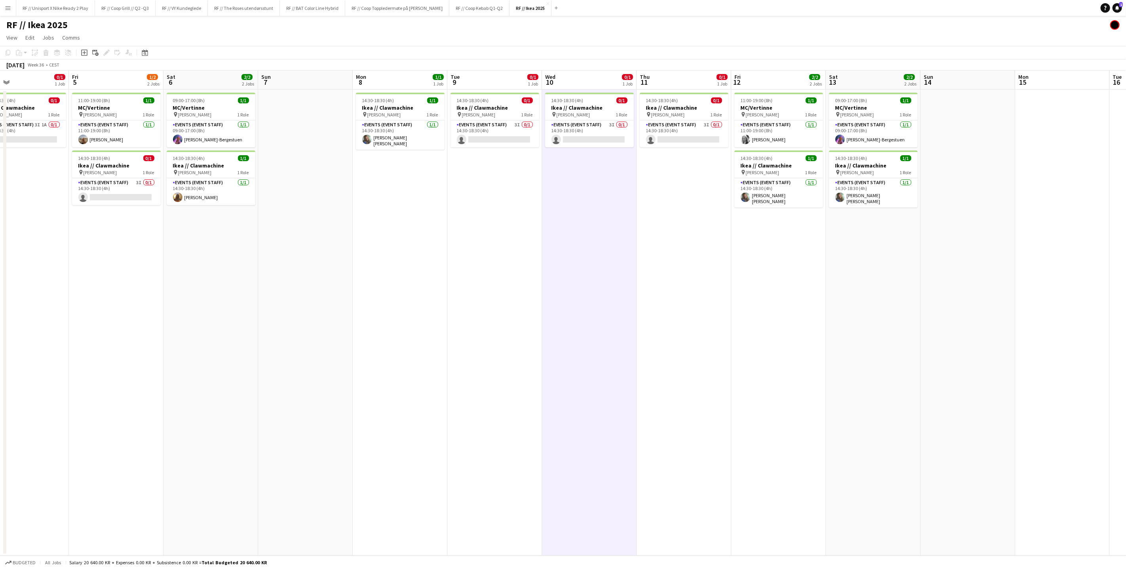
click at [668, 280] on app-date-cell "14:30-18:30 (4h) 0/1 Ikea // Clawmachine pin IKEA KARL JOHAN 1 Role Events (Eve…" at bounding box center [683, 322] width 95 height 466
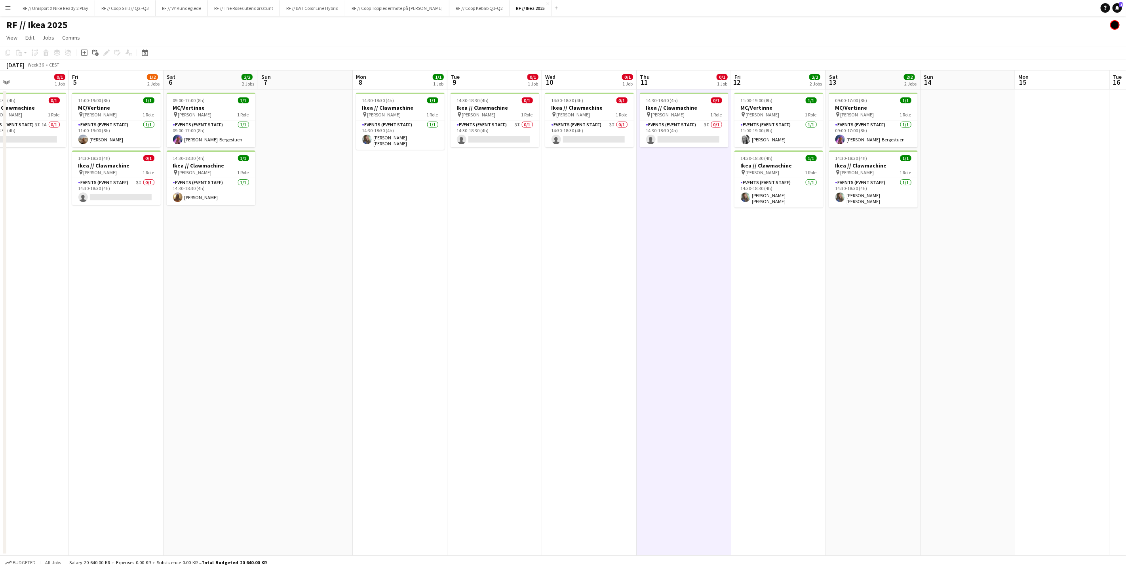
click at [548, 302] on app-date-cell "14:30-18:30 (4h) 0/1 Ikea // Clawmachine pin IKEA KARL JOHAN 1 Role Events (Eve…" at bounding box center [589, 322] width 95 height 466
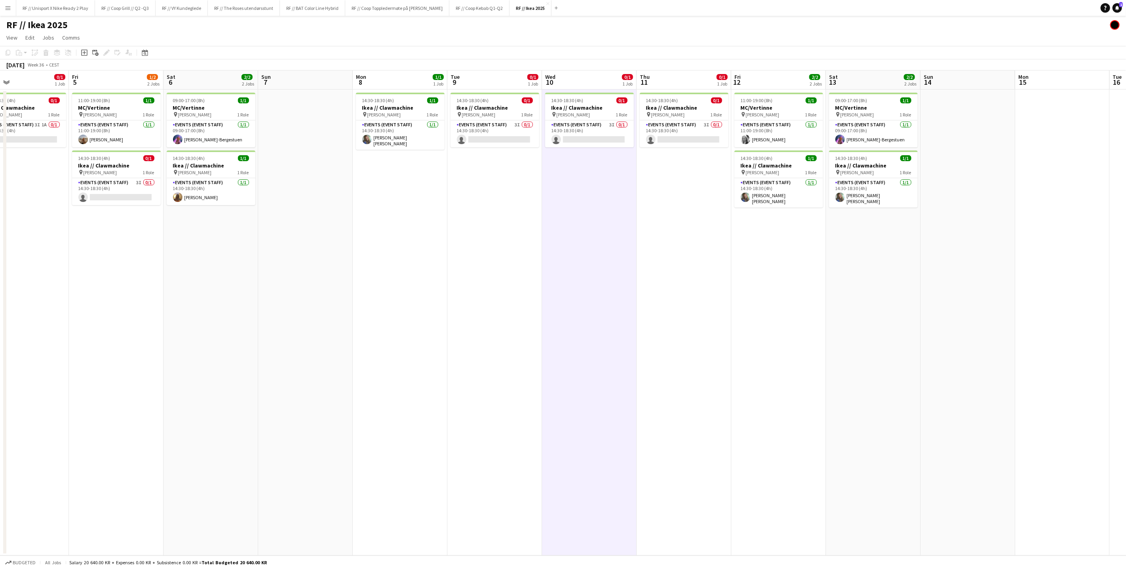
scroll to position [0, 224]
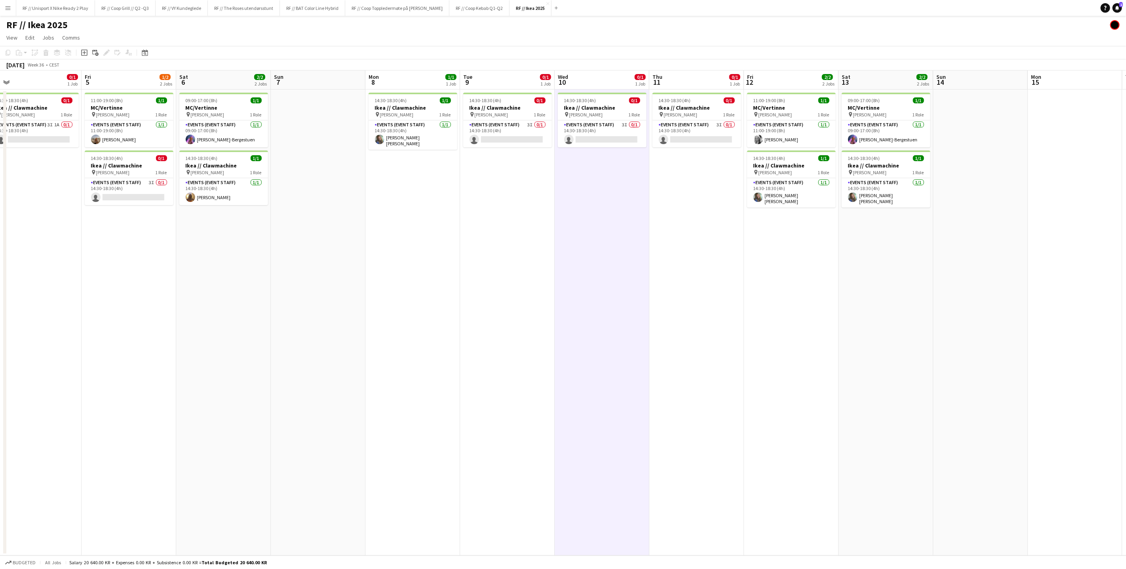
drag, startPoint x: 494, startPoint y: 264, endPoint x: 616, endPoint y: 275, distance: 121.6
click at [625, 274] on app-calendar-viewport "Tue 2 1/1 1 Job Wed 3 1/1 1 Job Thu 4 0/1 1 Job Fri 5 1/2 2 Jobs Sat 6 2/2 2 Jo…" at bounding box center [563, 312] width 1126 height 485
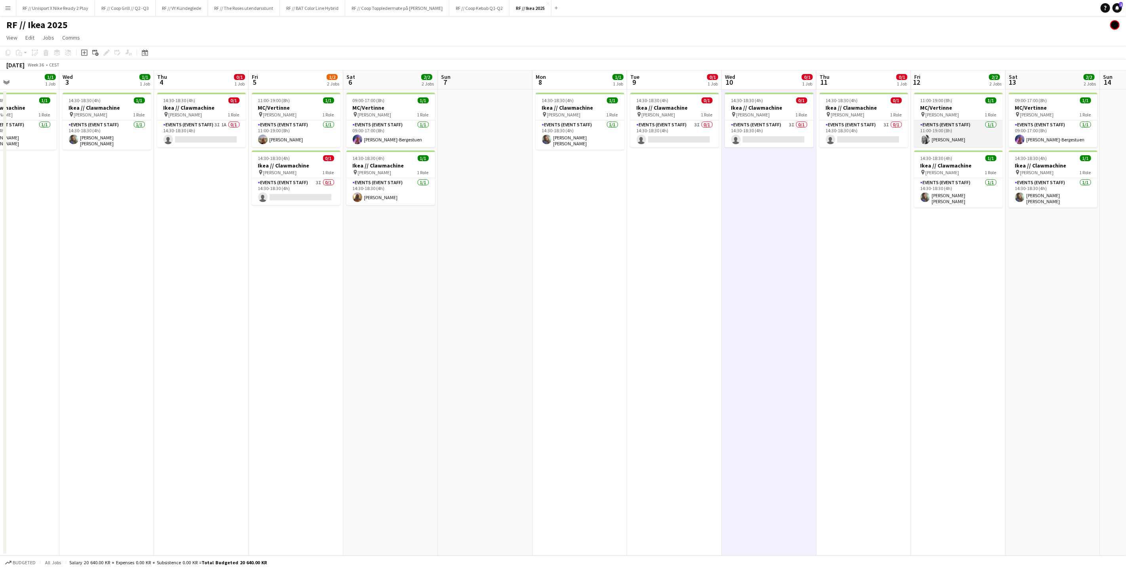
click at [923, 139] on app-user-avatar at bounding box center [924, 139] width 9 height 9
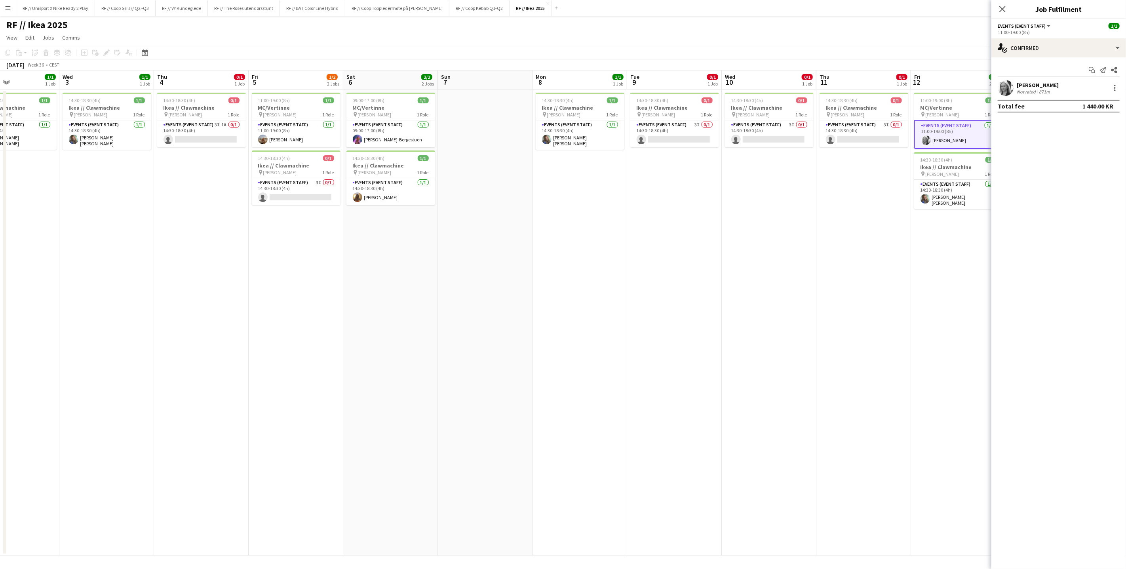
click at [1121, 87] on div "Maria Grefberg Not rated 871m" at bounding box center [1058, 88] width 135 height 16
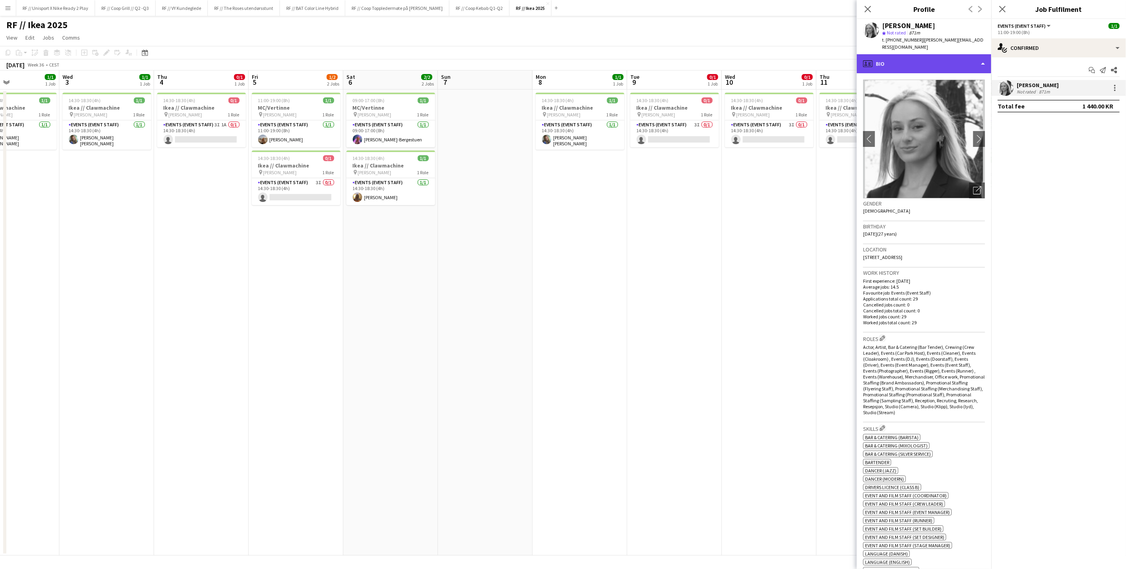
drag, startPoint x: 967, startPoint y: 58, endPoint x: 964, endPoint y: 68, distance: 10.8
click at [968, 57] on div "profile Bio" at bounding box center [924, 63] width 135 height 19
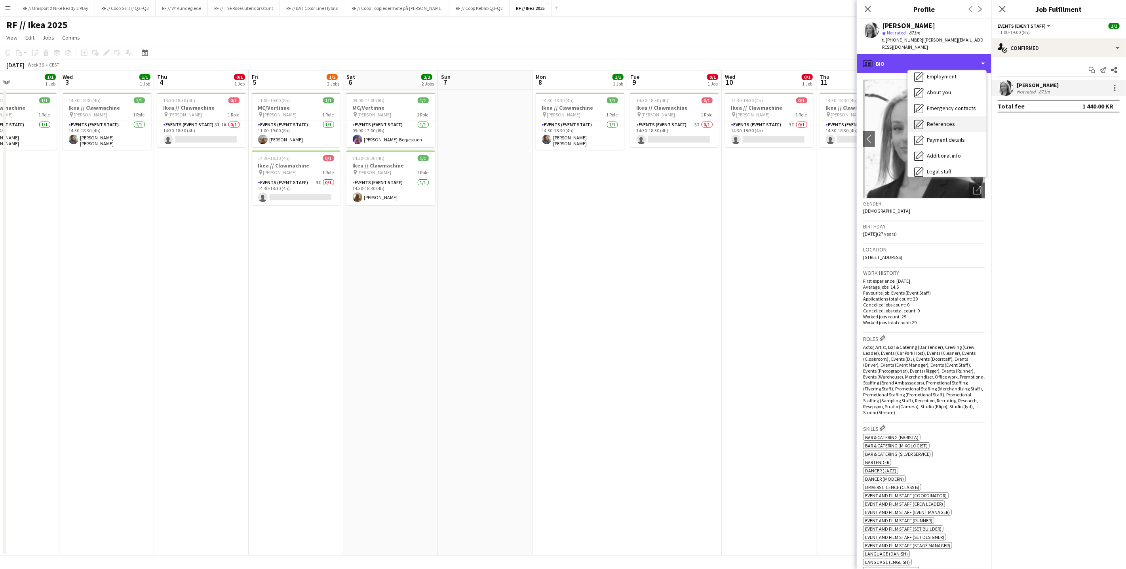
scroll to position [74, 0]
click at [941, 162] on span "Calendar" at bounding box center [937, 165] width 21 height 7
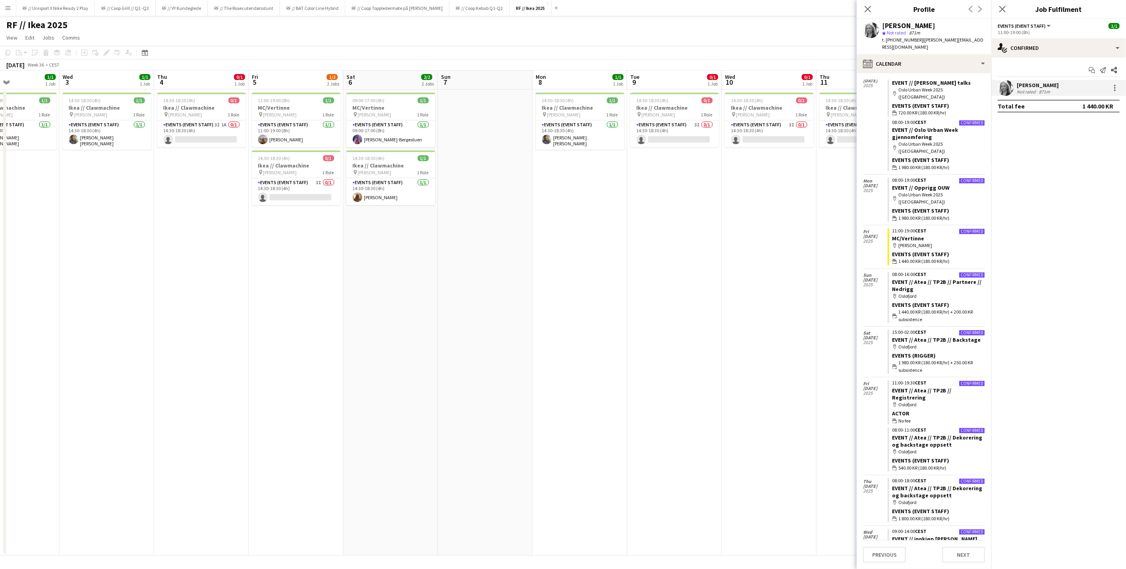
scroll to position [405, 0]
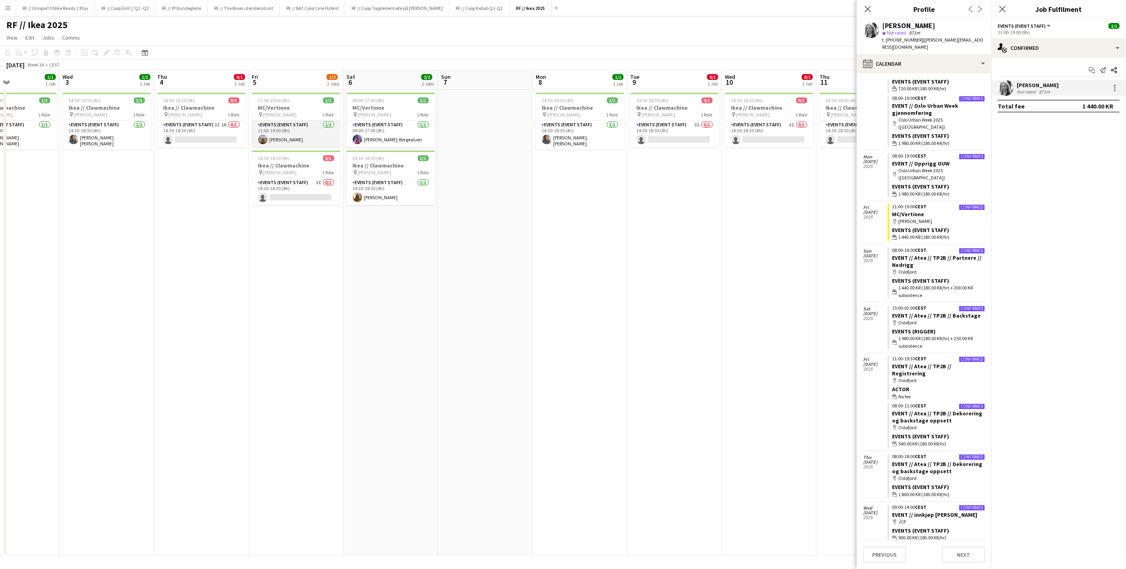
click at [263, 139] on app-user-avatar at bounding box center [262, 139] width 9 height 9
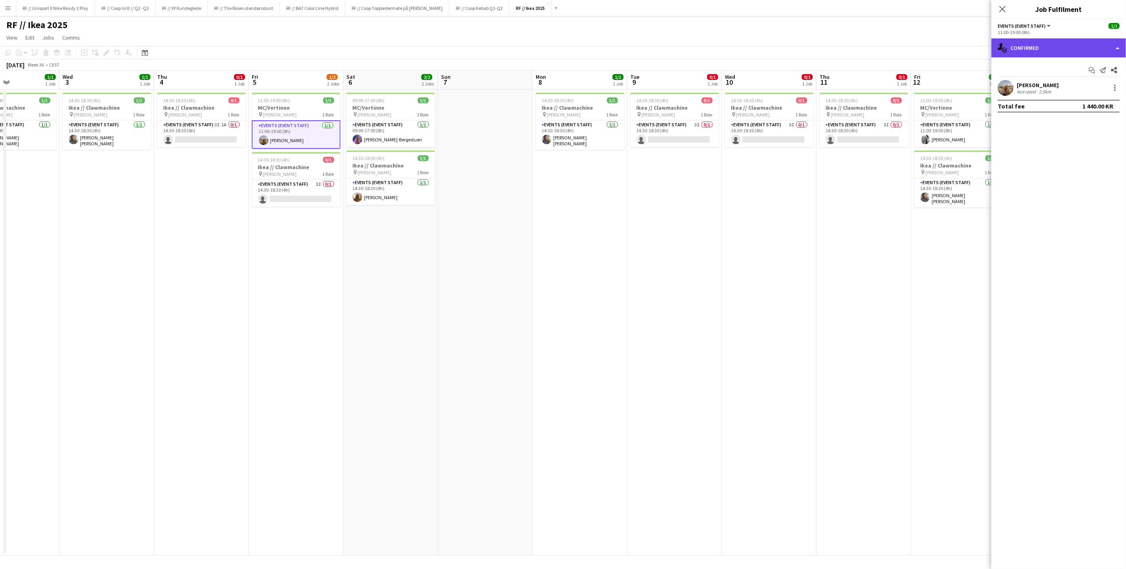
click at [1121, 46] on div "single-neutral-actions-check-2 Confirmed" at bounding box center [1058, 47] width 135 height 19
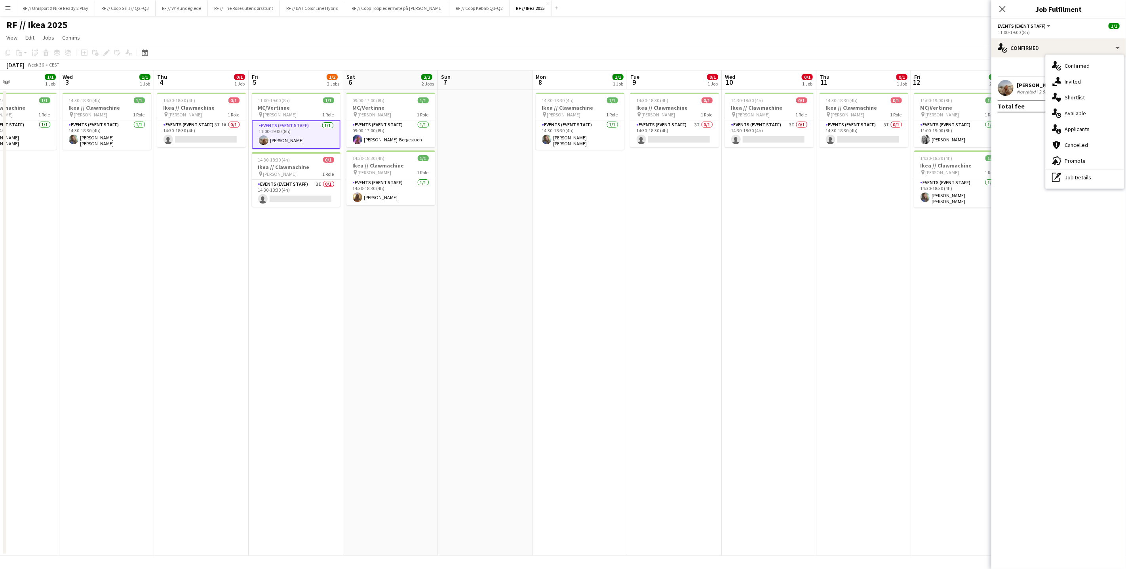
click at [1017, 85] on div "[PERSON_NAME]" at bounding box center [1037, 85] width 42 height 7
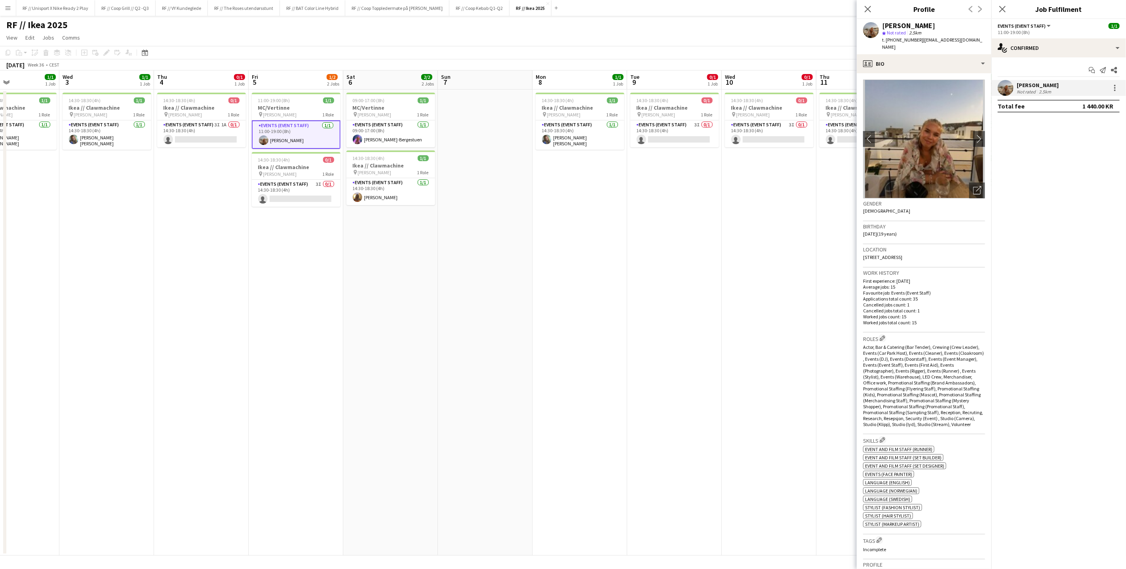
click at [1008, 87] on app-user-avatar at bounding box center [1005, 88] width 16 height 16
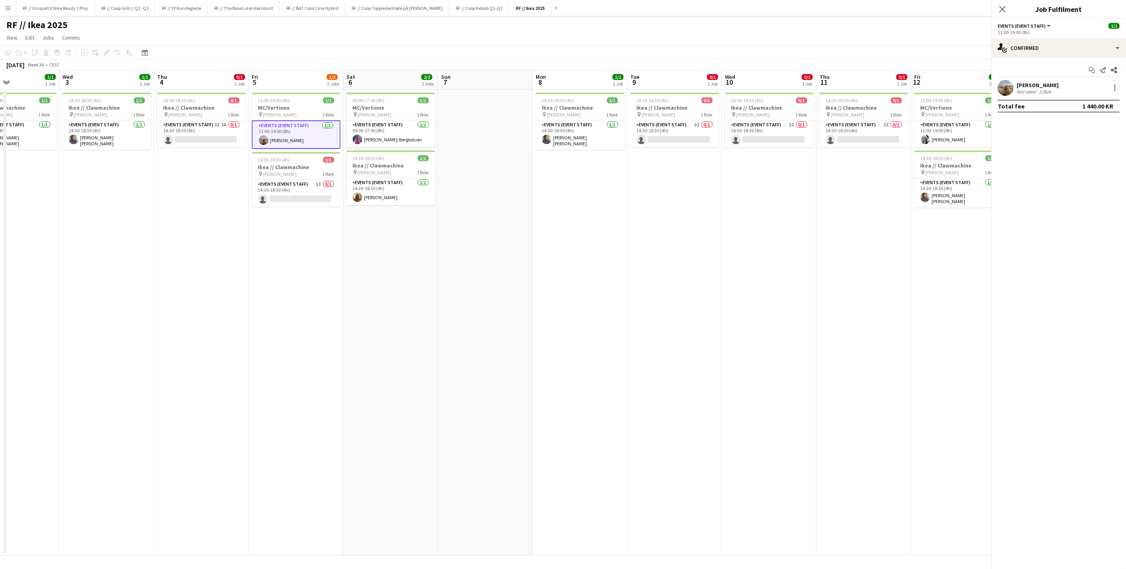
click at [1008, 86] on app-user-avatar at bounding box center [1005, 88] width 16 height 16
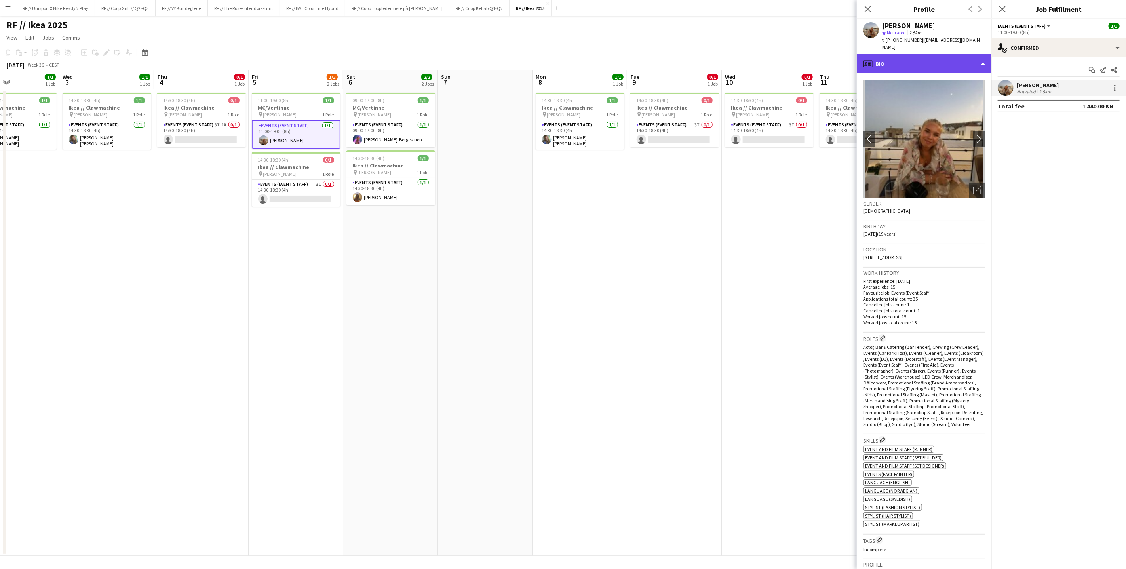
click at [979, 57] on div "profile Bio" at bounding box center [924, 63] width 135 height 19
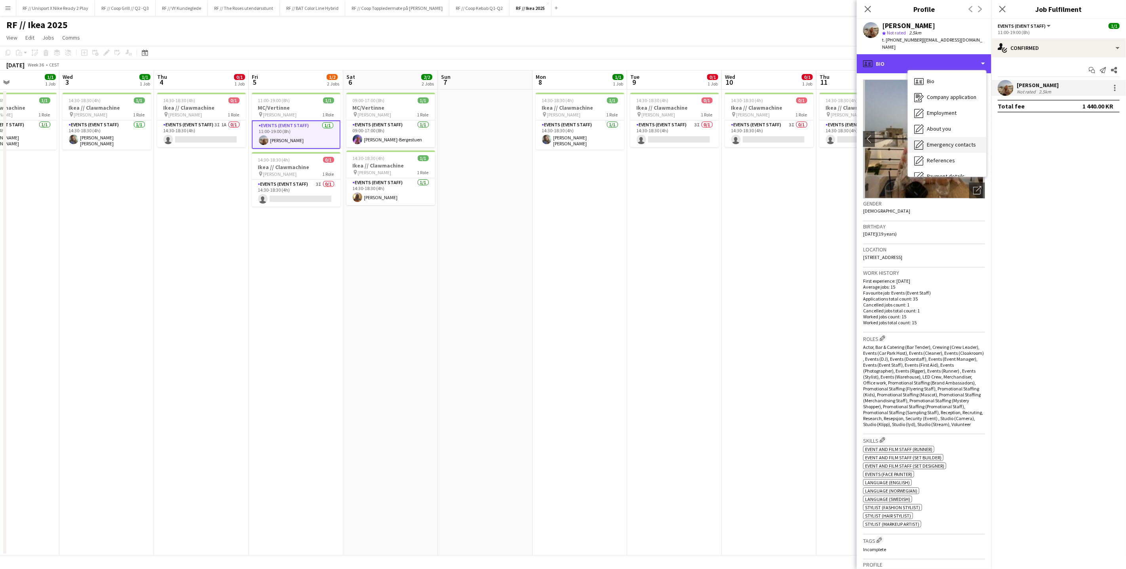
scroll to position [74, 0]
click at [937, 162] on span "Calendar" at bounding box center [937, 165] width 21 height 7
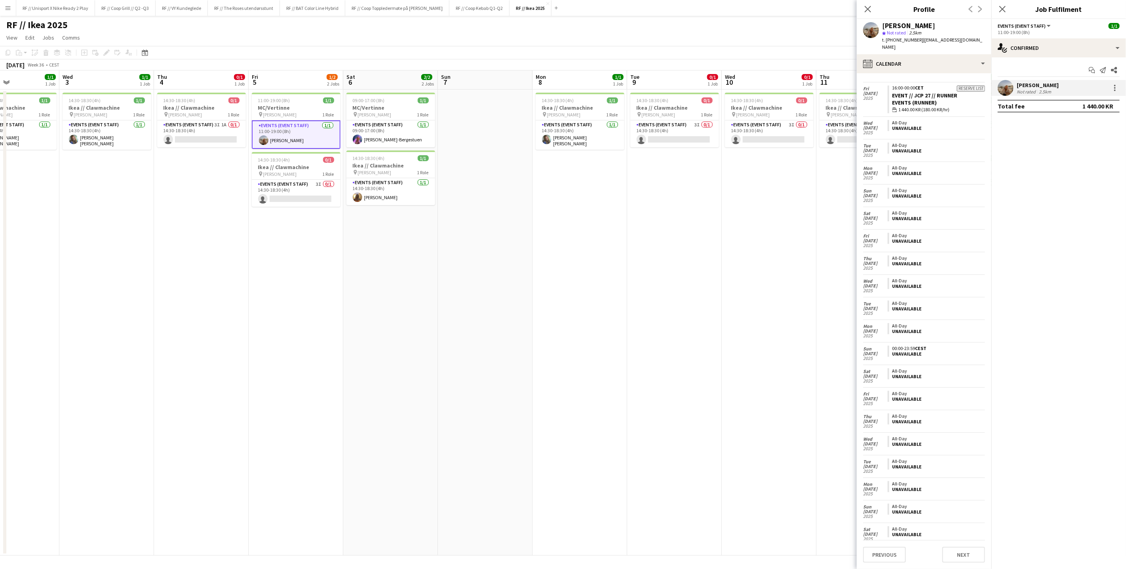
scroll to position [21, 0]
click at [959, 59] on div "calendar-full Calendar" at bounding box center [924, 63] width 135 height 19
click at [941, 162] on span "Calendar" at bounding box center [937, 165] width 21 height 7
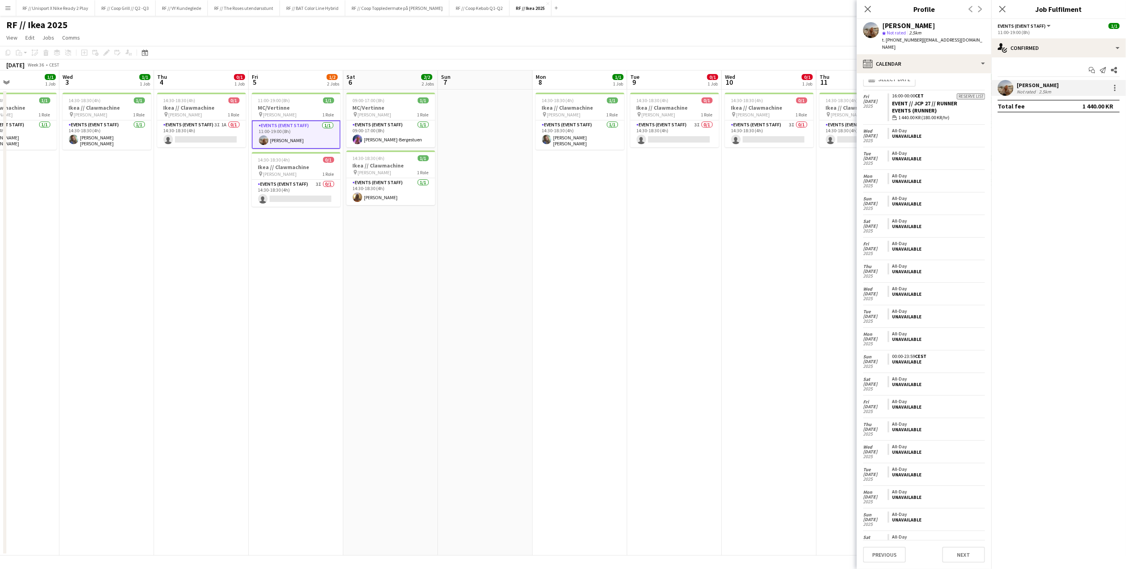
scroll to position [0, 0]
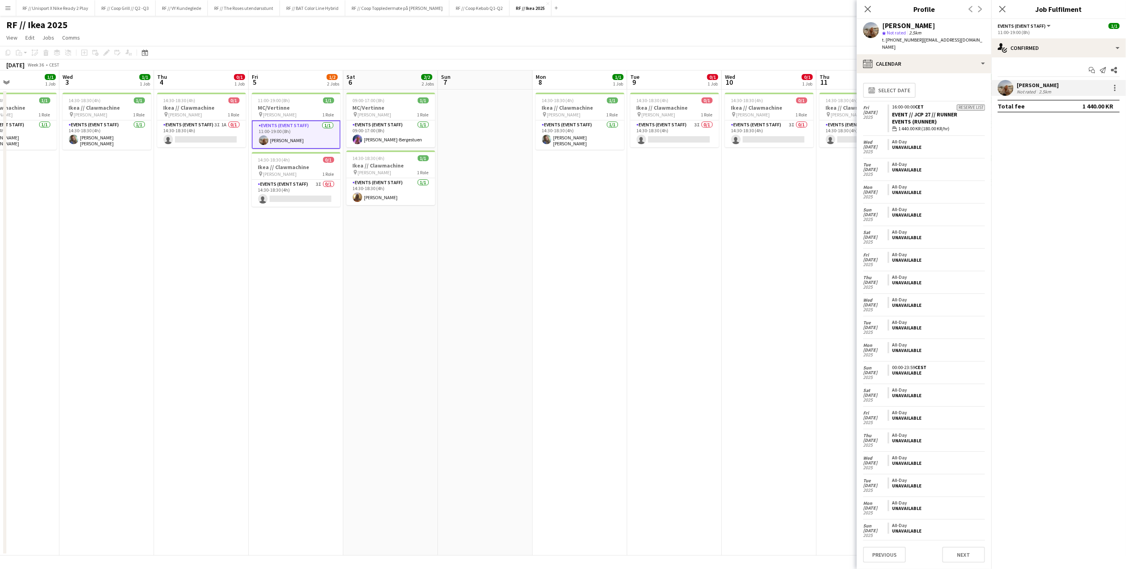
click at [743, 248] on app-date-cell "14:30-18:30 (4h) 0/1 Ikea // Clawmachine pin IKEA KARL JOHAN 1 Role Events (Eve…" at bounding box center [769, 322] width 95 height 466
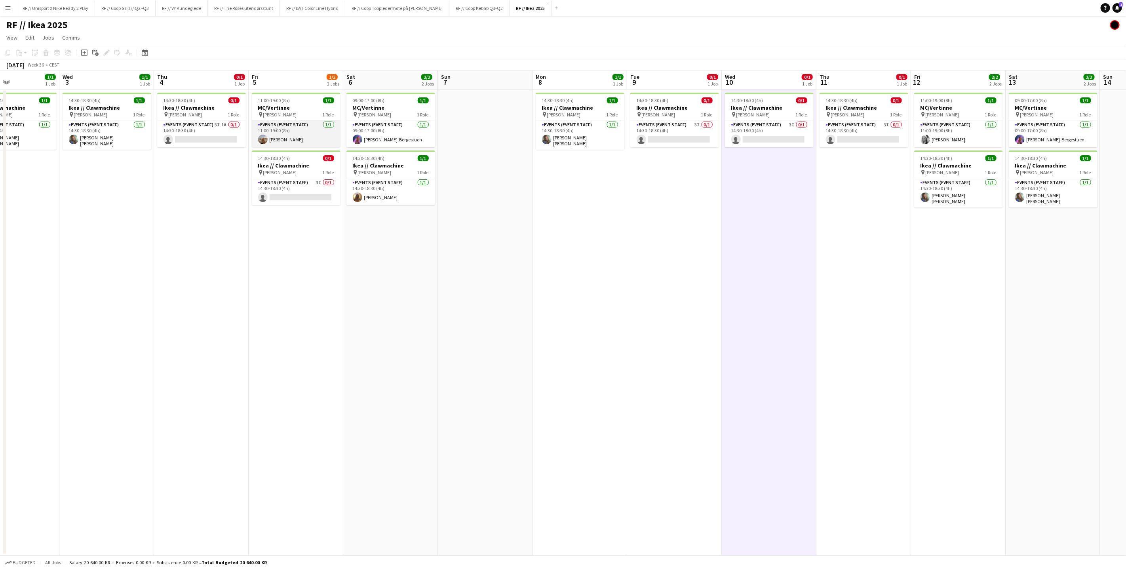
click at [264, 139] on app-user-avatar at bounding box center [262, 139] width 9 height 9
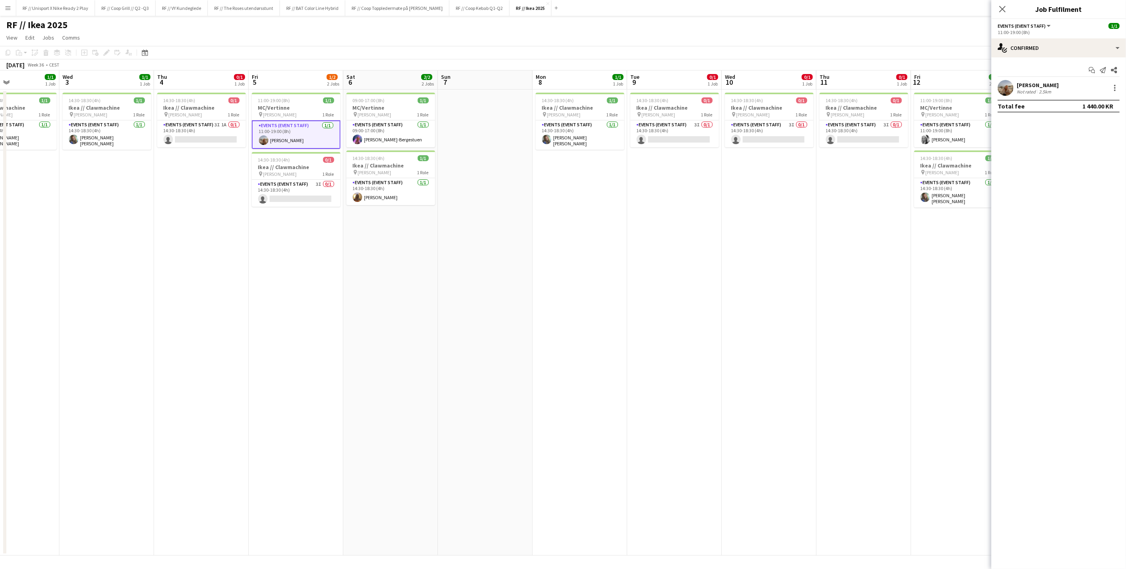
click at [1007, 89] on app-user-avatar at bounding box center [1005, 88] width 16 height 16
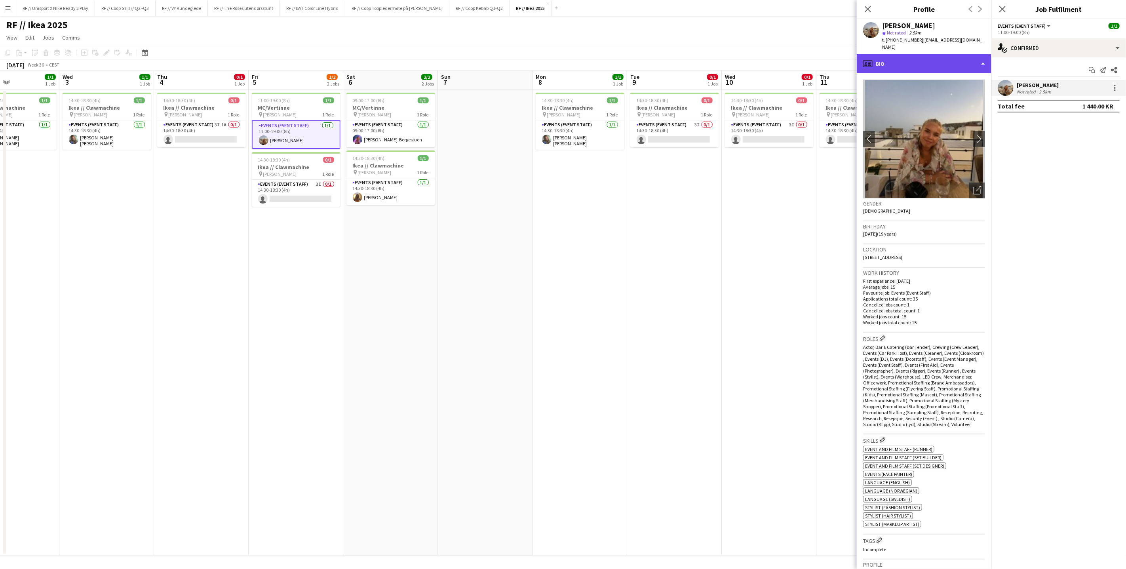
click at [984, 54] on div "profile Bio" at bounding box center [924, 63] width 135 height 19
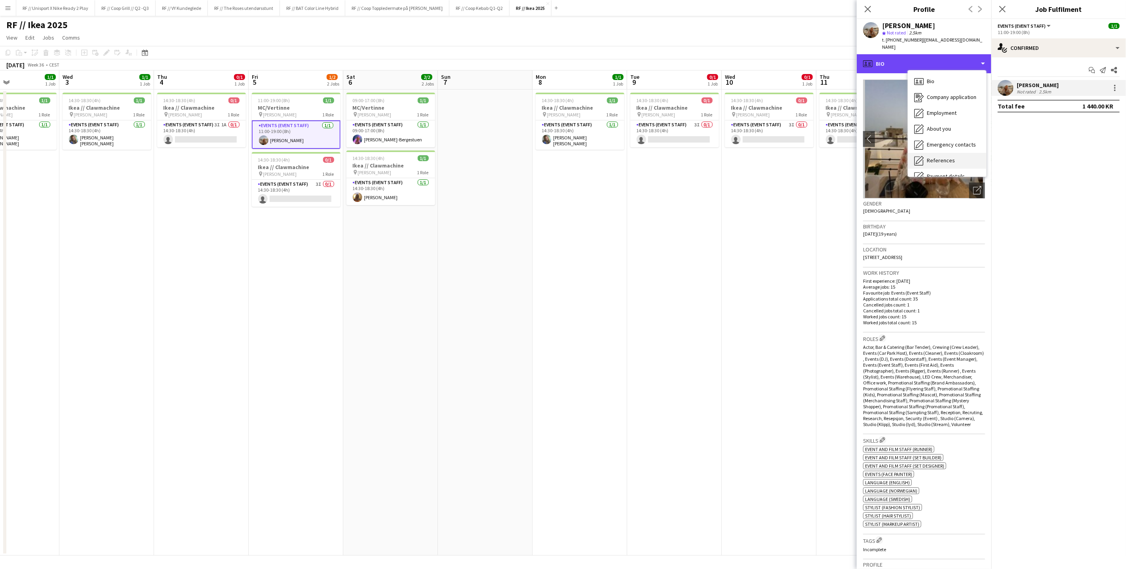
scroll to position [74, 0]
click at [937, 162] on span "Calendar" at bounding box center [937, 165] width 21 height 7
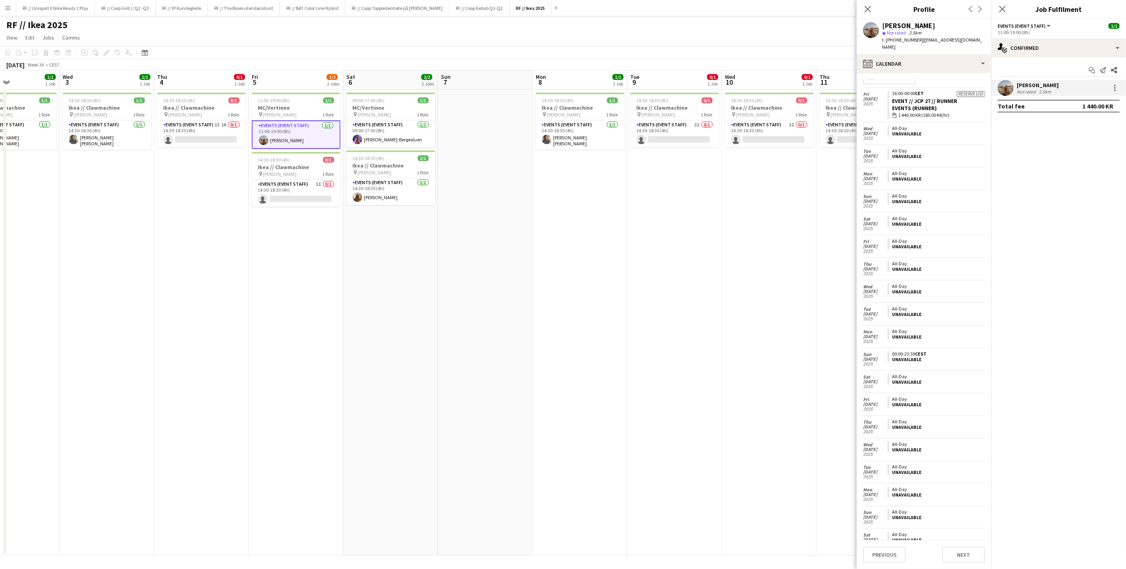
scroll to position [21, 0]
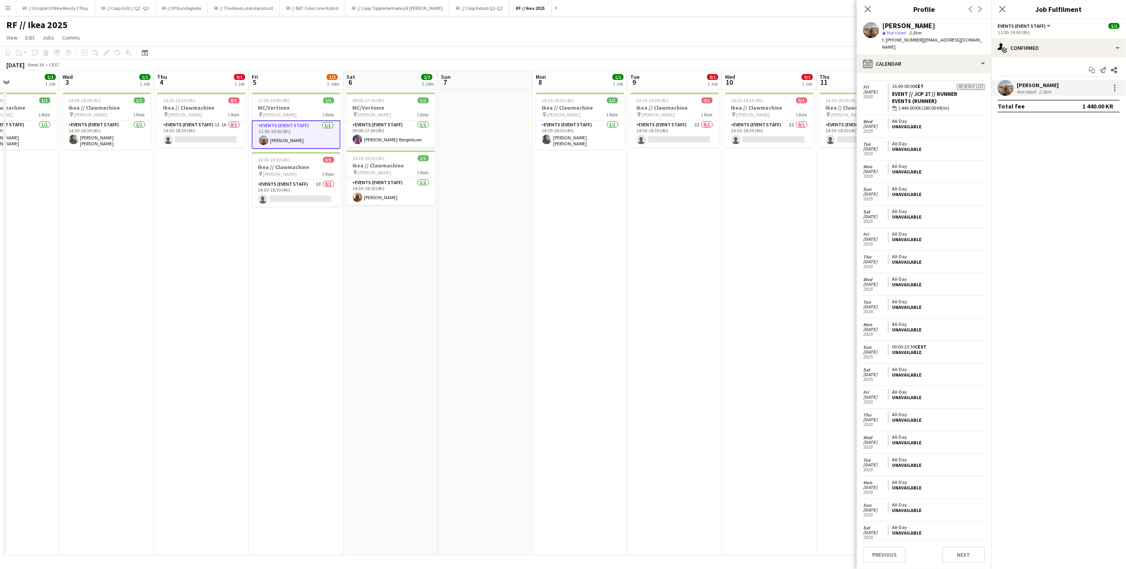
click at [675, 413] on app-date-cell "14:30-18:30 (4h) 0/1 Ikea // Clawmachine pin IKEA KARL JOHAN 1 Role Events (Eve…" at bounding box center [674, 322] width 95 height 466
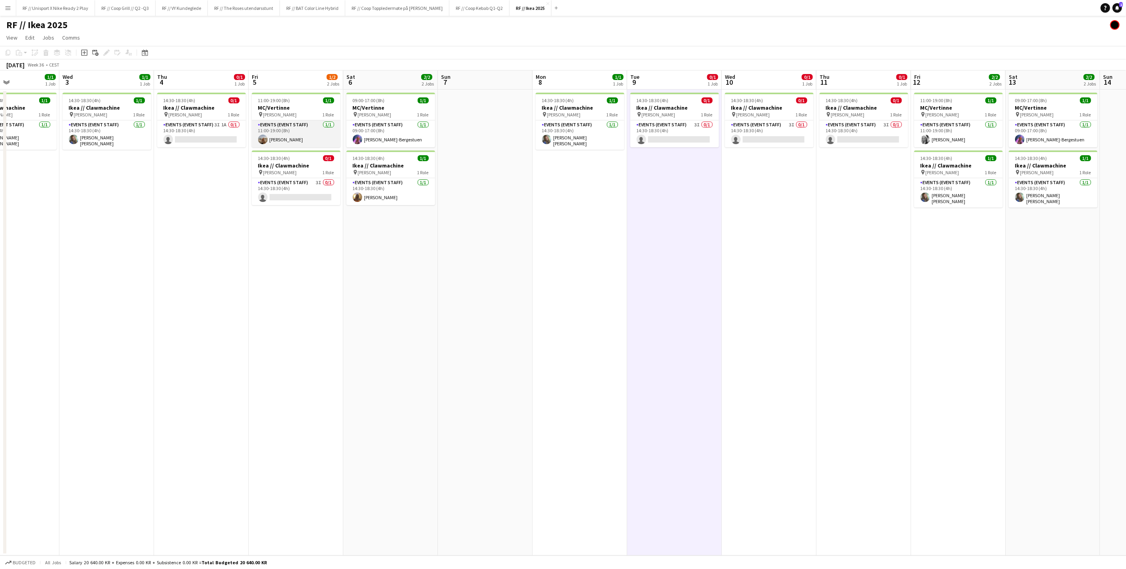
click at [268, 132] on app-card-role "Events (Event Staff) [DATE] 11:00-19:00 (8h) [PERSON_NAME]" at bounding box center [296, 133] width 89 height 27
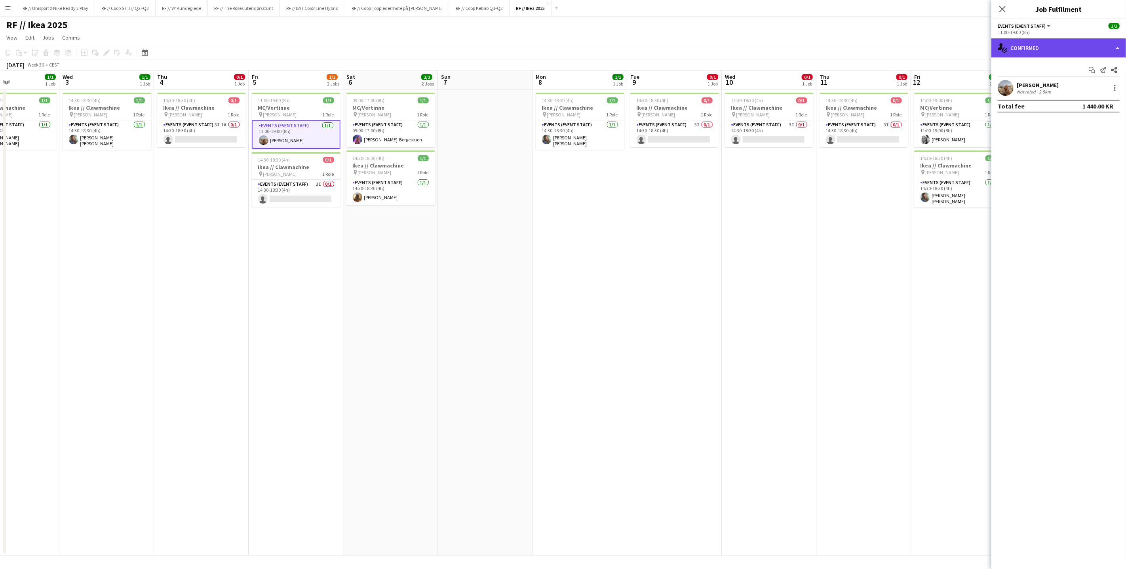
click at [1118, 45] on div "single-neutral-actions-check-2 Confirmed" at bounding box center [1058, 47] width 135 height 19
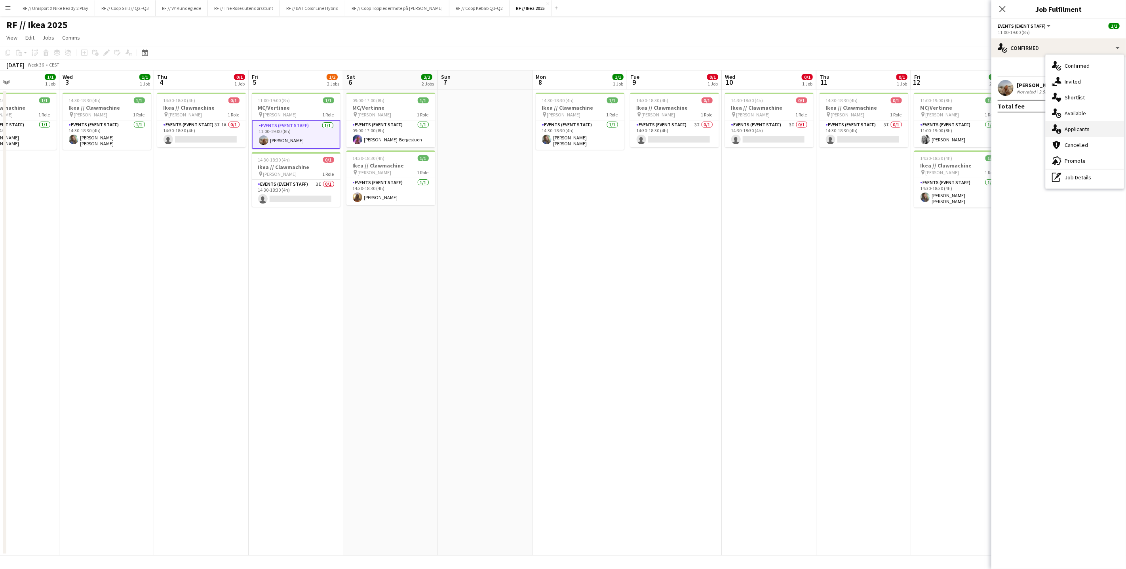
click at [1082, 130] on div "single-neutral-actions-information Applicants" at bounding box center [1084, 129] width 78 height 16
click at [955, 131] on app-card-role "Events (Event Staff) 1/1 11:00-19:00 (8h) Maria Grefberg" at bounding box center [958, 133] width 89 height 27
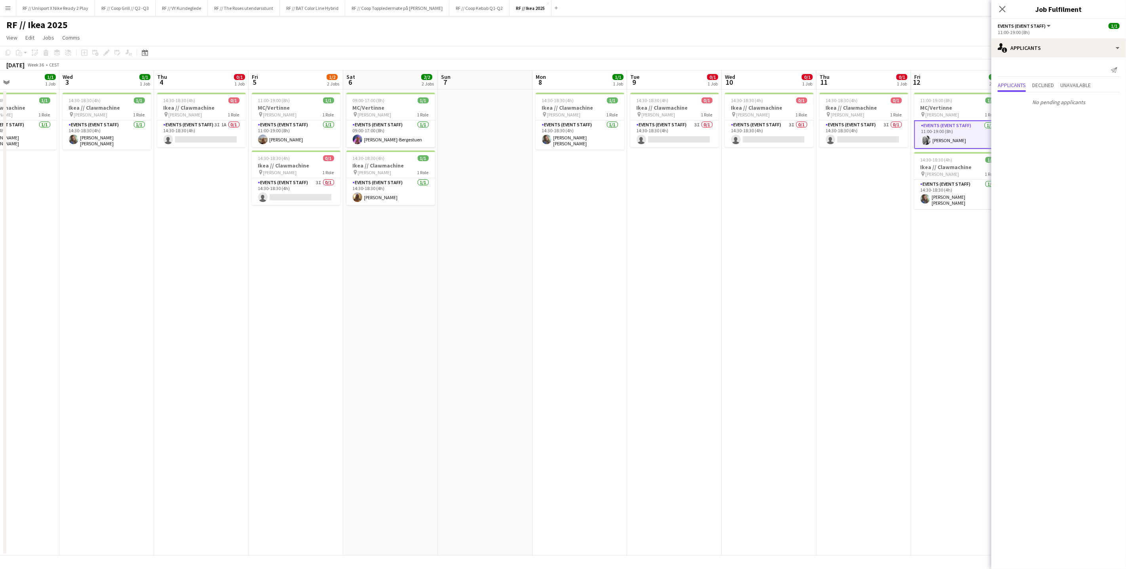
click at [757, 191] on app-date-cell "14:30-18:30 (4h) 0/1 Ikea // Clawmachine pin IKEA KARL JOHAN 1 Role Events (Eve…" at bounding box center [769, 322] width 95 height 466
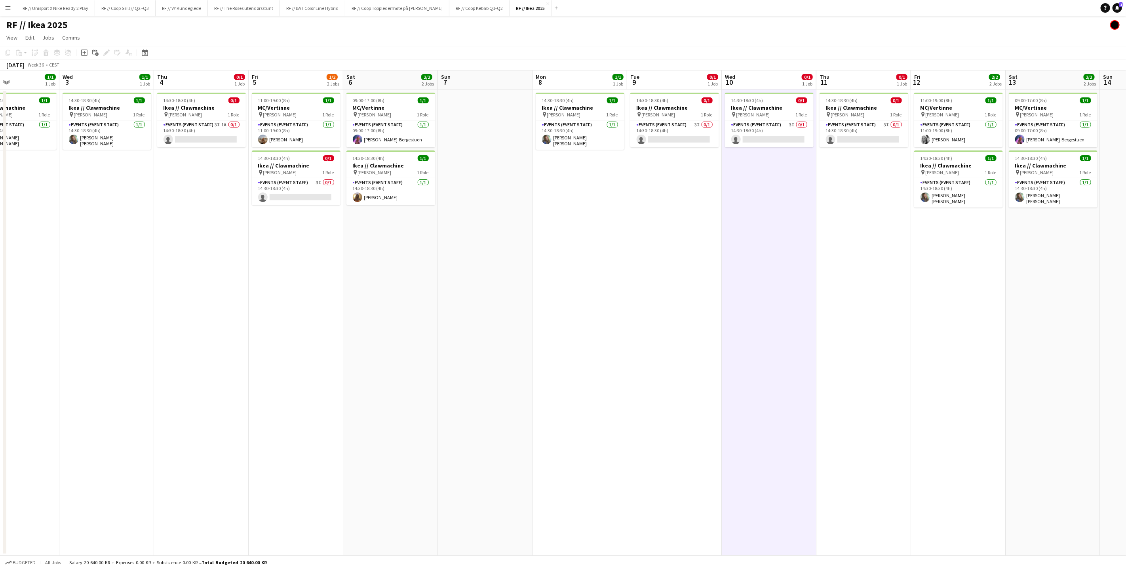
click at [664, 231] on app-date-cell "14:30-18:30 (4h) 0/1 Ikea // Clawmachine pin IKEA KARL JOHAN 1 Role Events (Eve…" at bounding box center [674, 322] width 95 height 466
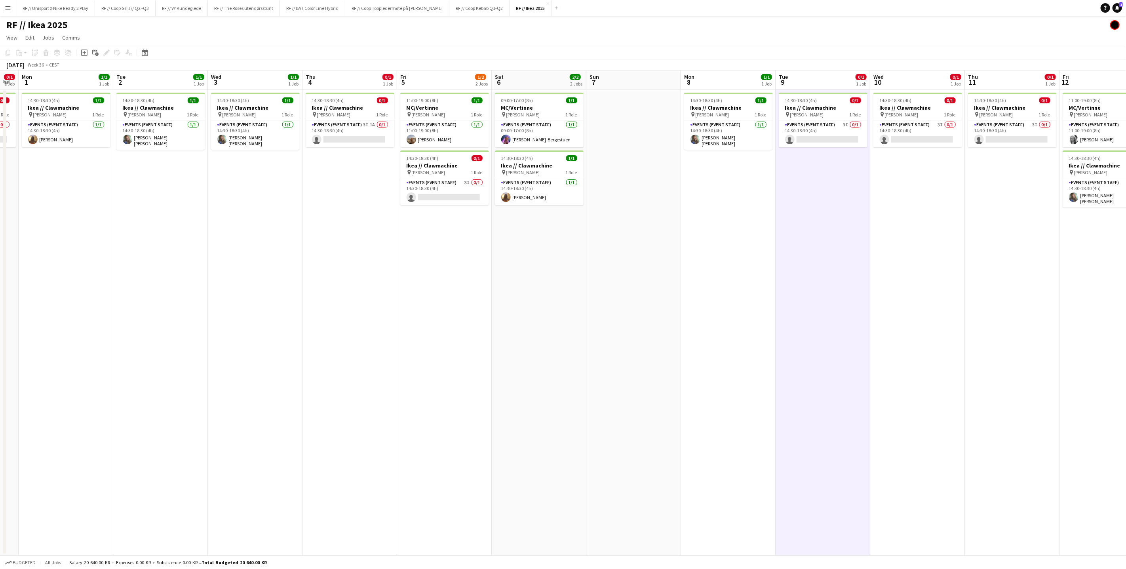
drag, startPoint x: 630, startPoint y: 245, endPoint x: 887, endPoint y: 226, distance: 258.0
click at [882, 226] on app-calendar-viewport "Sat 30 Sun 31 0/1 1 Job Mon 1 1/1 1 Job Tue 2 1/1 1 Job Wed 3 1/1 1 Job Thu 4 0…" at bounding box center [563, 312] width 1126 height 485
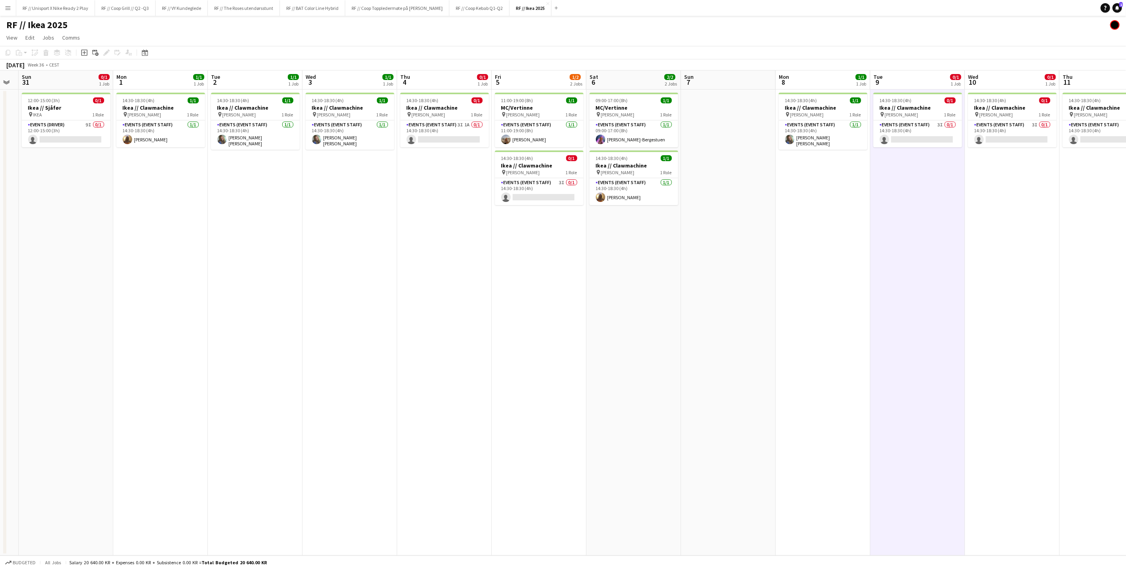
scroll to position [0, 161]
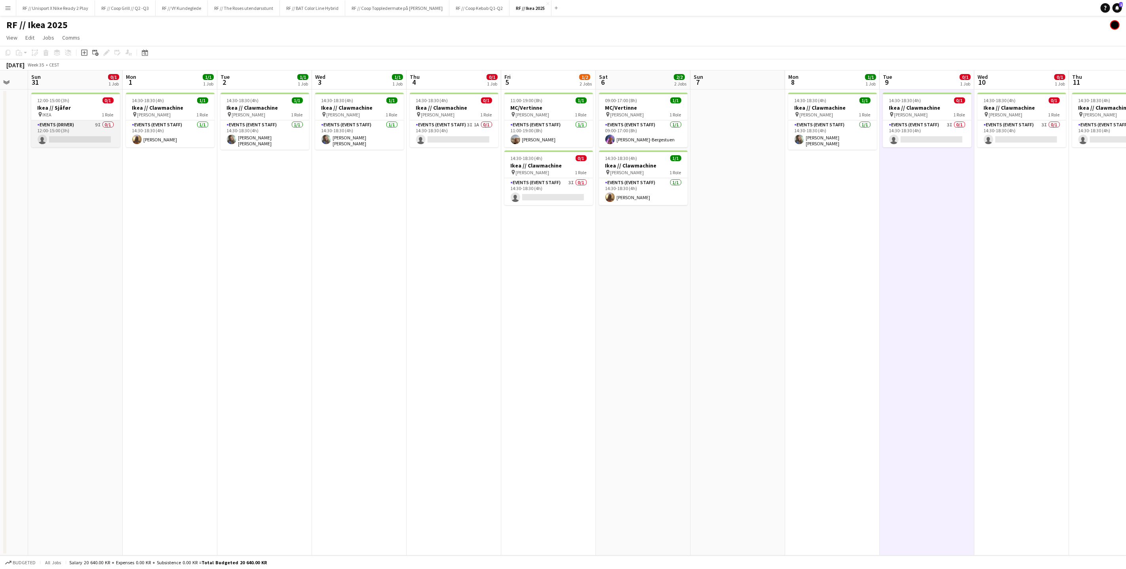
click at [95, 133] on app-card-role "Events (Driver) 9I 0/1 12:00-15:00 (3h) single-neutral-actions" at bounding box center [75, 133] width 89 height 27
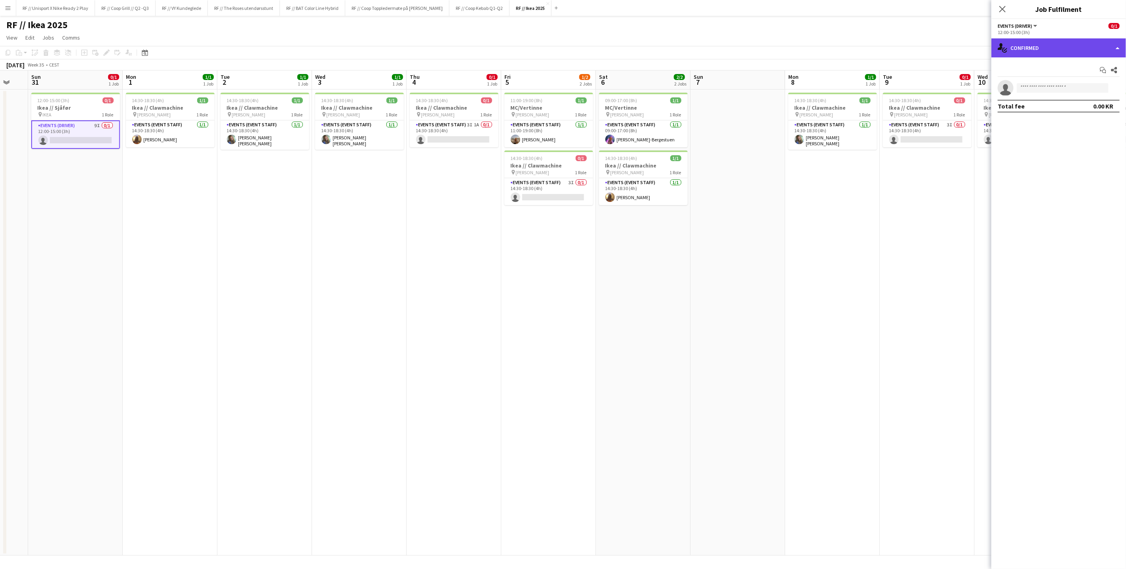
click at [1101, 50] on div "single-neutral-actions-check-2 Confirmed" at bounding box center [1058, 47] width 135 height 19
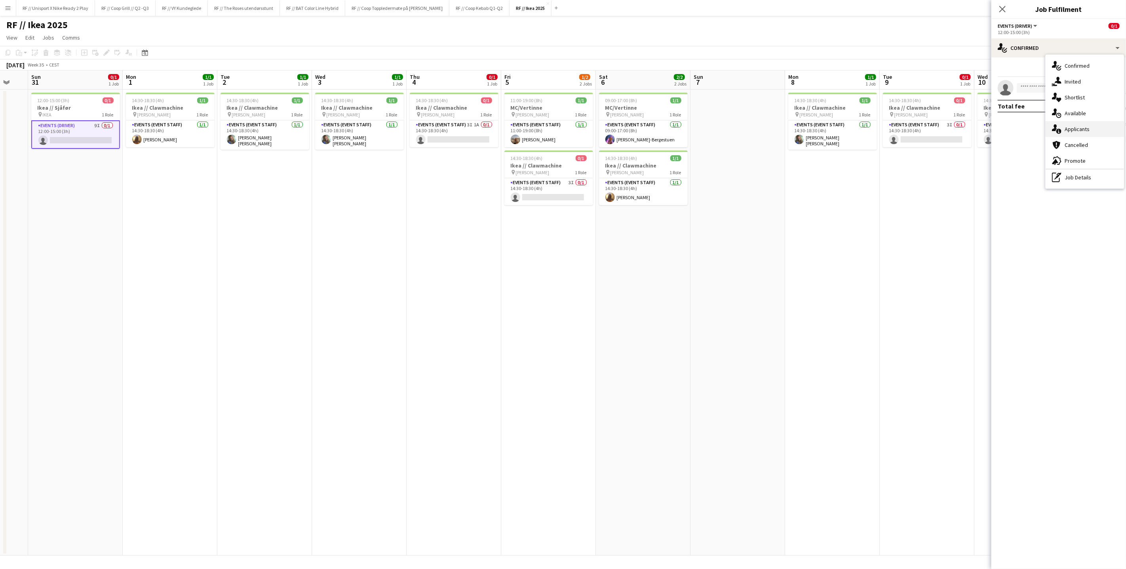
click at [1081, 127] on div "single-neutral-actions-information Applicants" at bounding box center [1084, 129] width 78 height 16
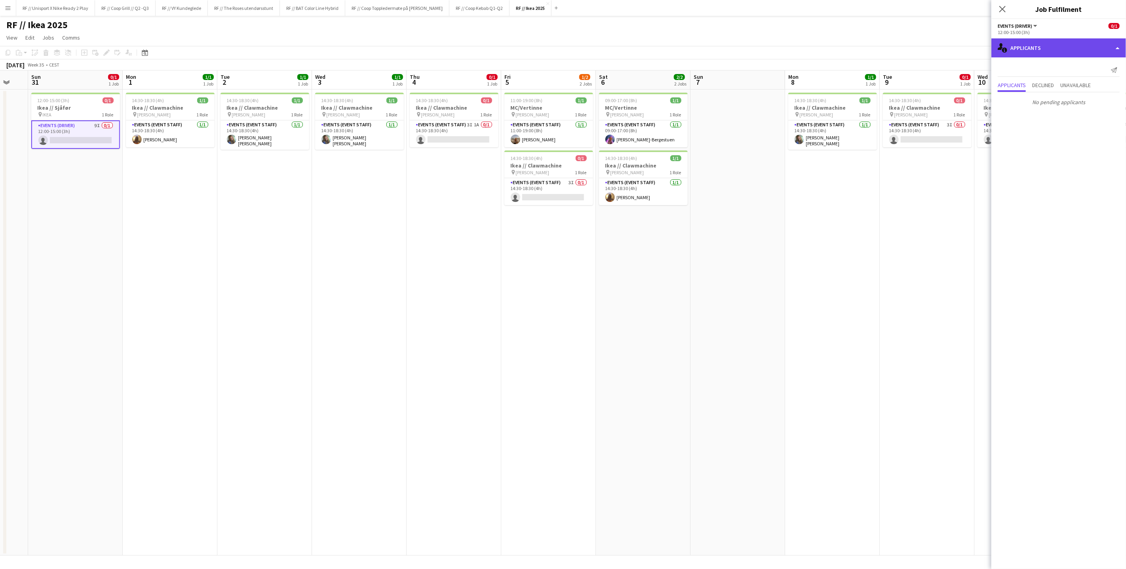
click at [1061, 50] on div "single-neutral-actions-information Applicants" at bounding box center [1058, 47] width 135 height 19
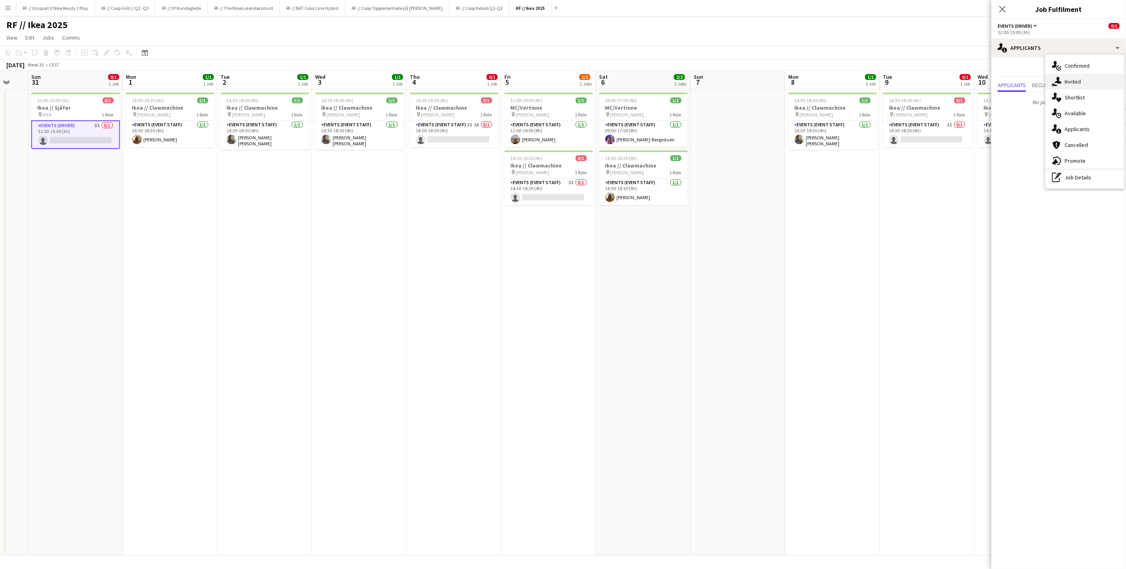
click at [1083, 80] on div "single-neutral-actions-share-1 Invited" at bounding box center [1084, 82] width 78 height 16
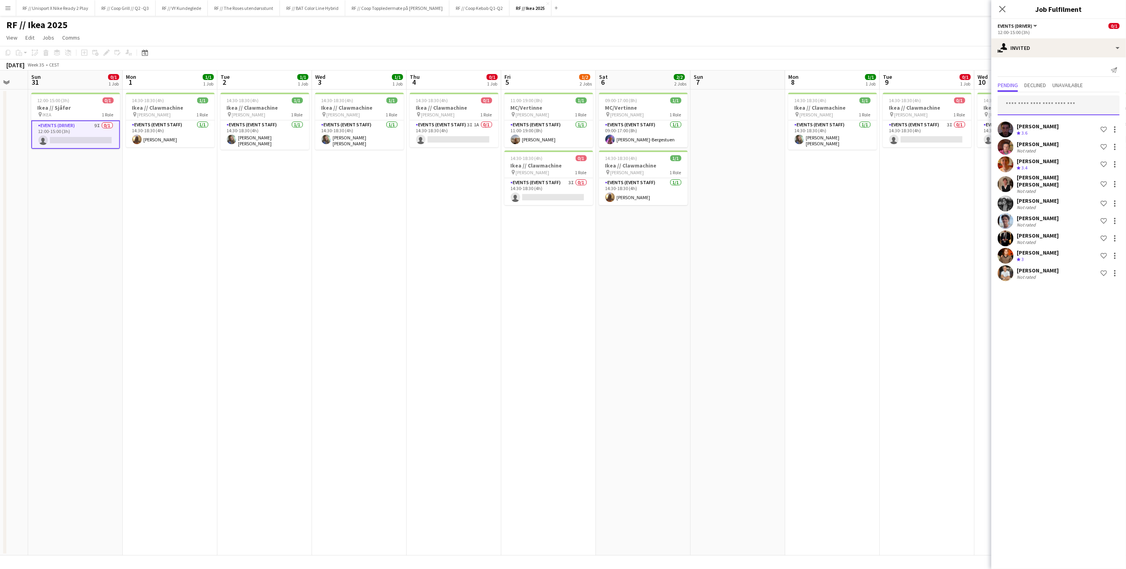
click at [1039, 104] on input "text" at bounding box center [1058, 105] width 122 height 20
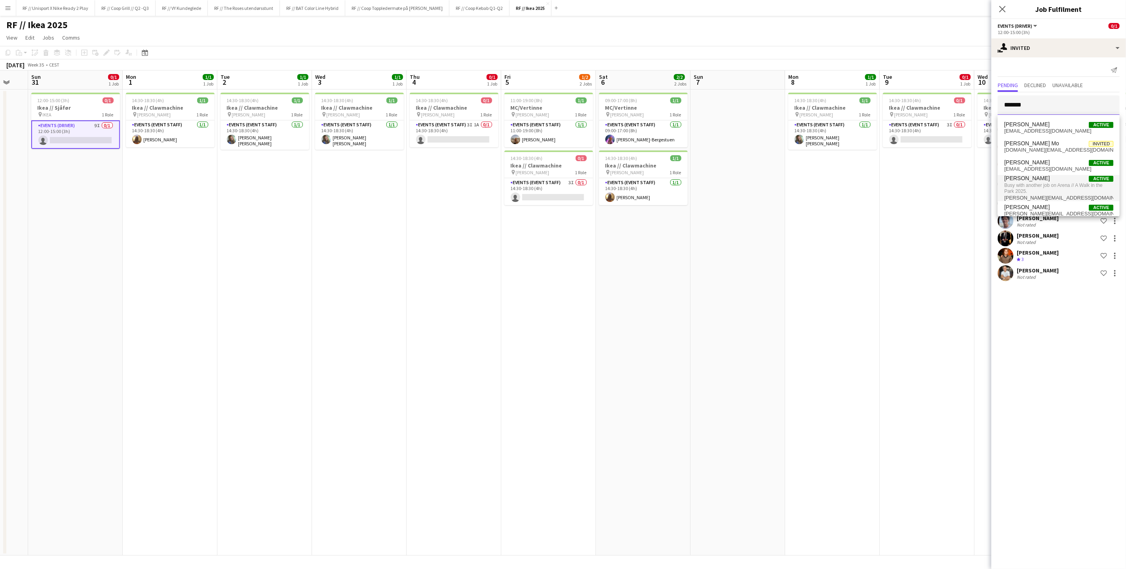
scroll to position [7, 0]
type input "*******"
click at [908, 203] on app-date-cell "14:30-18:30 (4h) 0/1 Ikea // Clawmachine pin IKEA KARL JOHAN 1 Role Events (Eve…" at bounding box center [927, 322] width 95 height 466
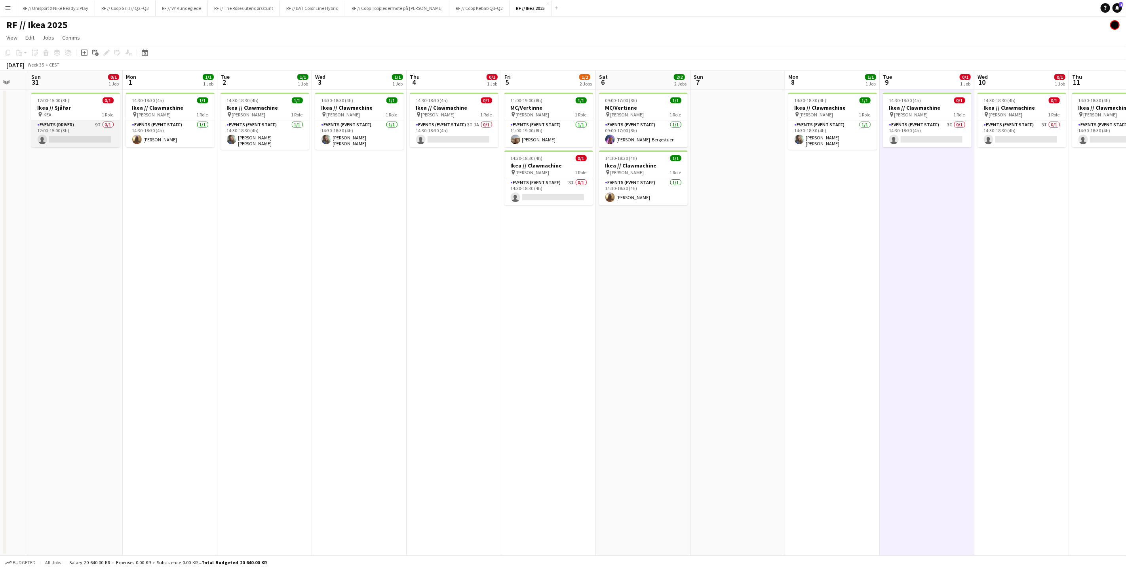
click at [47, 131] on app-card-role "Events (Driver) 9I 0/1 12:00-15:00 (3h) single-neutral-actions" at bounding box center [75, 133] width 89 height 27
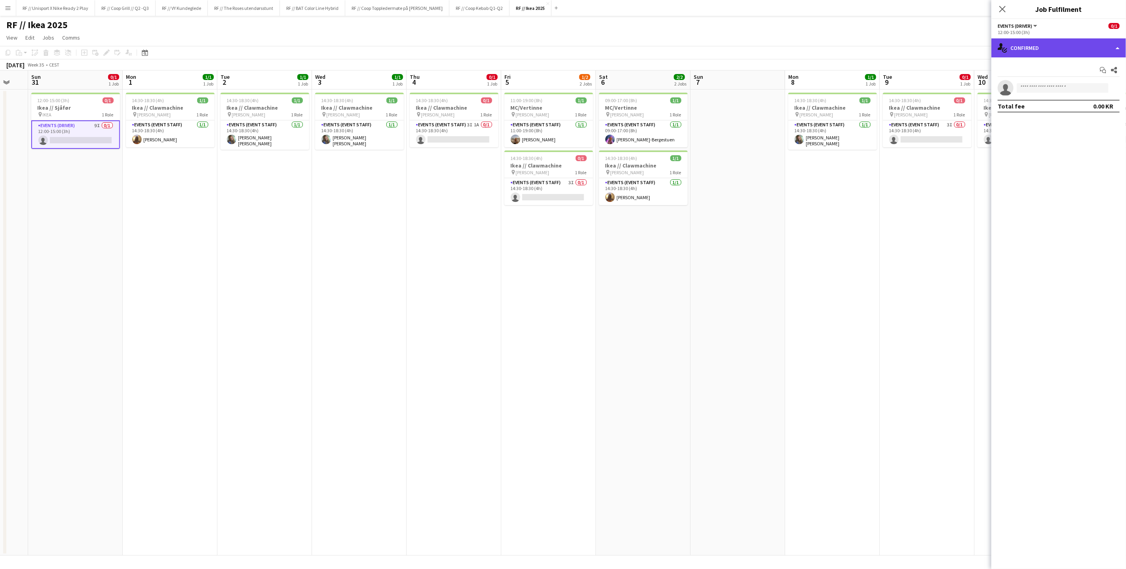
click at [1104, 53] on div "single-neutral-actions-check-2 Confirmed" at bounding box center [1058, 47] width 135 height 19
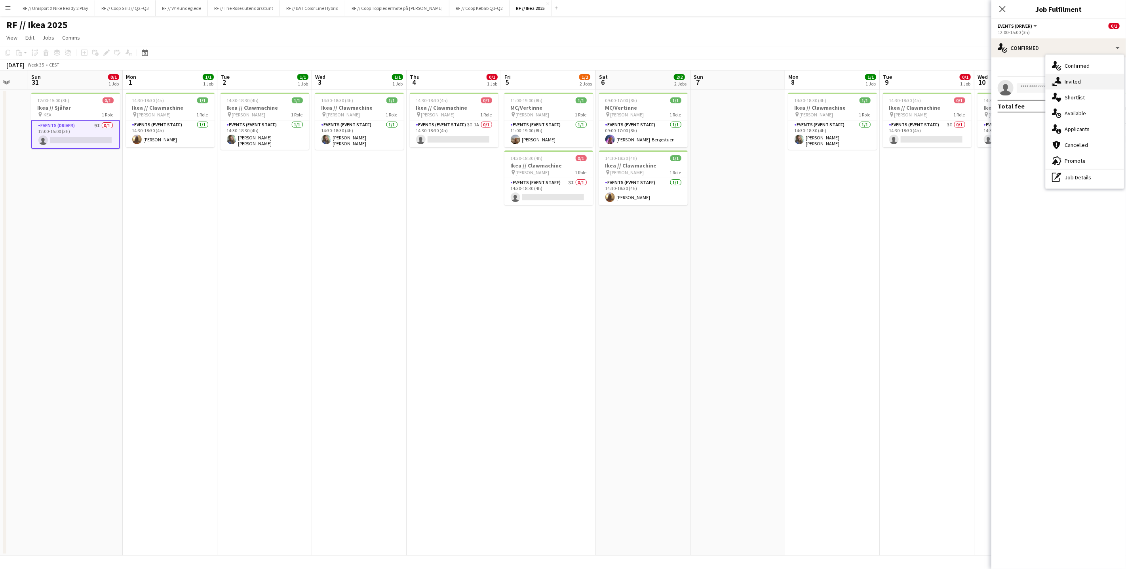
click at [1095, 82] on div "single-neutral-actions-share-1 Invited" at bounding box center [1084, 82] width 78 height 16
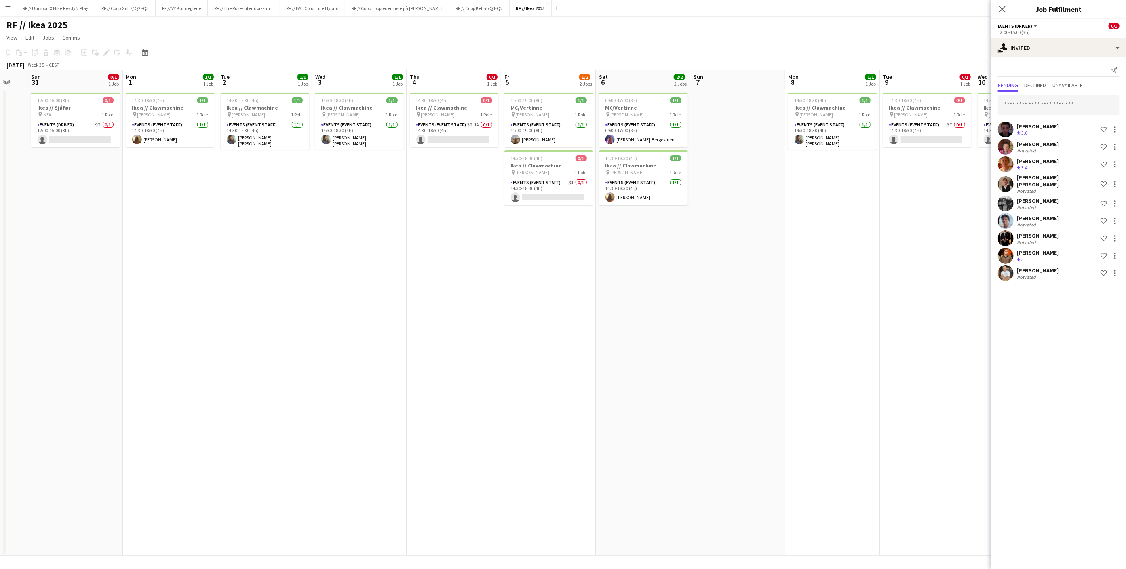
click at [930, 248] on app-date-cell "14:30-18:30 (4h) 0/1 Ikea // Clawmachine pin IKEA KARL JOHAN 1 Role Events (Eve…" at bounding box center [927, 322] width 95 height 466
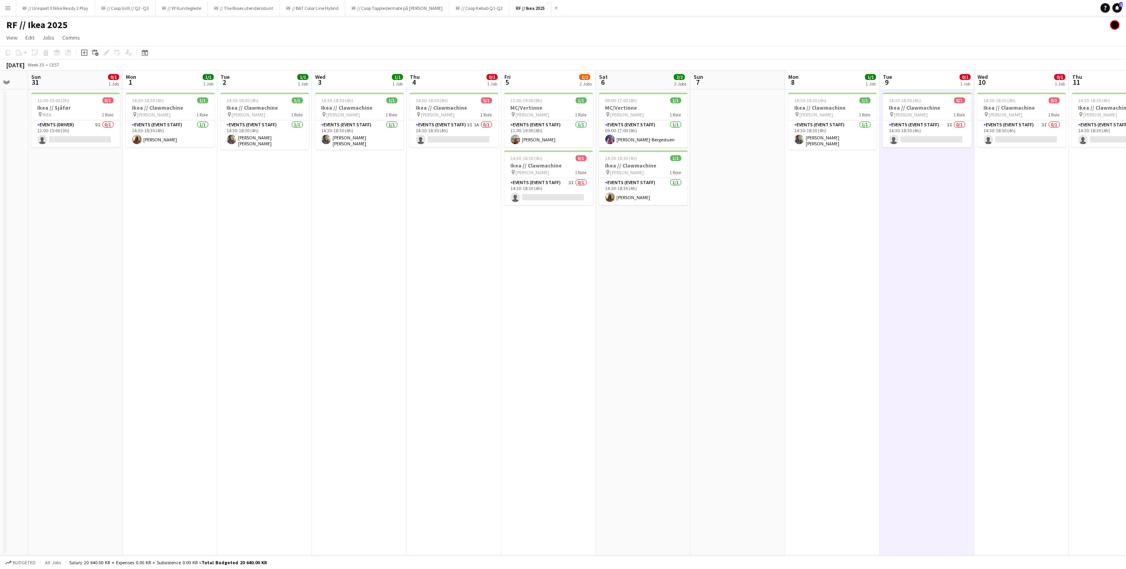
click at [849, 230] on app-date-cell "14:30-18:30 (4h) 1/1 Ikea // Clawmachine pin IKEA KARL JOHAN 1 Role Events (Eve…" at bounding box center [832, 322] width 95 height 466
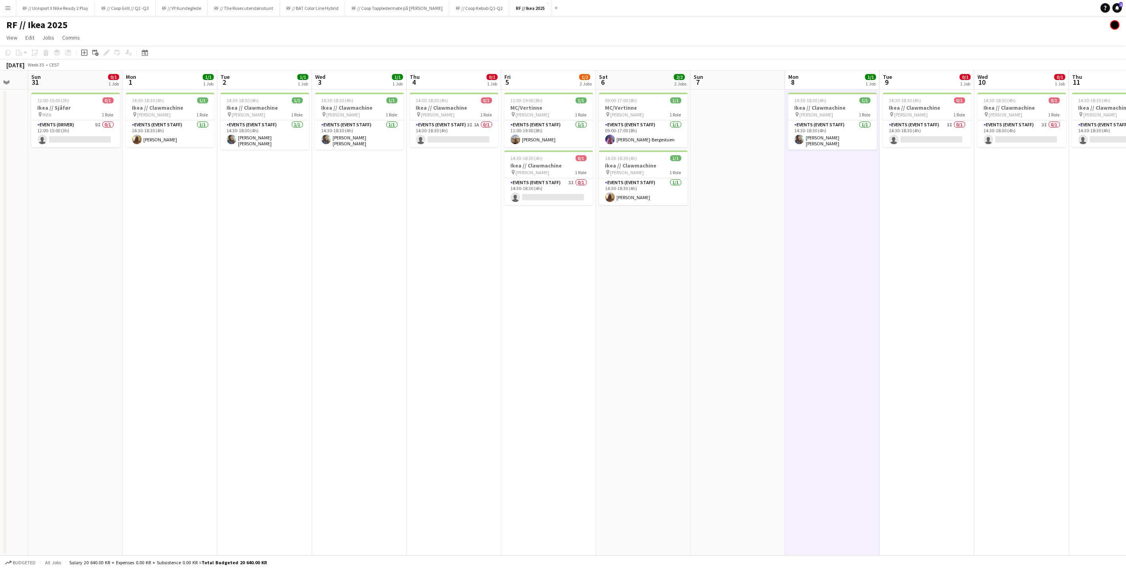
click at [940, 228] on app-date-cell "14:30-18:30 (4h) 0/1 Ikea // Clawmachine pin IKEA KARL JOHAN 1 Role Events (Eve…" at bounding box center [927, 322] width 95 height 466
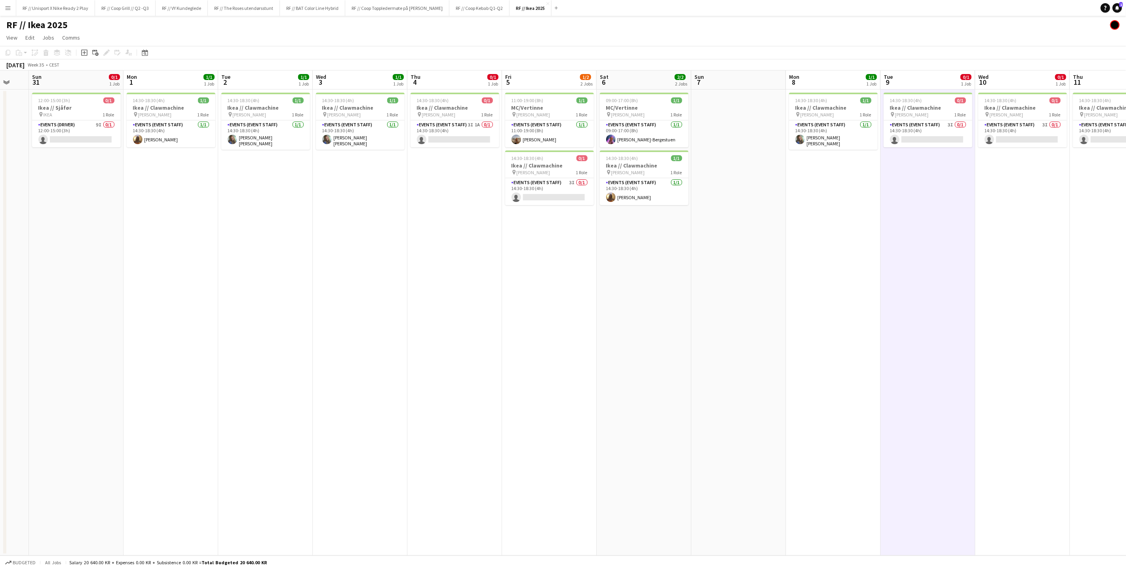
drag, startPoint x: 1007, startPoint y: 223, endPoint x: 1014, endPoint y: 238, distance: 16.6
click at [1014, 237] on app-calendar-viewport "Fri 29 Sat 30 Sun 31 0/1 1 Job Mon 1 1/1 1 Job Tue 2 1/1 1 Job Wed 3 1/1 1 Job …" at bounding box center [563, 312] width 1126 height 485
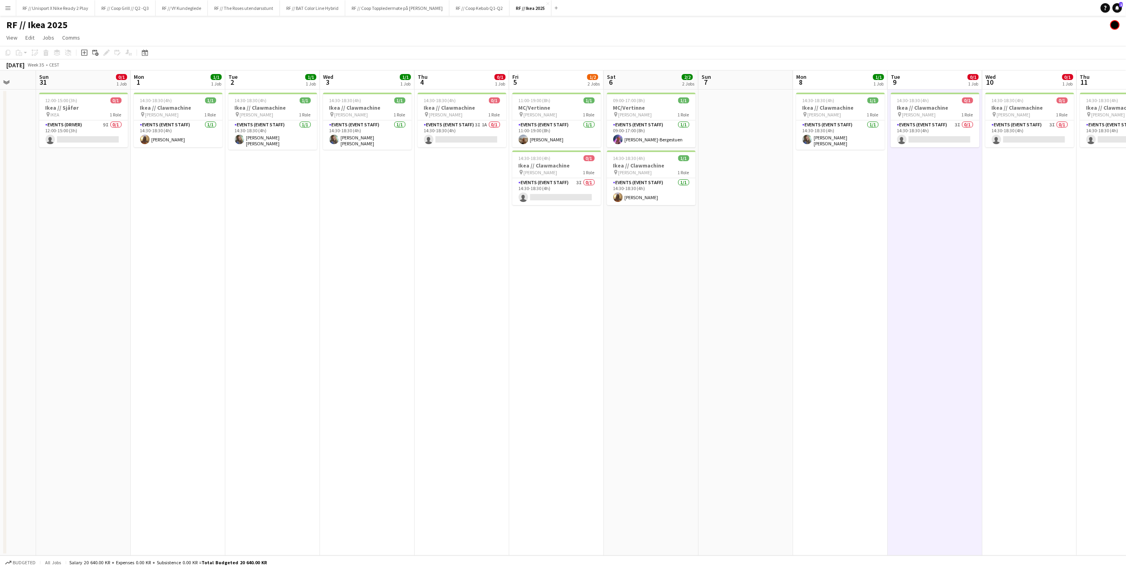
drag, startPoint x: 724, startPoint y: 258, endPoint x: 866, endPoint y: 286, distance: 144.7
click at [760, 271] on app-calendar-viewport "Thu 28 Fri 29 Sat 30 Sun 31 0/1 1 Job Mon 1 1/1 1 Job Tue 2 1/1 1 Job Wed 3 1/1…" at bounding box center [563, 312] width 1126 height 485
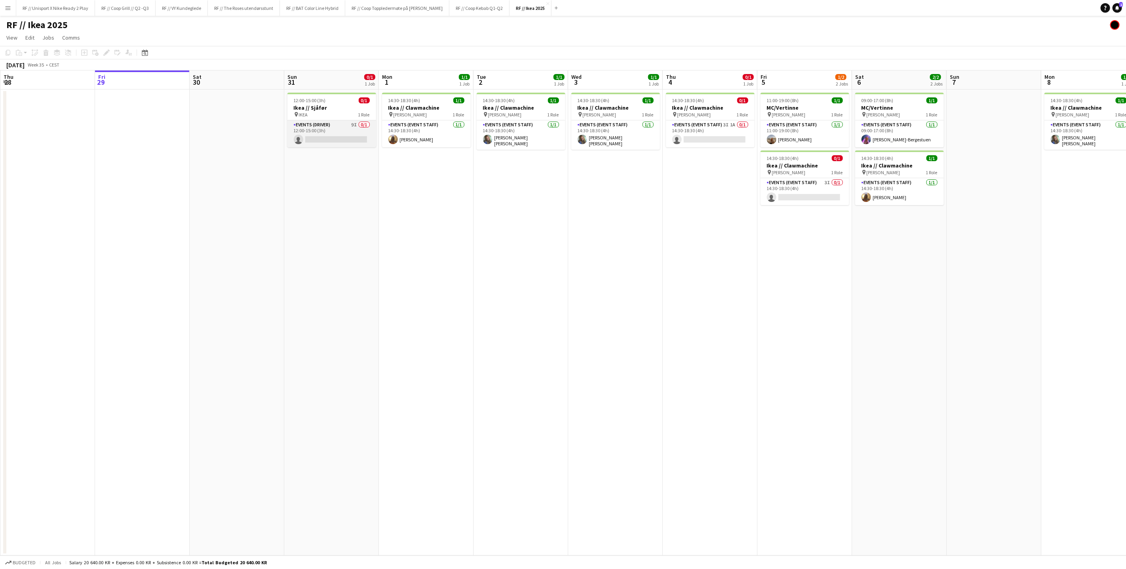
click at [317, 127] on app-card-role "Events (Driver) 9I 0/1 12:00-15:00 (3h) single-neutral-actions" at bounding box center [331, 133] width 89 height 27
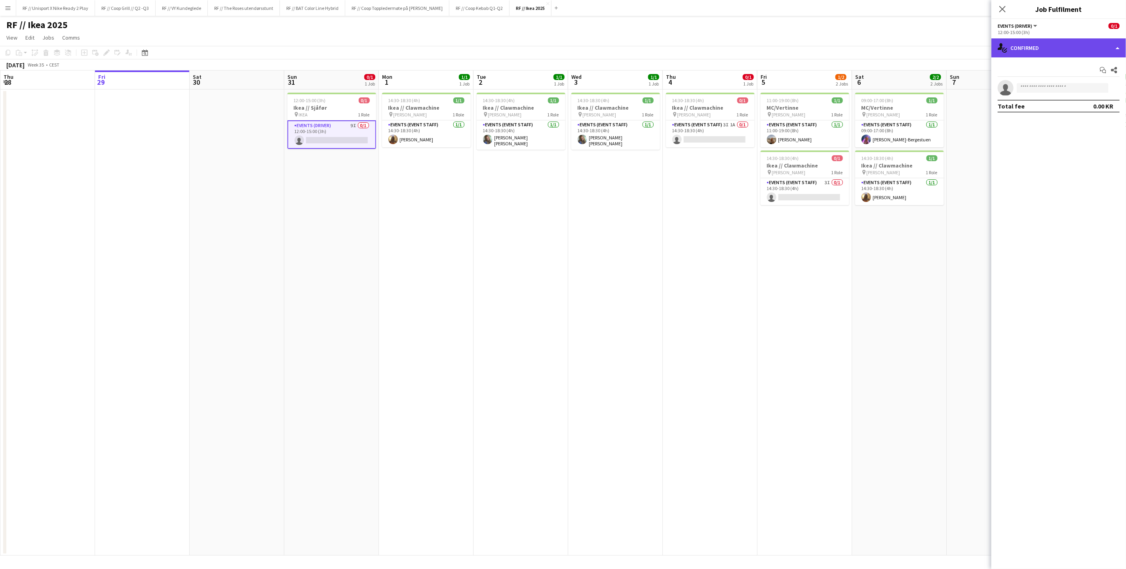
click at [1113, 49] on div "single-neutral-actions-check-2 Confirmed" at bounding box center [1058, 47] width 135 height 19
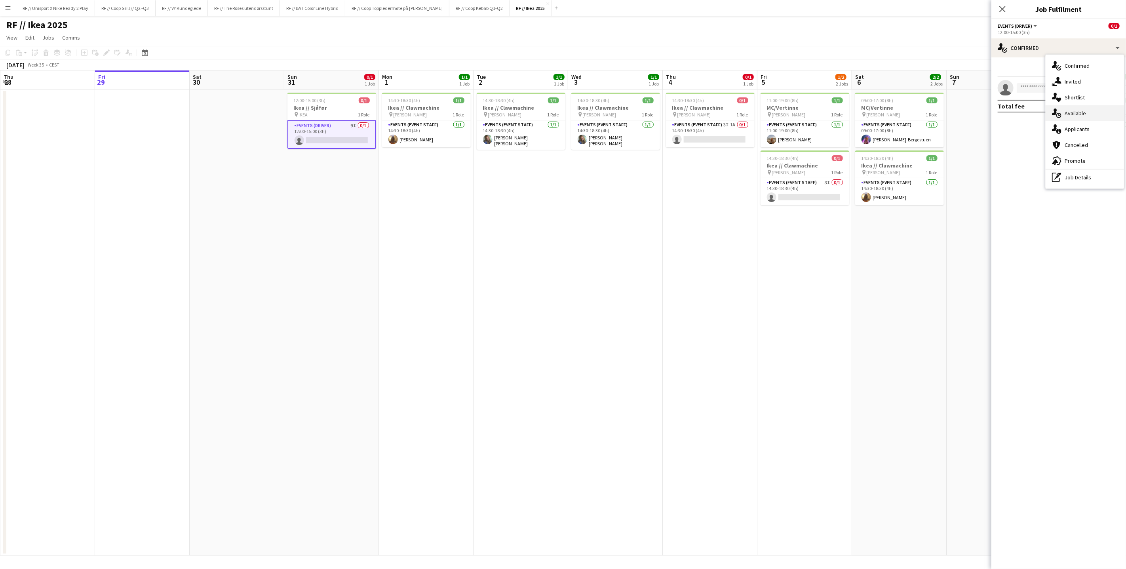
click at [1086, 112] on div "single-neutral-actions-upload Available" at bounding box center [1084, 113] width 78 height 16
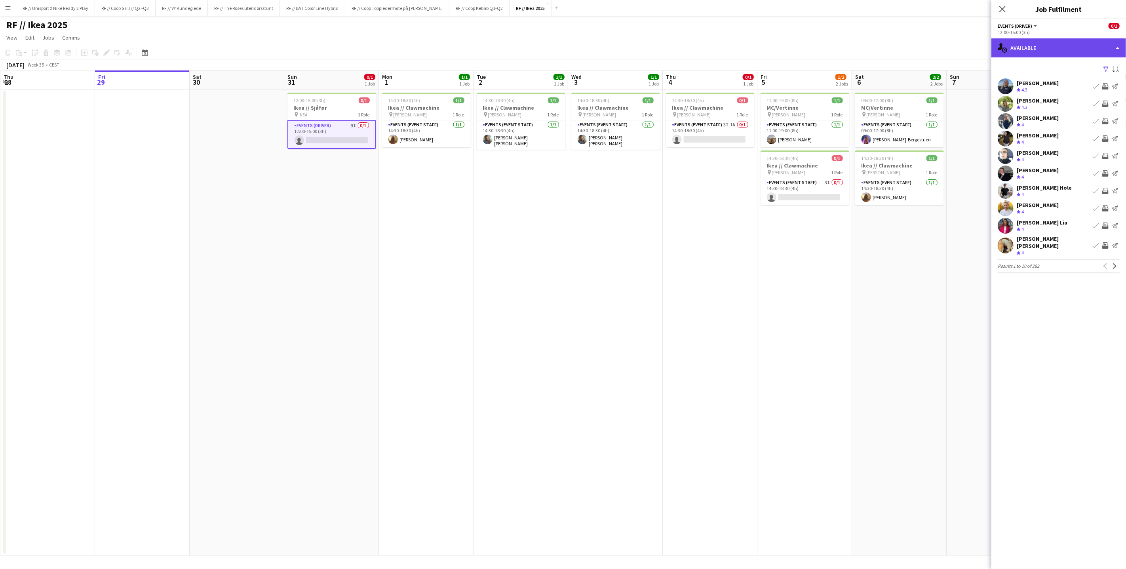
click at [1118, 46] on div "single-neutral-actions-upload Available" at bounding box center [1058, 47] width 135 height 19
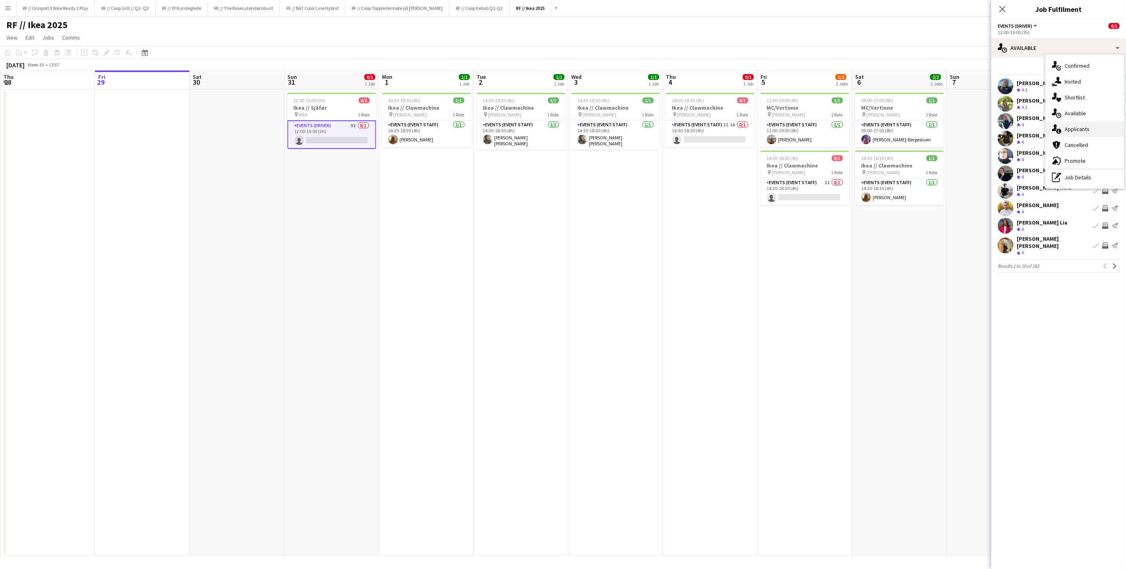
click at [1073, 129] on div "single-neutral-actions-information Applicants" at bounding box center [1084, 129] width 78 height 16
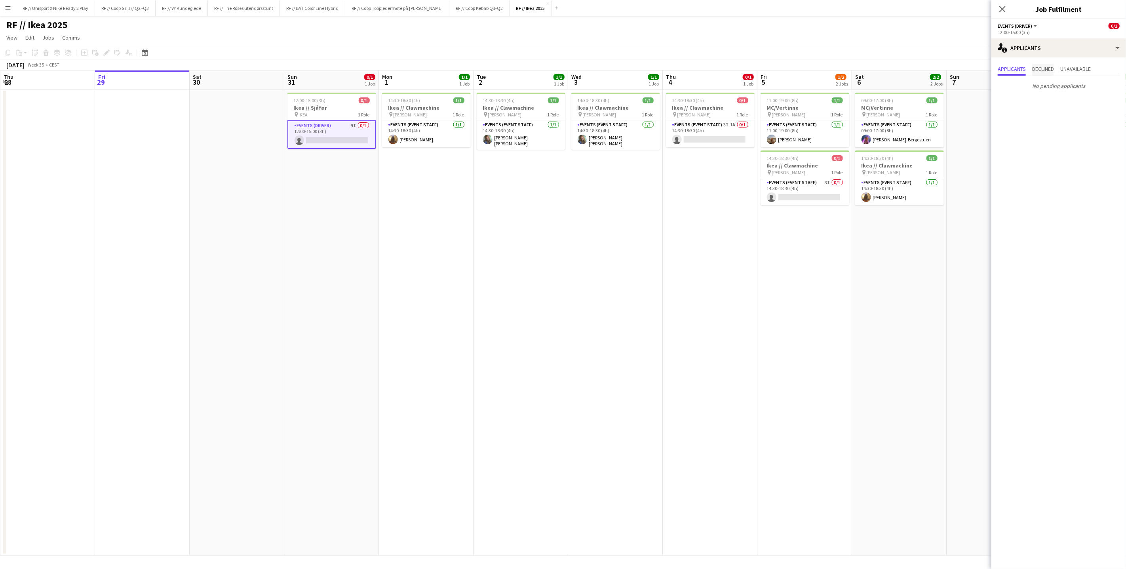
click at [1051, 69] on span "Declined" at bounding box center [1043, 69] width 22 height 6
click at [1065, 67] on span "Unavailable" at bounding box center [1075, 69] width 30 height 6
click at [1047, 69] on span "Declined" at bounding box center [1043, 69] width 22 height 6
click at [998, 72] on span "Applicants" at bounding box center [1011, 70] width 28 height 12
click at [645, 244] on app-date-cell "14:30-18:30 (4h) 1/1 Ikea // Clawmachine pin [PERSON_NAME] 1 Role Events (Event…" at bounding box center [615, 322] width 95 height 466
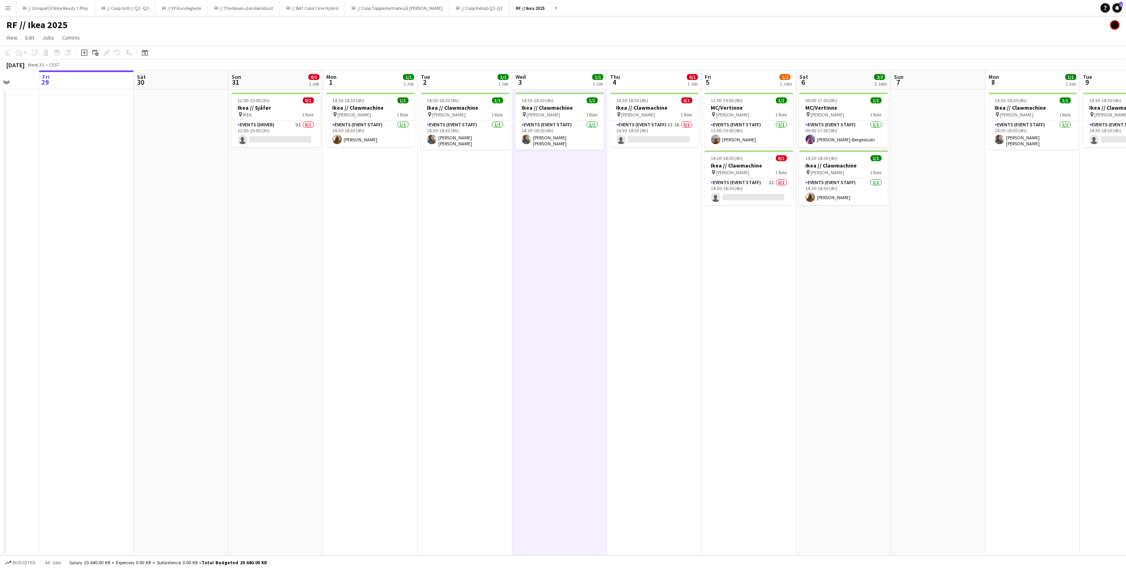
drag, startPoint x: 680, startPoint y: 215, endPoint x: 596, endPoint y: 221, distance: 84.1
click at [596, 221] on app-calendar-viewport "Tue 26 Wed 27 Thu 28 Fri 29 Sat 30 Sun 31 0/1 1 Job Mon 1 1/1 1 Job Tue 2 1/1 1…" at bounding box center [563, 312] width 1126 height 485
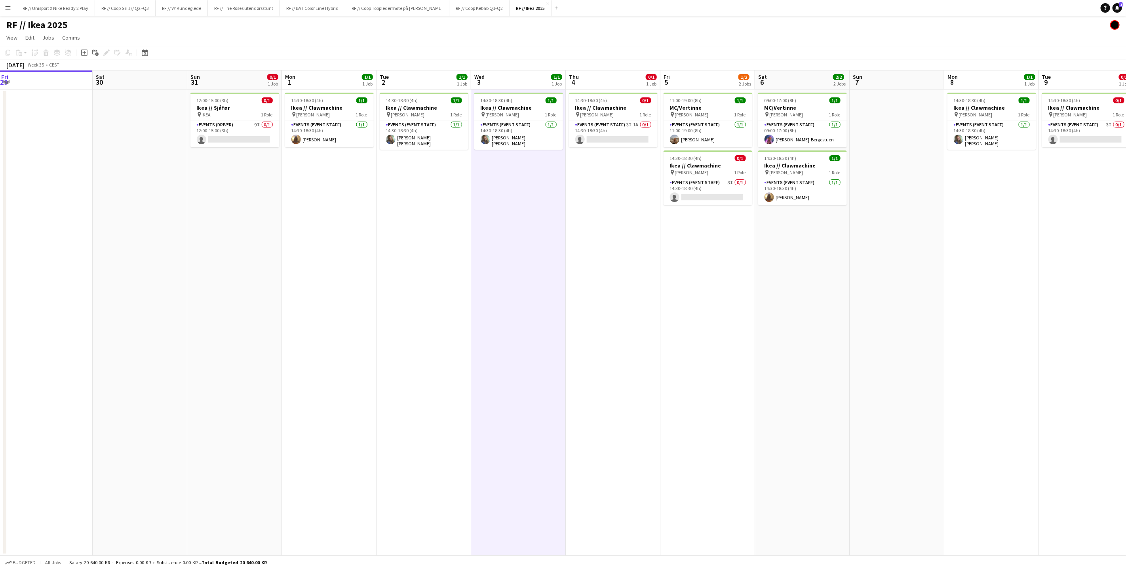
scroll to position [0, 288]
drag, startPoint x: 790, startPoint y: 249, endPoint x: 774, endPoint y: 249, distance: 15.4
click at [774, 249] on app-calendar-viewport "Tue 26 Wed 27 Thu 28 Fri 29 Sat 30 Sun 31 0/1 1 Job Mon 1 1/1 1 Job Tue 2 1/1 1…" at bounding box center [563, 312] width 1126 height 485
click at [631, 270] on app-date-cell "14:30-18:30 (4h) 0/1 Ikea // Clawmachine pin IKEA KARL JOHAN 1 Role Events (Eve…" at bounding box center [610, 322] width 95 height 466
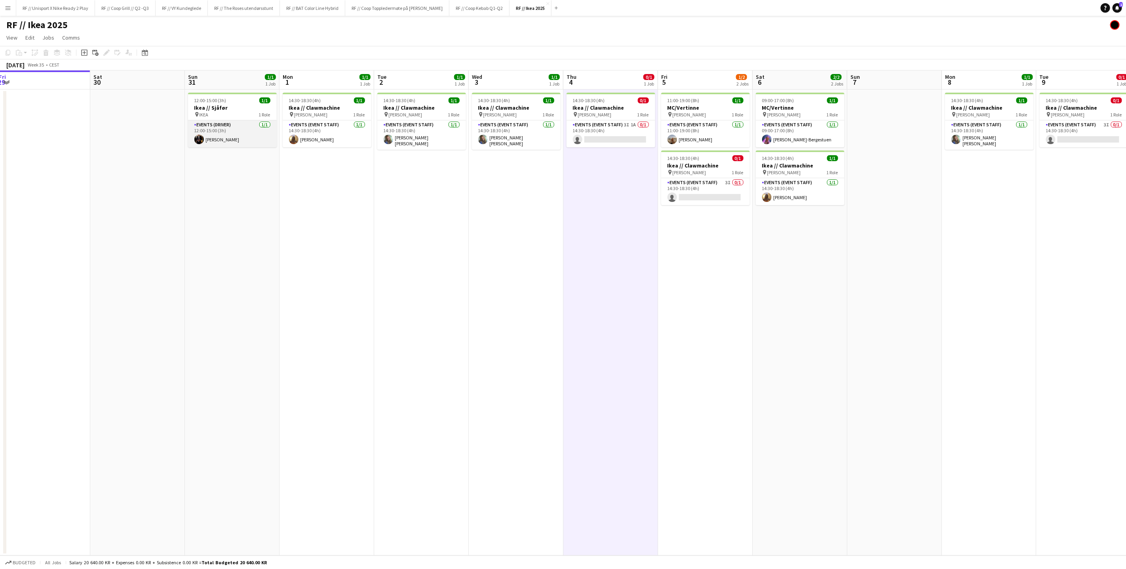
click at [198, 140] on app-user-avatar at bounding box center [198, 139] width 9 height 9
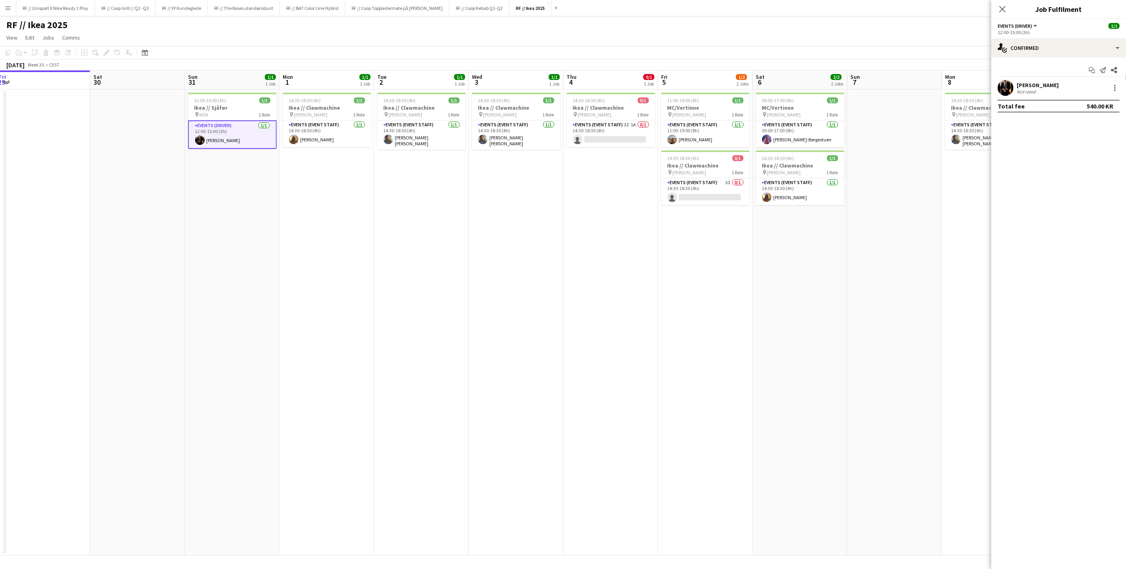
click at [1006, 93] on app-user-avatar at bounding box center [1005, 88] width 16 height 16
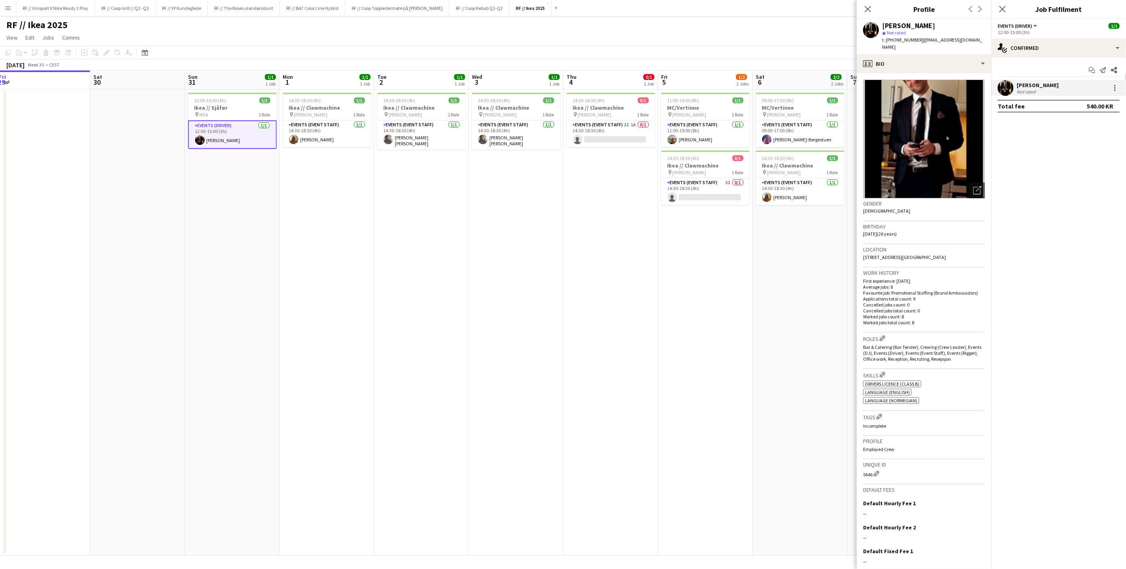
click at [717, 274] on app-date-cell "11:00-19:00 (8h) 1/1 MC/Vertinne pin IKEA KARL JOHAN 1 Role Events (Event Staff…" at bounding box center [705, 322] width 95 height 466
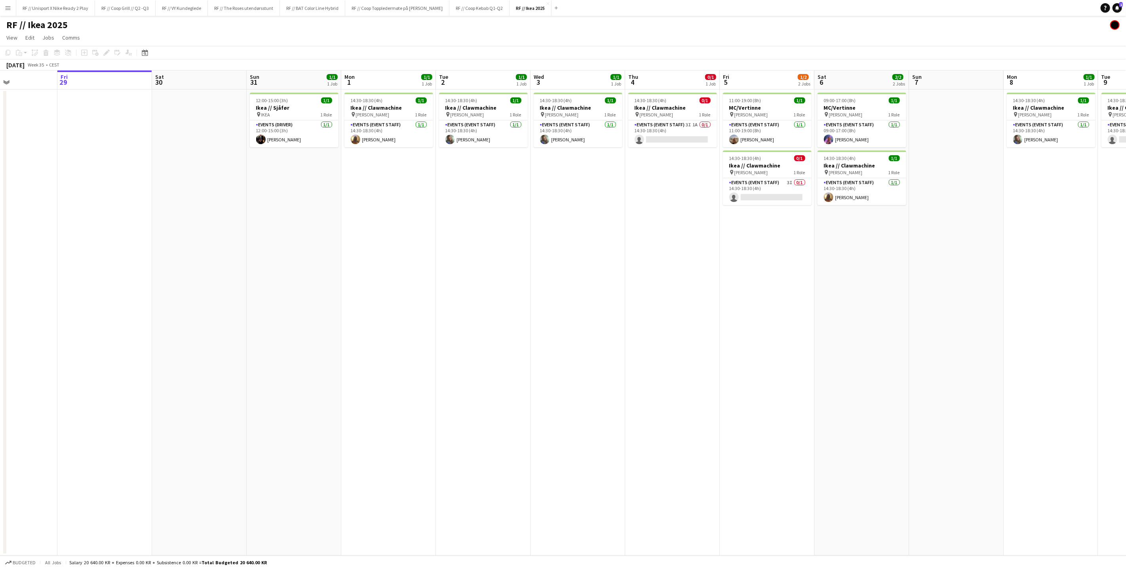
scroll to position [0, 227]
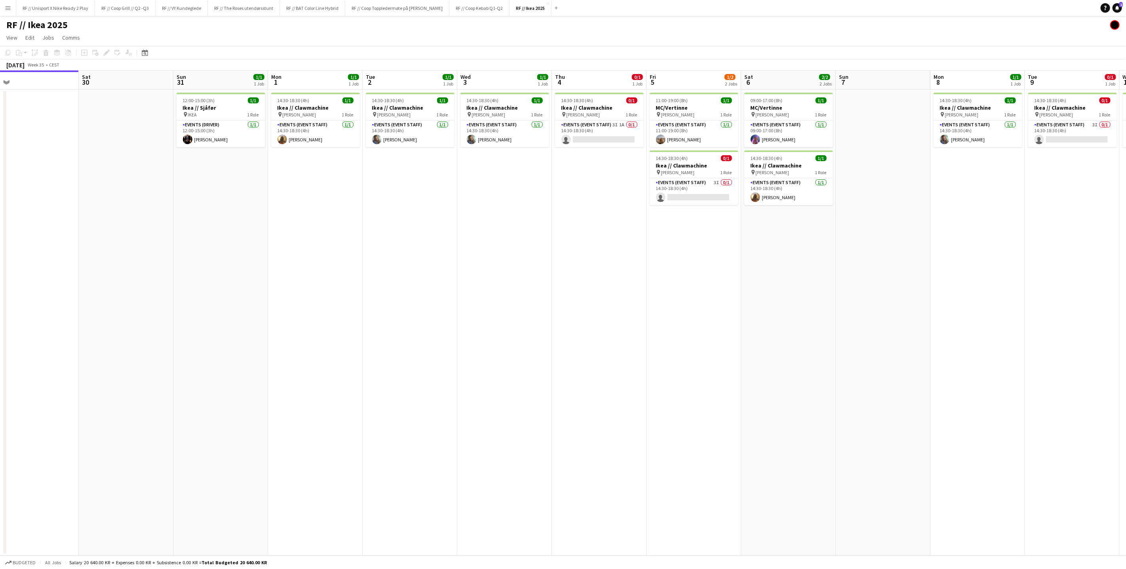
drag, startPoint x: 660, startPoint y: 244, endPoint x: 547, endPoint y: 245, distance: 112.8
click at [557, 247] on app-calendar-viewport "Tue 26 Wed 27 Thu 28 Fri 29 Sat 30 Sun 31 1/1 1 Job Mon 1 1/1 1 Job Tue 2 1/1 1…" at bounding box center [563, 312] width 1126 height 485
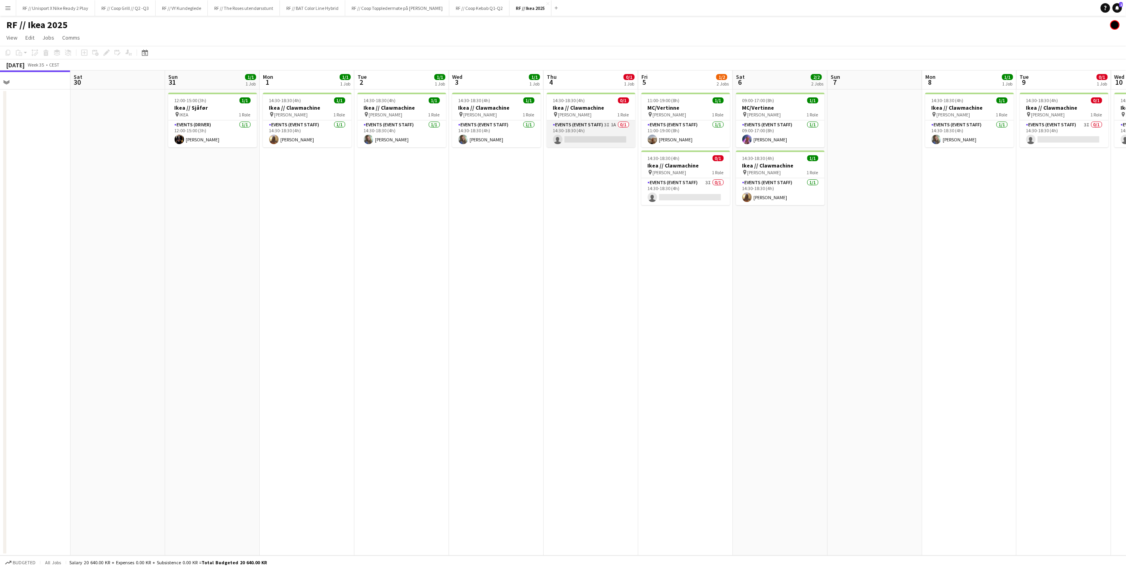
click at [587, 138] on app-card-role "Events (Event Staff) 3I 1A 0/1 14:30-18:30 (4h) single-neutral-actions" at bounding box center [591, 133] width 89 height 27
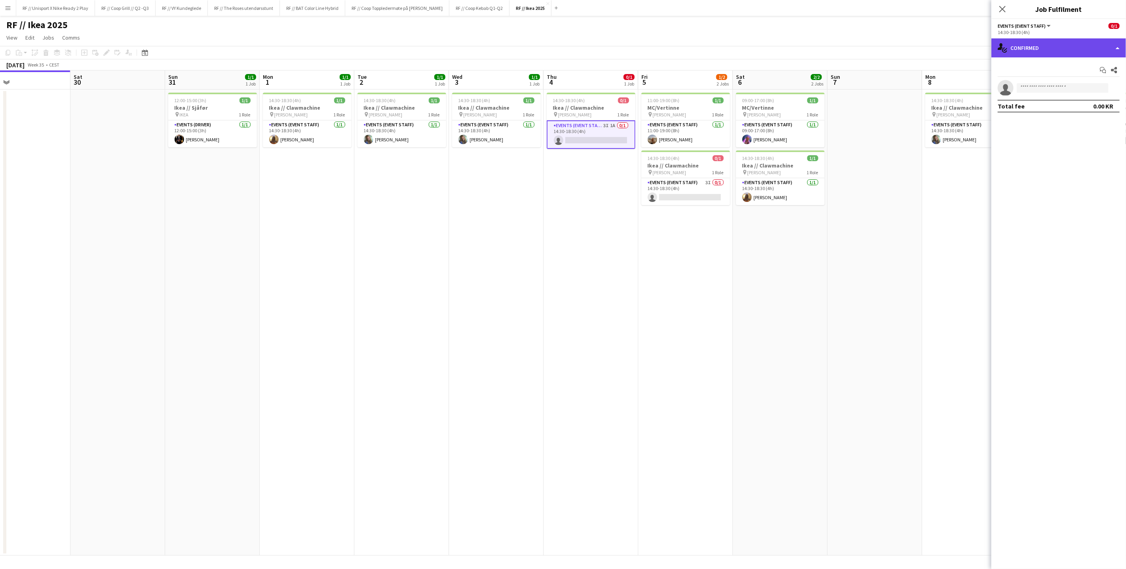
click at [1114, 49] on div "single-neutral-actions-check-2 Confirmed" at bounding box center [1058, 47] width 135 height 19
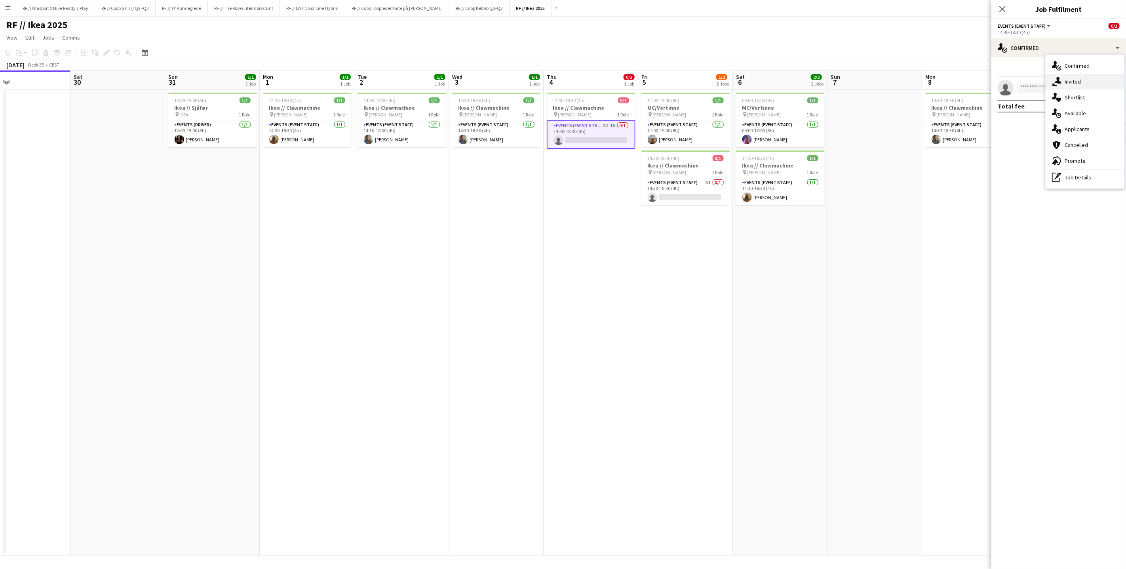
click at [1088, 84] on div "single-neutral-actions-share-1 Invited" at bounding box center [1084, 82] width 78 height 16
click at [1059, 88] on span "Unavailable" at bounding box center [1067, 85] width 30 height 6
click at [1035, 87] on span "Declined" at bounding box center [1035, 85] width 22 height 6
click at [1014, 84] on span "Pending" at bounding box center [1007, 85] width 20 height 6
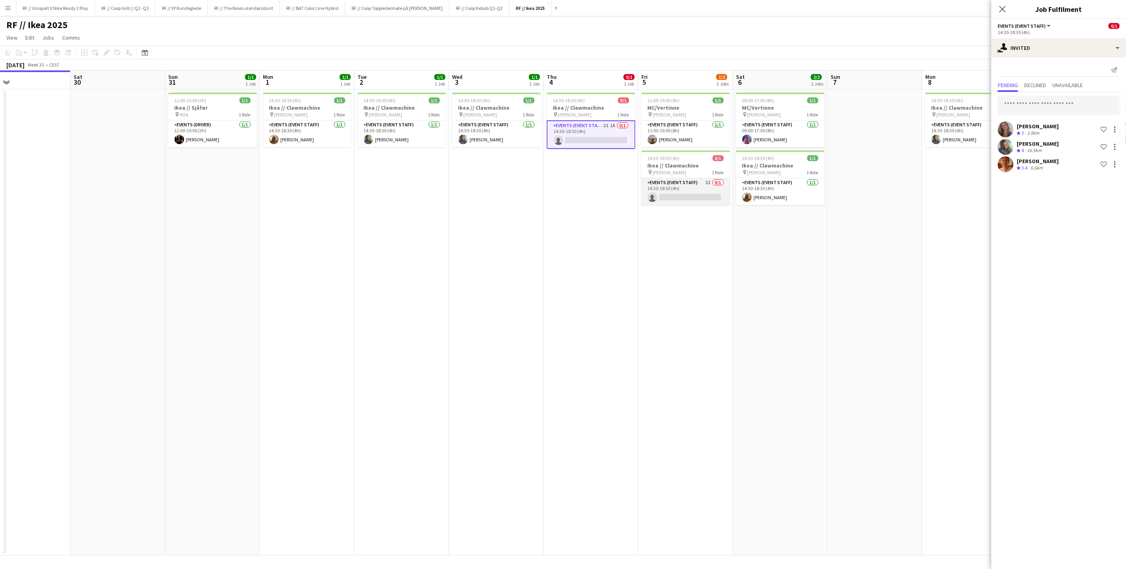
click at [695, 198] on app-card-role "Events (Event Staff) 3I 0/1 14:30-18:30 (4h) single-neutral-actions" at bounding box center [685, 191] width 89 height 27
click at [1041, 85] on span "Declined" at bounding box center [1035, 85] width 22 height 6
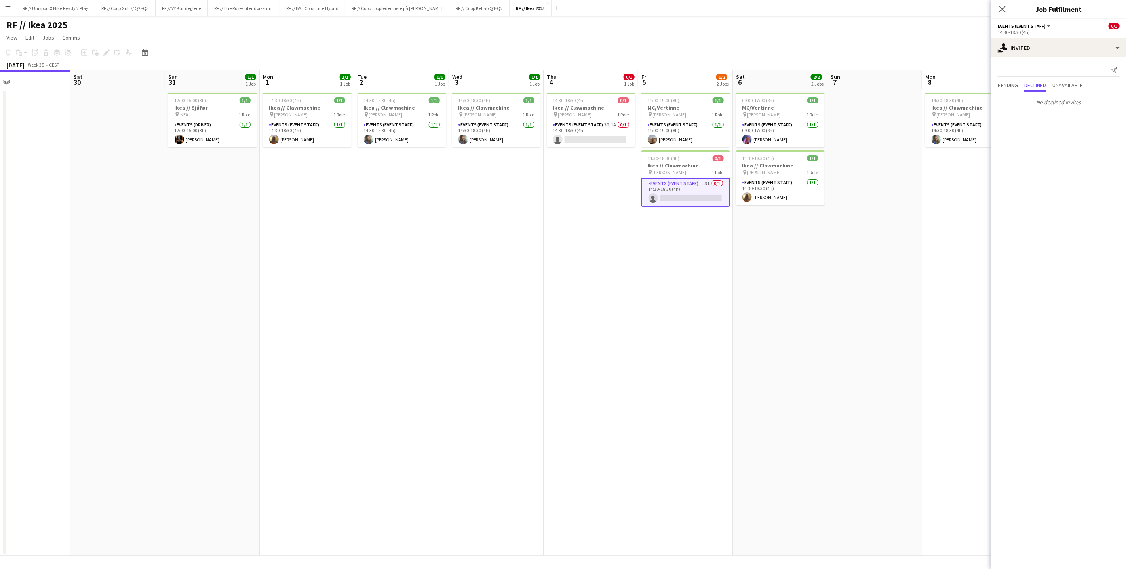
click at [1024, 86] on div "Pending Declined Unavailable" at bounding box center [1058, 86] width 122 height 12
click at [1010, 84] on span "Pending" at bounding box center [1007, 85] width 20 height 6
click at [1031, 83] on span "Declined" at bounding box center [1035, 85] width 22 height 6
click at [1081, 85] on span "Unavailable" at bounding box center [1067, 85] width 30 height 6
click at [1017, 85] on span "Pending" at bounding box center [1007, 85] width 20 height 6
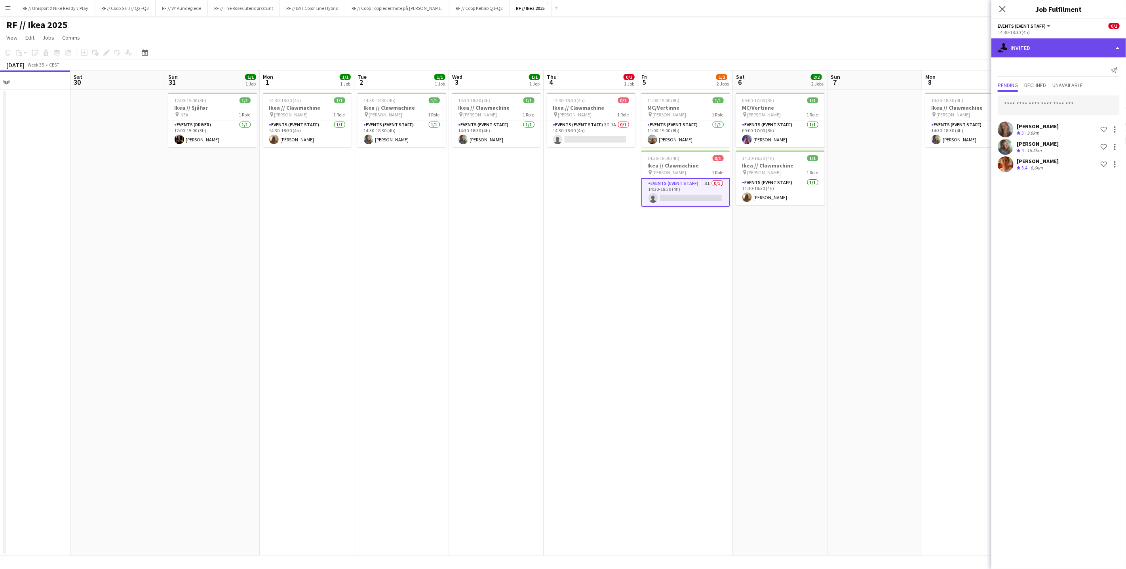
click at [1040, 56] on div "single-neutral-actions-share-1 Invited" at bounding box center [1058, 47] width 135 height 19
click at [1018, 110] on input "text" at bounding box center [1058, 105] width 122 height 20
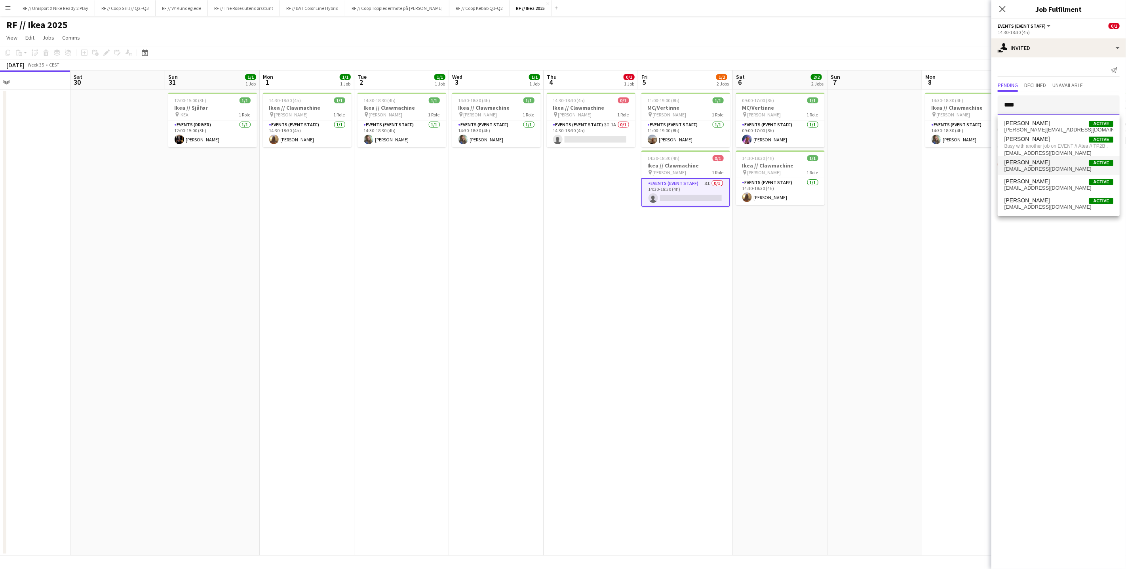
scroll to position [0, 0]
type input "****"
click at [935, 207] on app-date-cell "14:30-18:30 (4h) 1/1 Ikea // Clawmachine pin [PERSON_NAME] 1 Role Events (Event…" at bounding box center [969, 322] width 95 height 466
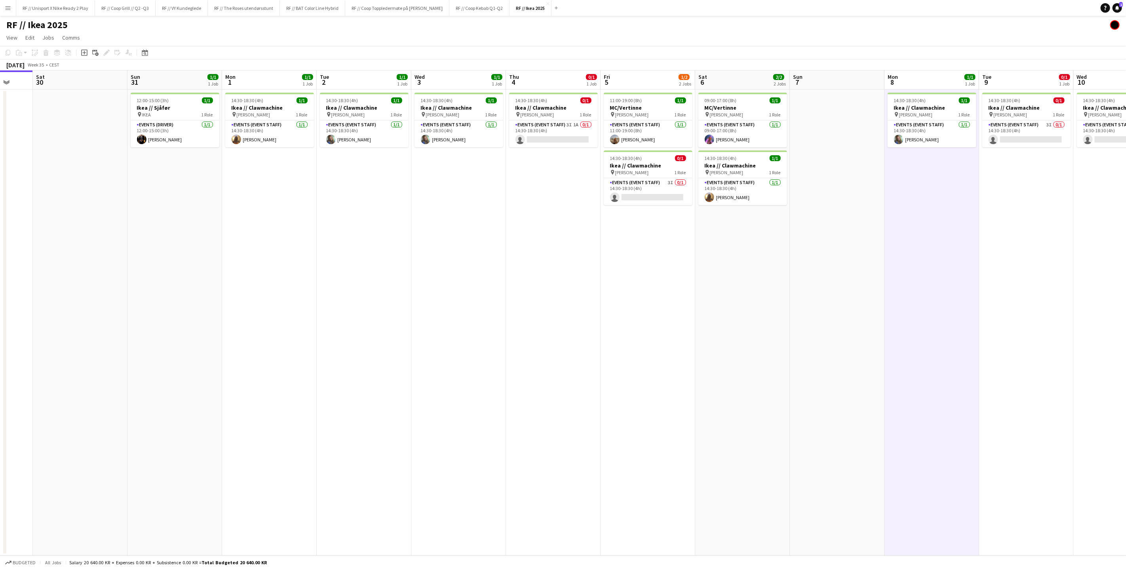
scroll to position [0, 255]
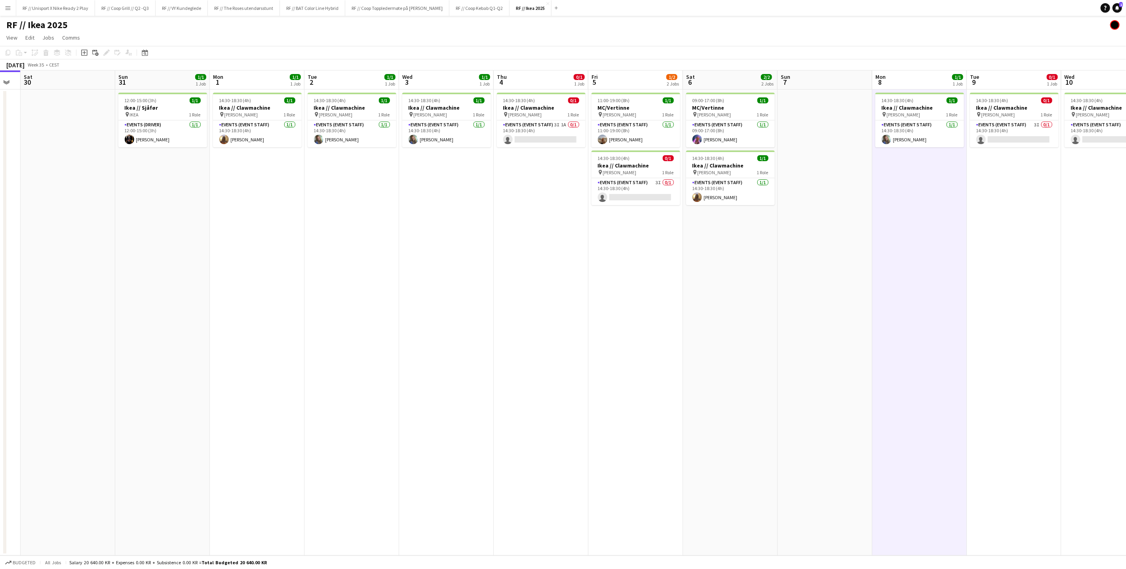
drag, startPoint x: 942, startPoint y: 211, endPoint x: 712, endPoint y: 198, distance: 229.9
click at [723, 200] on app-calendar-viewport "Wed 27 Thu 28 Fri 29 Sat 30 Sun 31 1/1 1 Job Mon 1 1/1 1 Job Tue 2 1/1 1 Job We…" at bounding box center [563, 312] width 1126 height 485
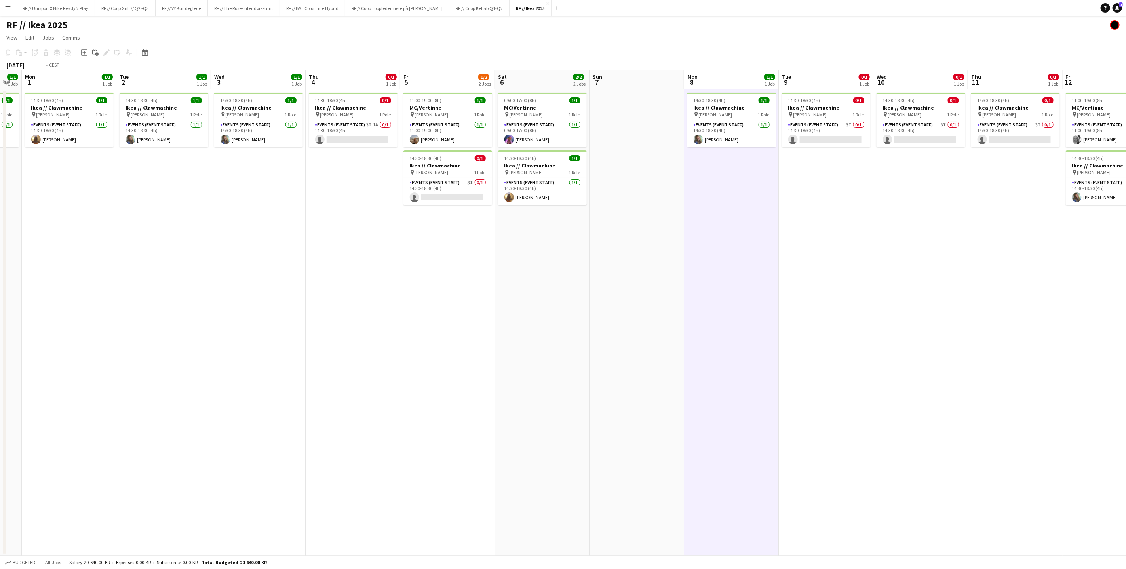
drag, startPoint x: 860, startPoint y: 201, endPoint x: 652, endPoint y: 190, distance: 208.5
click at [653, 190] on app-calendar-viewport "Fri 29 Sat 30 Sun 31 1/1 1 Job Mon 1 1/1 1 Job Tue 2 1/1 1 Job Wed 3 1/1 1 Job …" at bounding box center [563, 312] width 1126 height 485
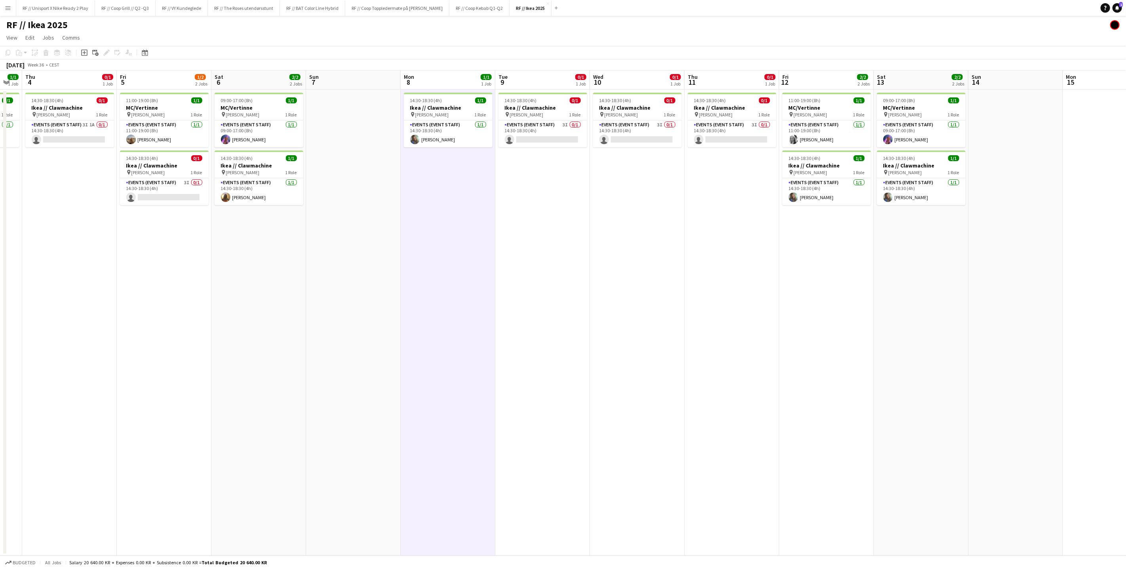
drag, startPoint x: 618, startPoint y: 170, endPoint x: 611, endPoint y: 169, distance: 7.2
click at [615, 170] on app-calendar-viewport "Mon 1 1/1 1 Job Tue 2 1/1 1 Job Wed 3 1/1 1 Job Thu 4 0/1 1 Job Fri 5 1/2 2 Job…" at bounding box center [563, 312] width 1126 height 485
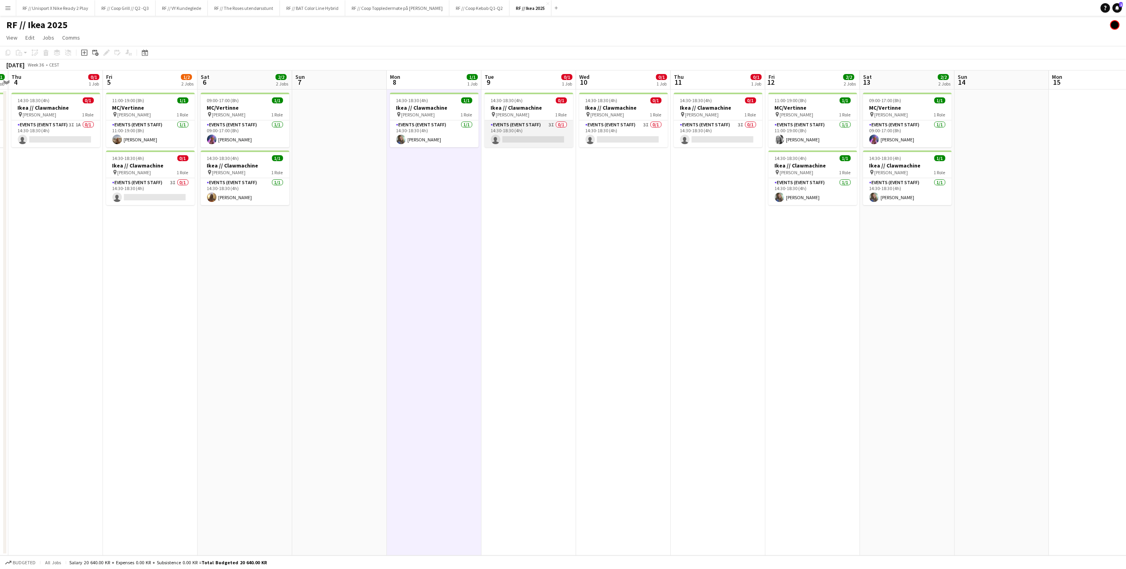
click at [540, 133] on app-card-role "Events (Event Staff) 3I 0/1 14:30-18:30 (4h) single-neutral-actions" at bounding box center [528, 133] width 89 height 27
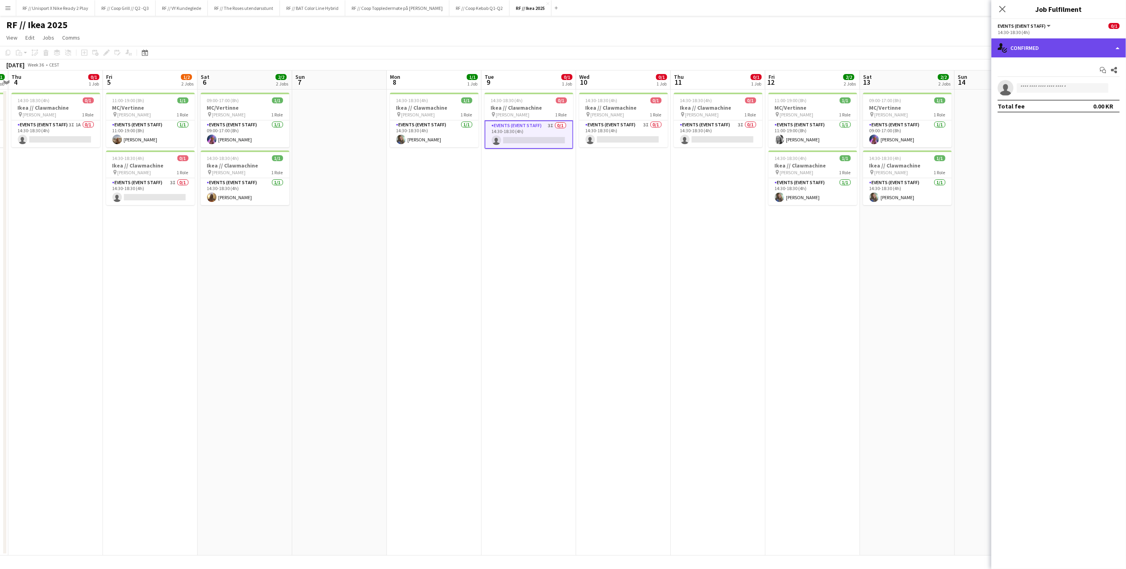
click at [1118, 47] on div "single-neutral-actions-check-2 Confirmed" at bounding box center [1058, 47] width 135 height 19
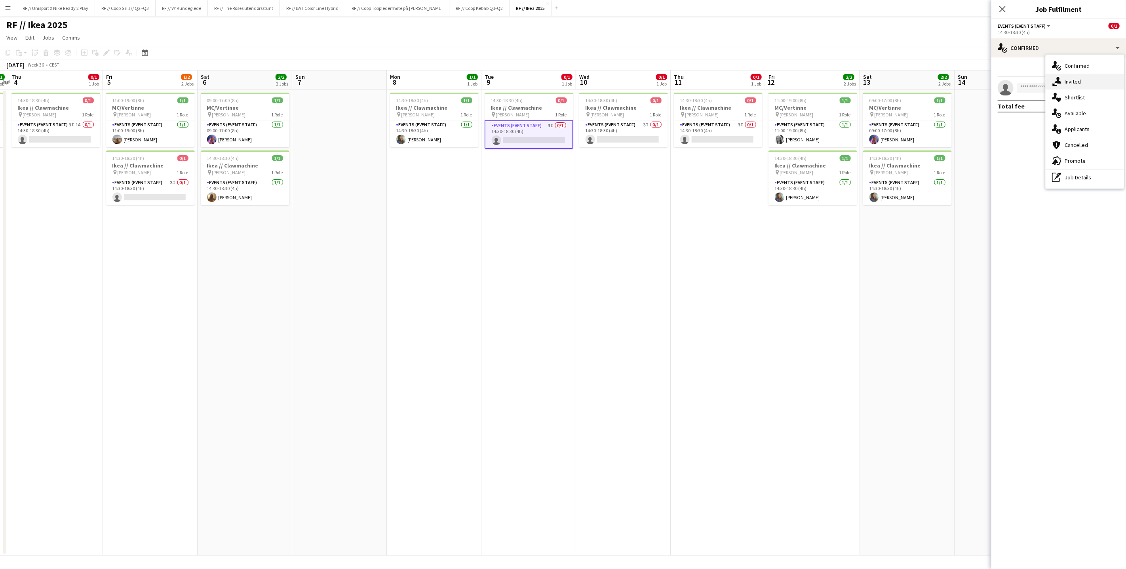
click at [1077, 85] on div "single-neutral-actions-share-1 Invited" at bounding box center [1084, 82] width 78 height 16
click at [1046, 80] on span "Declined" at bounding box center [1035, 86] width 22 height 12
click at [617, 136] on app-card-role "Events (Event Staff) 3I 0/1 14:30-18:30 (4h) single-neutral-actions" at bounding box center [623, 133] width 89 height 27
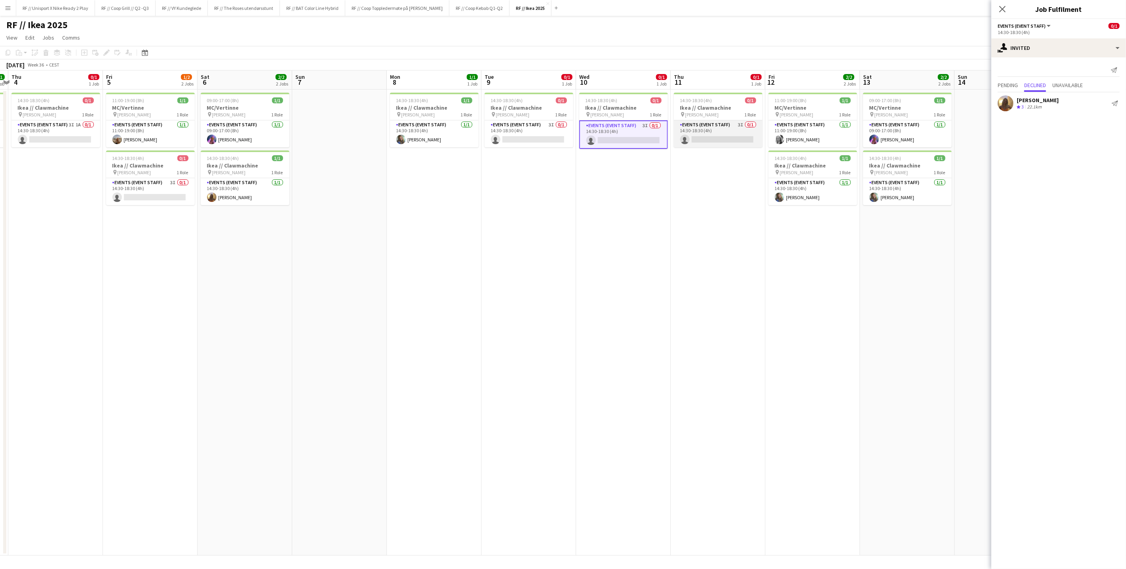
click at [702, 134] on app-card-role "Events (Event Staff) 3I 0/1 14:30-18:30 (4h) single-neutral-actions" at bounding box center [718, 133] width 89 height 27
click at [534, 133] on app-card-role "Events (Event Staff) 3I 0/1 14:30-18:30 (4h) single-neutral-actions" at bounding box center [529, 133] width 89 height 27
click at [1016, 87] on span "Pending" at bounding box center [1007, 85] width 20 height 6
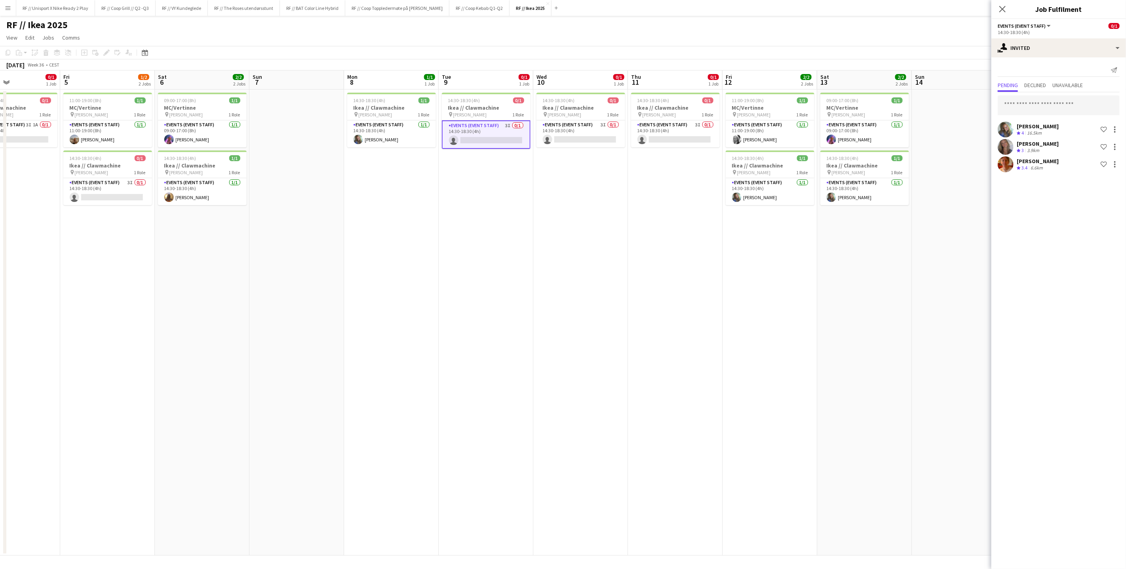
scroll to position [0, 318]
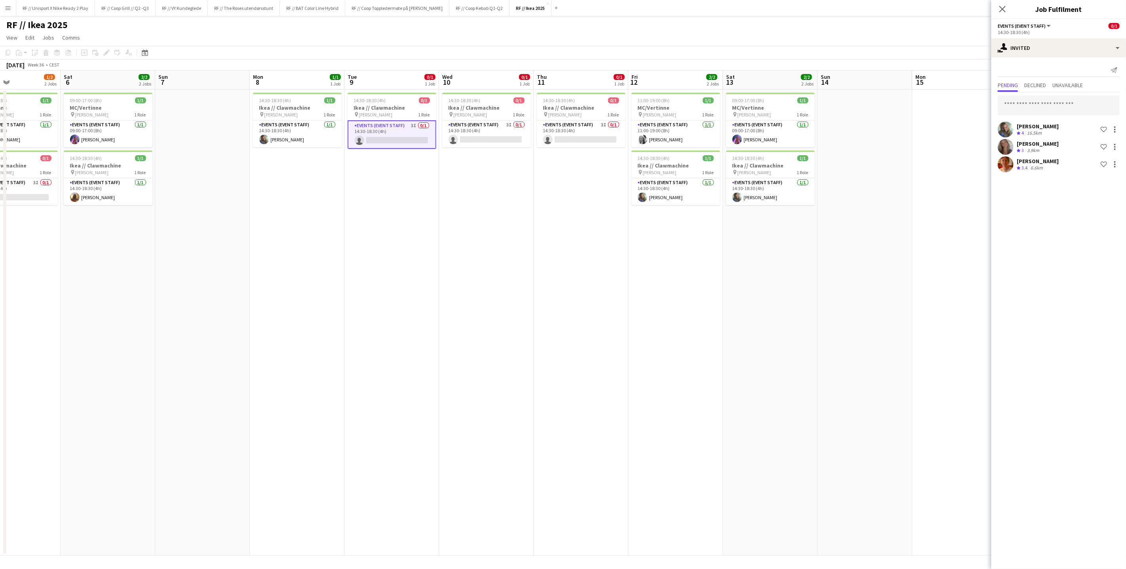
drag, startPoint x: 840, startPoint y: 266, endPoint x: 702, endPoint y: 259, distance: 137.5
click at [702, 259] on app-calendar-viewport "Tue 2 1/1 1 Job Wed 3 1/1 1 Job Thu 4 0/1 1 Job Fri 5 1/2 2 Jobs Sat 6 2/2 2 Jo…" at bounding box center [563, 312] width 1126 height 485
drag, startPoint x: 559, startPoint y: 267, endPoint x: 686, endPoint y: 270, distance: 126.7
click at [637, 265] on app-calendar-viewport "Tue 2 1/1 1 Job Wed 3 1/1 1 Job Thu 4 0/1 1 Job Fri 5 1/2 2 Jobs Sat 6 2/2 2 Jo…" at bounding box center [563, 312] width 1126 height 485
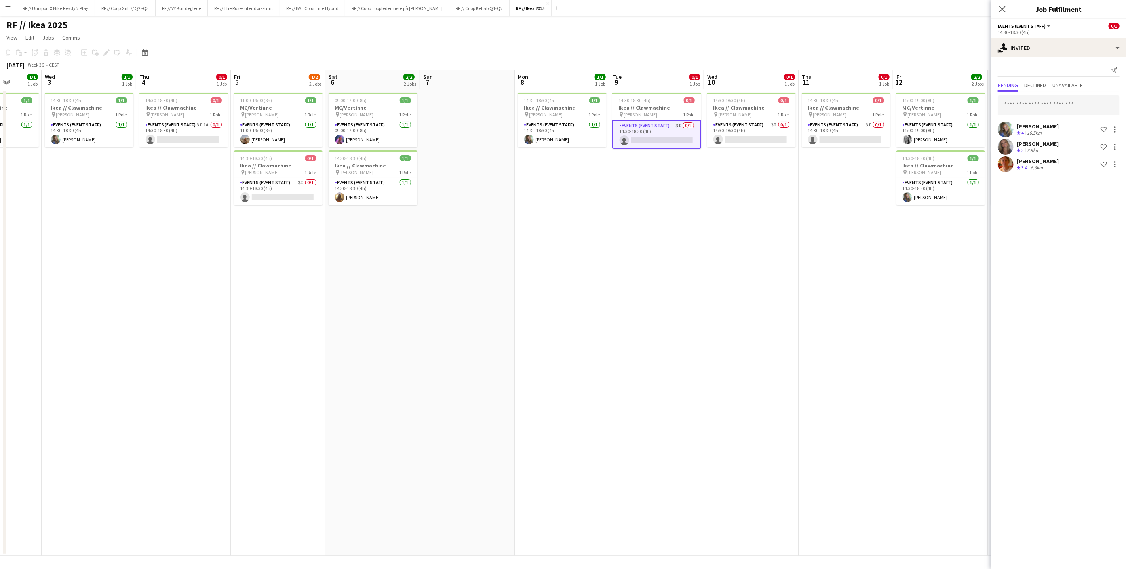
scroll to position [0, 254]
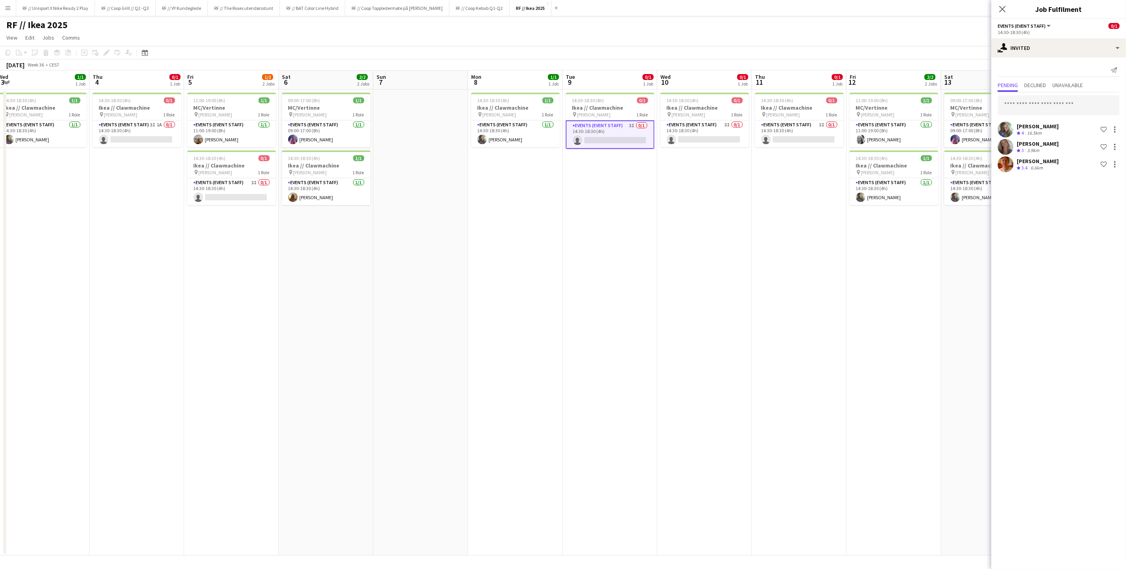
drag, startPoint x: 704, startPoint y: 264, endPoint x: 909, endPoint y: 268, distance: 204.7
click at [909, 268] on app-calendar-viewport "Mon 1 1/1 1 Job Tue 2 1/1 1 Job Wed 3 1/1 1 Job Thu 4 0/1 1 Job Fri 5 1/2 2 Job…" at bounding box center [563, 312] width 1126 height 485
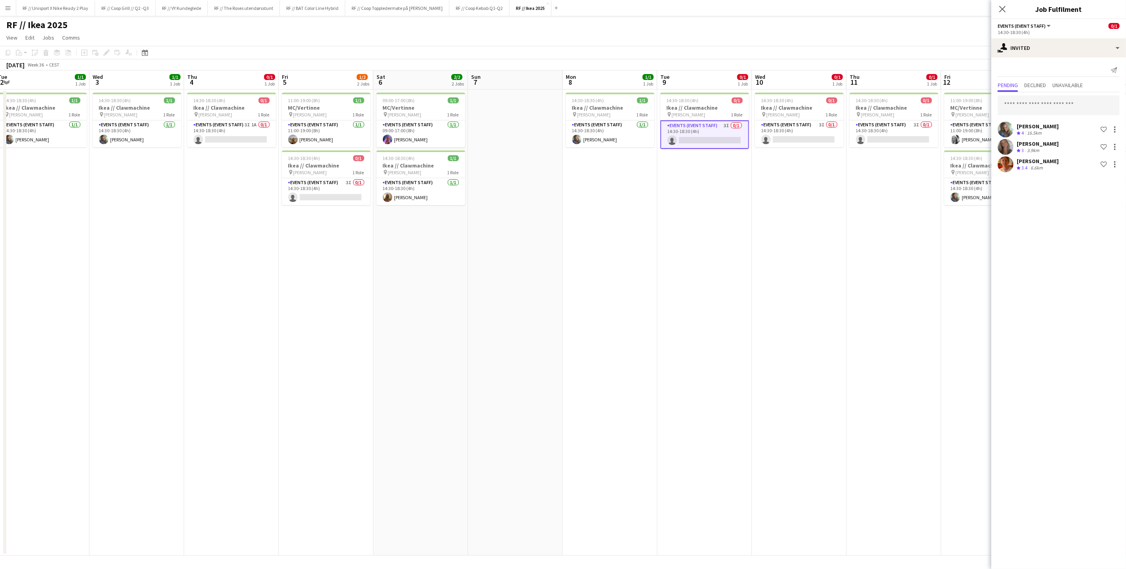
scroll to position [0, 222]
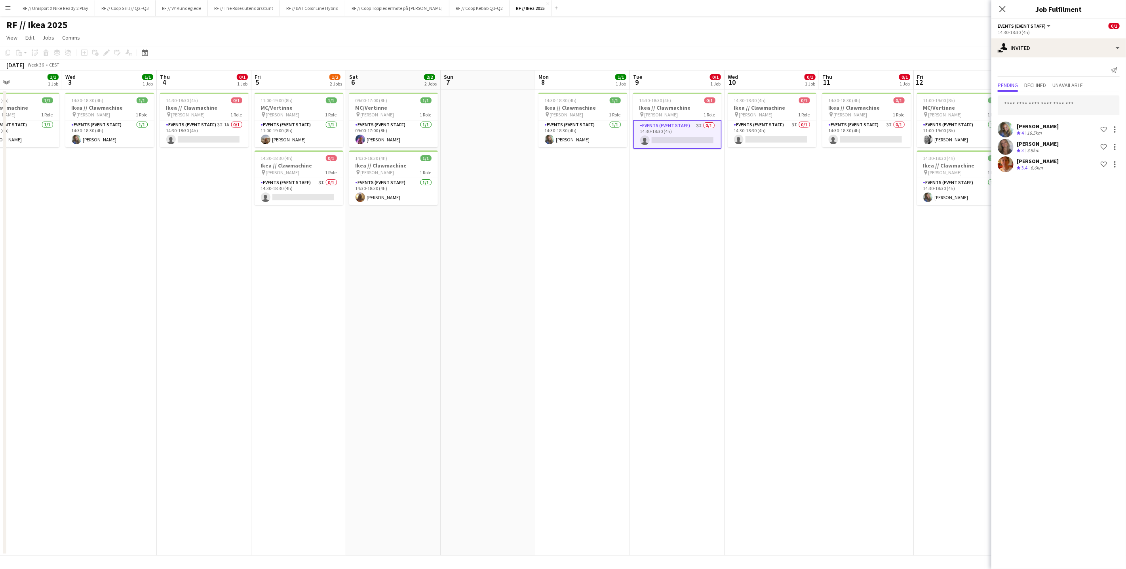
click at [715, 214] on app-date-cell "14:30-18:30 (4h) 0/1 Ikea // Clawmachine pin IKEA KARL JOHAN 1 Role Events (Eve…" at bounding box center [677, 322] width 95 height 466
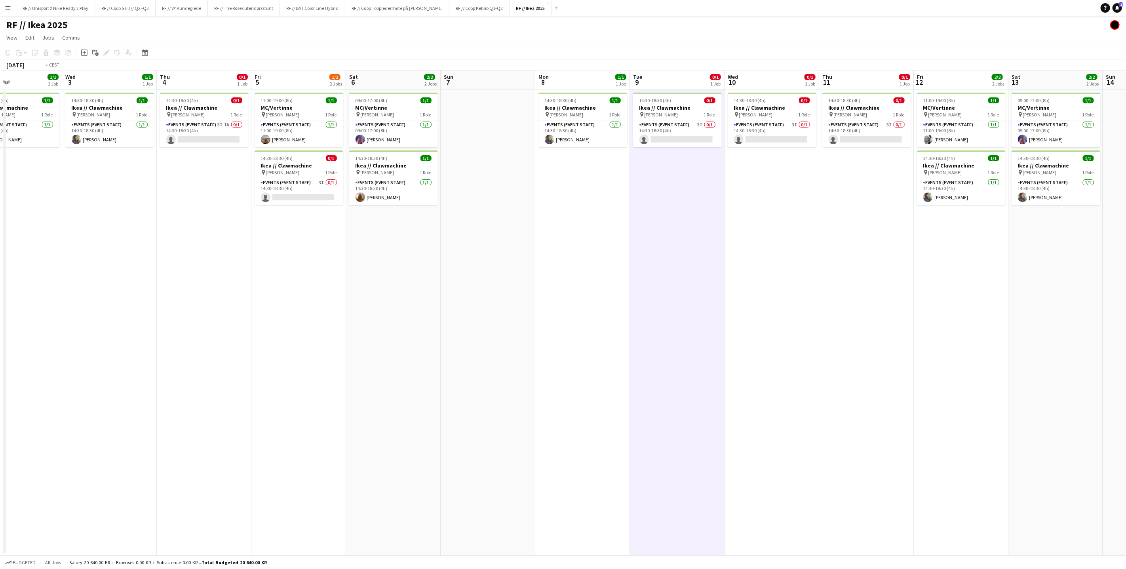
drag, startPoint x: 385, startPoint y: 273, endPoint x: 453, endPoint y: 277, distance: 67.8
click at [415, 273] on app-calendar-viewport "Sun 31 1/1 1 Job Mon 1 1/1 1 Job Tue 2 1/1 1 Job Wed 3 1/1 1 Job Thu 4 0/1 1 Jo…" at bounding box center [563, 312] width 1126 height 485
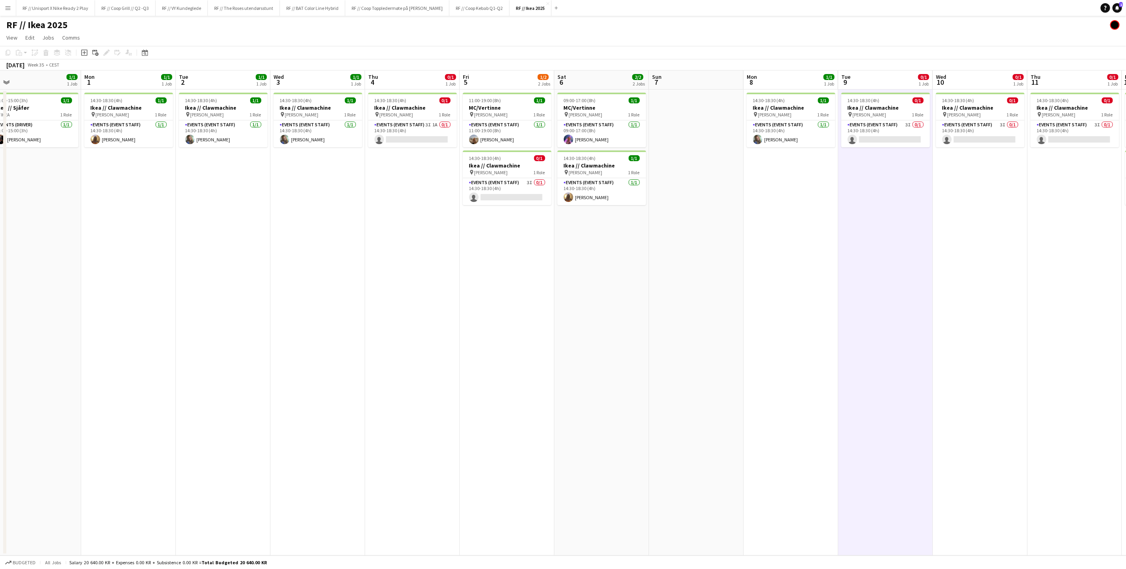
scroll to position [0, 241]
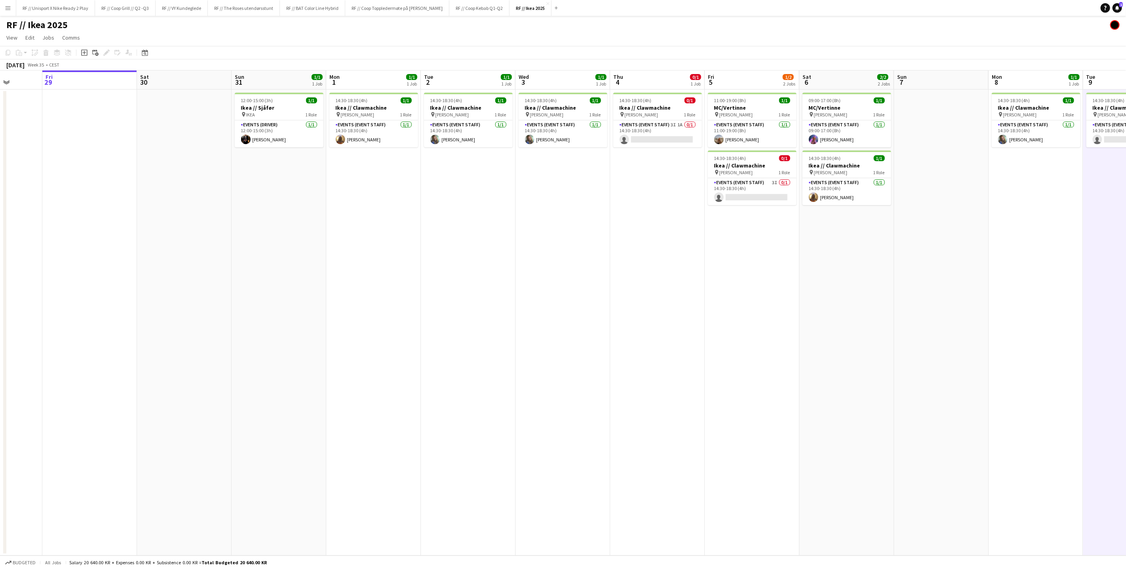
click at [628, 292] on app-calendar-viewport "Tue 26 Wed 27 Thu 28 Fri 29 Sat 30 Sun 31 1/1 1 Job Mon 1 1/1 1 Job Tue 2 1/1 1…" at bounding box center [563, 312] width 1126 height 485
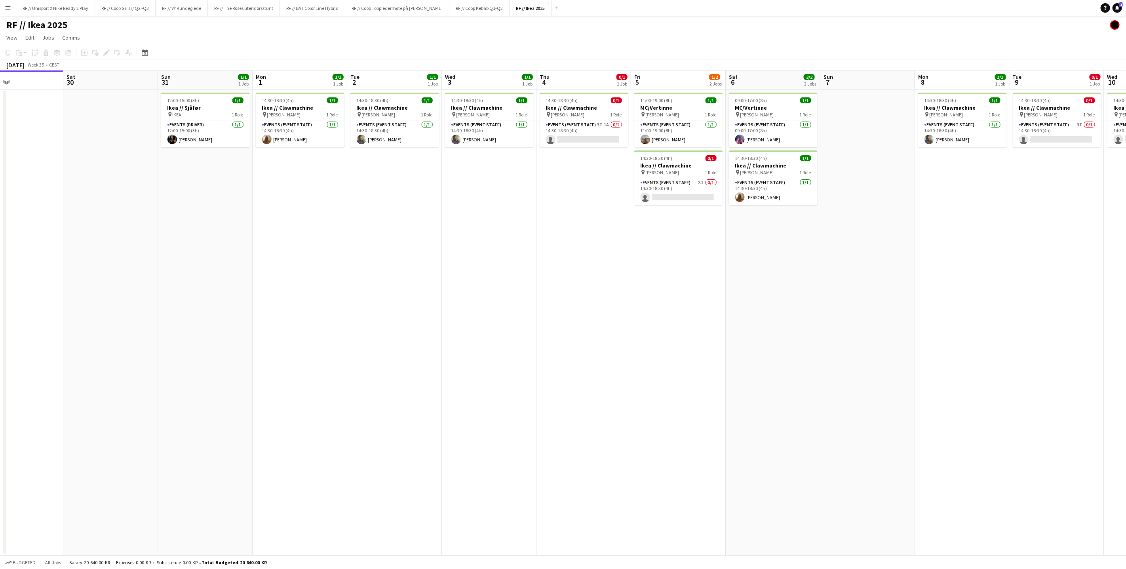
drag, startPoint x: 899, startPoint y: 245, endPoint x: 731, endPoint y: 237, distance: 168.0
click at [735, 238] on app-calendar-viewport "Tue 26 Wed 27 Thu 28 Fri 29 Sat 30 Sun 31 1/1 1 Job Mon 1 1/1 1 Job Tue 2 1/1 1…" at bounding box center [563, 312] width 1126 height 485
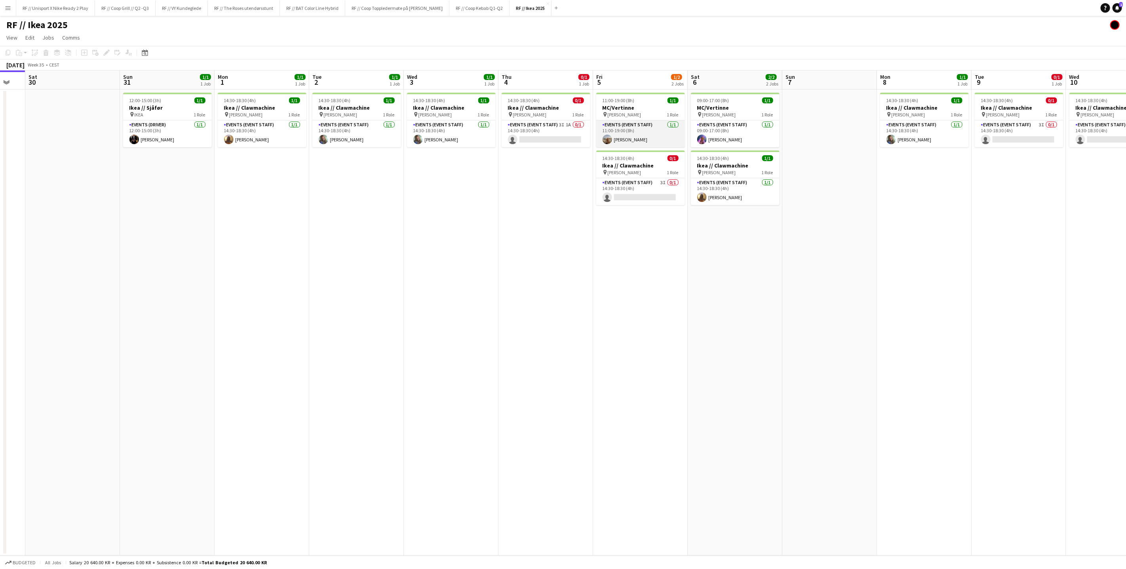
click at [616, 137] on app-card-role "Events (Event Staff) [DATE] 11:00-19:00 (8h) [PERSON_NAME]" at bounding box center [640, 133] width 89 height 27
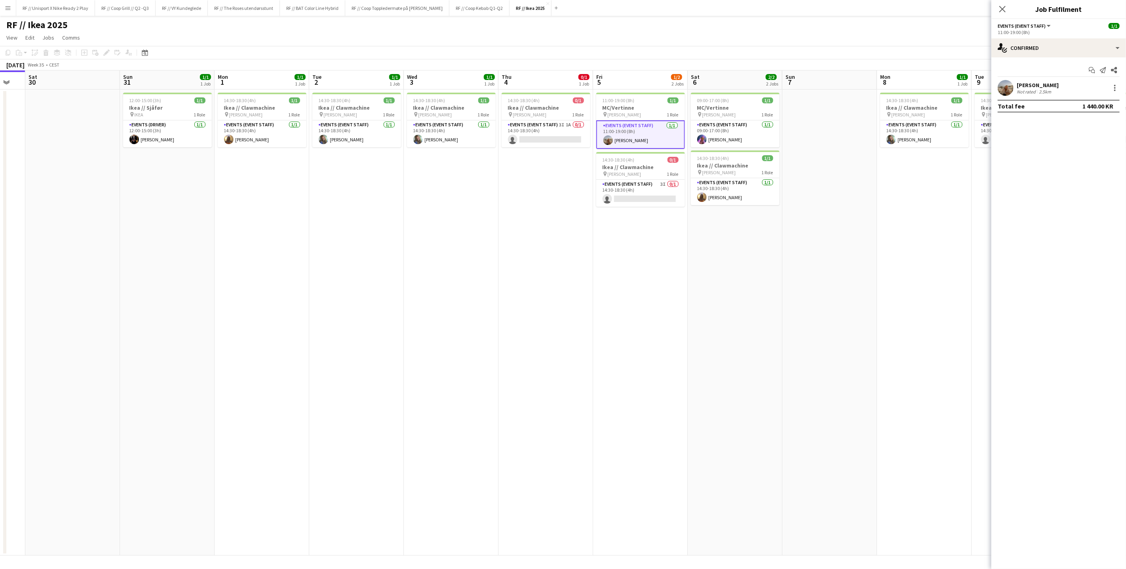
click at [1009, 89] on app-user-avatar at bounding box center [1005, 88] width 16 height 16
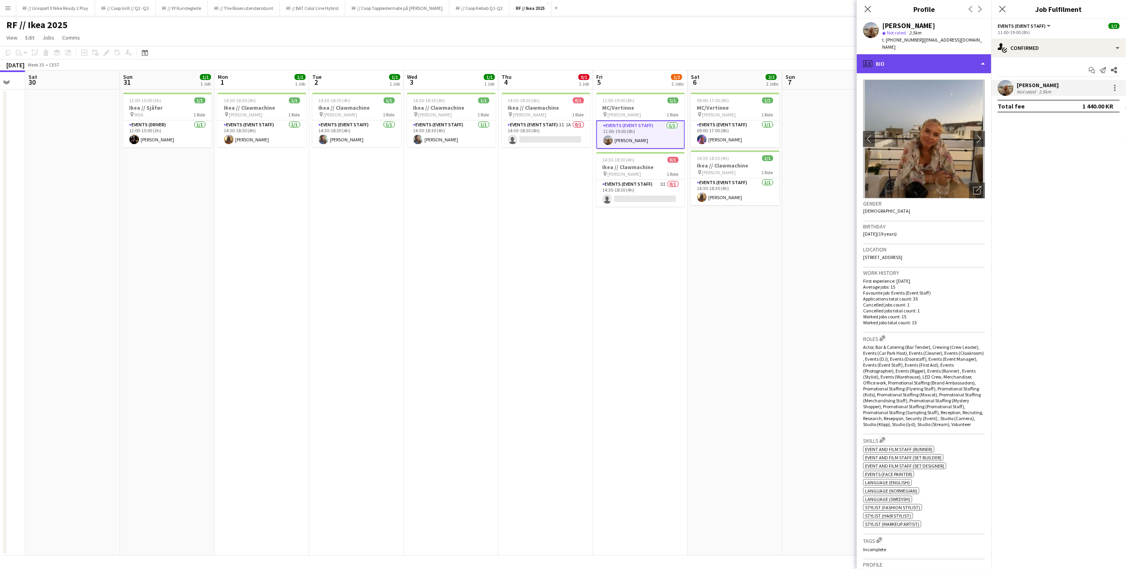
click at [944, 59] on div "profile Bio" at bounding box center [924, 63] width 135 height 19
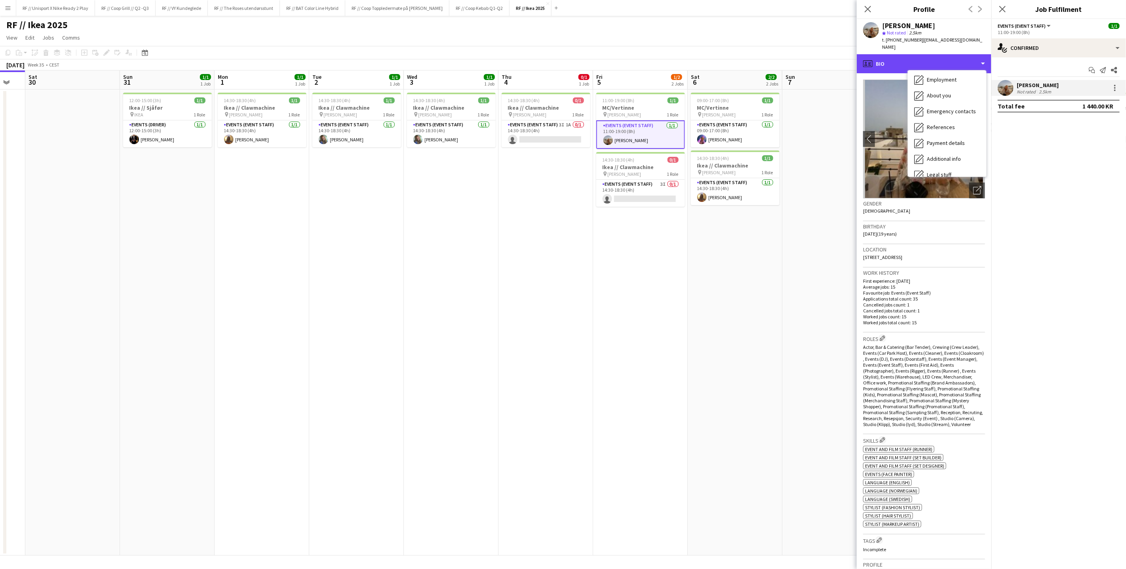
scroll to position [74, 0]
click at [942, 162] on span "Calendar" at bounding box center [937, 165] width 21 height 7
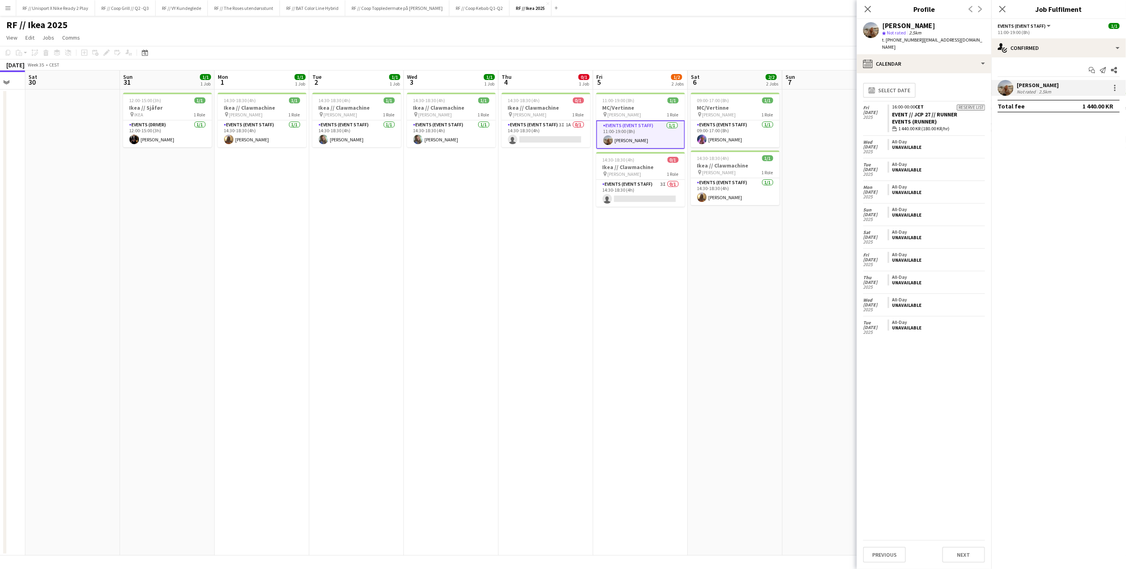
click at [714, 326] on app-date-cell "09:00-17:00 (8h) 1/1 MC/Vertinne pin [PERSON_NAME] 1 Role Events (Event Staff) …" at bounding box center [735, 322] width 95 height 466
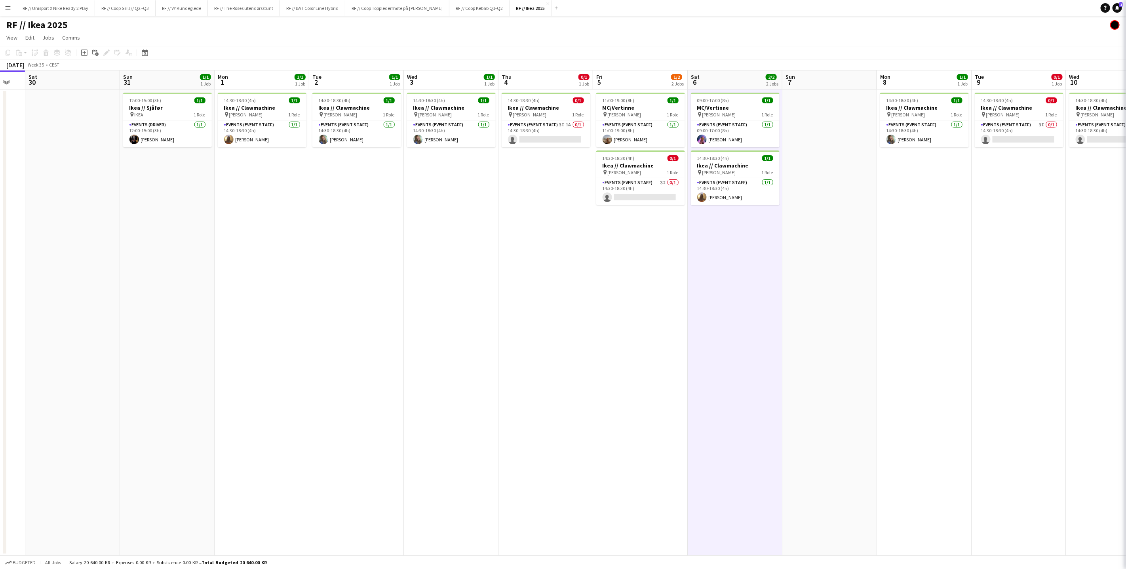
scroll to position [0, 258]
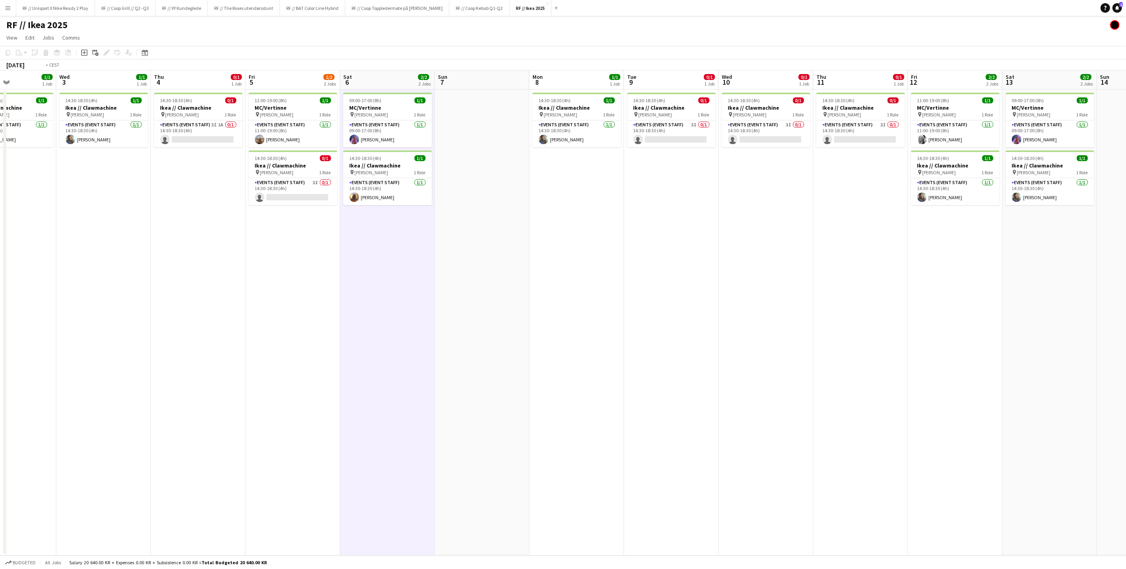
drag, startPoint x: 823, startPoint y: 302, endPoint x: 665, endPoint y: 319, distance: 159.6
click at [663, 319] on app-calendar-viewport "Sun 31 1/1 1 Job Mon 1 1/1 1 Job Tue 2 1/1 1 Job Wed 3 1/1 1 Job Thu 4 0/1 1 Jo…" at bounding box center [563, 312] width 1126 height 485
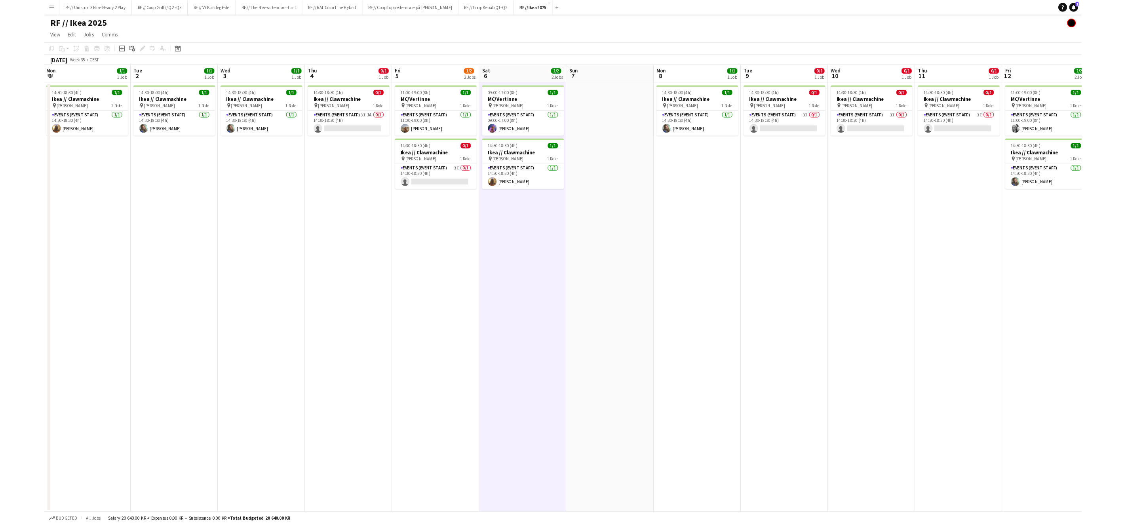
scroll to position [0, 201]
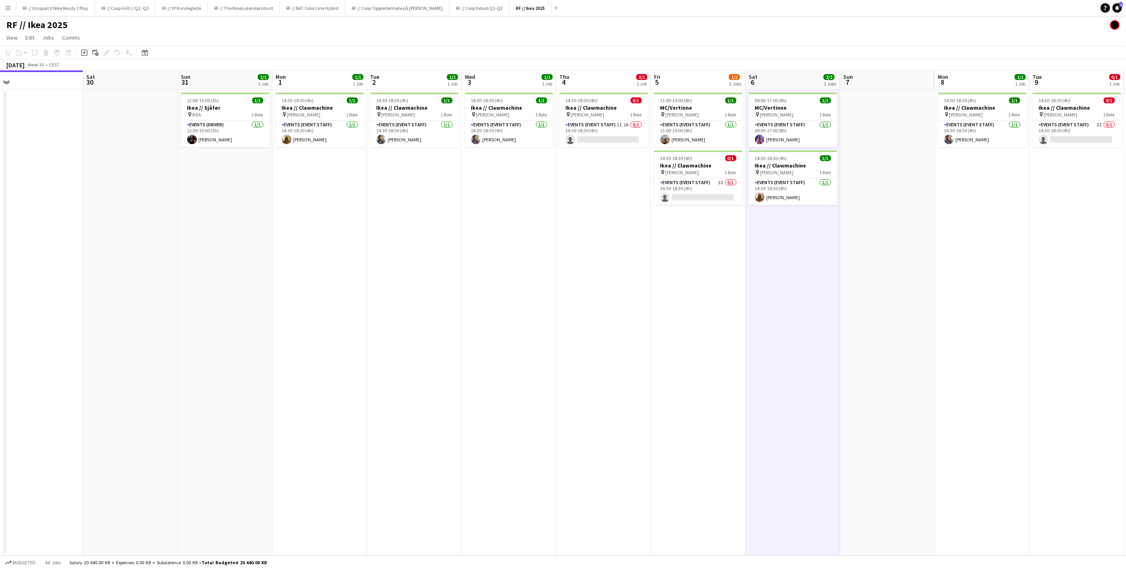
drag, startPoint x: 304, startPoint y: 220, endPoint x: 551, endPoint y: 238, distance: 247.3
click at [551, 238] on app-calendar-viewport "Wed 27 Thu 28 Fri 29 Sat 30 Sun 31 1/1 1 Job Mon 1 1/1 1 Job Tue 2 1/1 1 Job We…" at bounding box center [563, 312] width 1126 height 485
